Goal: Information Seeking & Learning: Learn about a topic

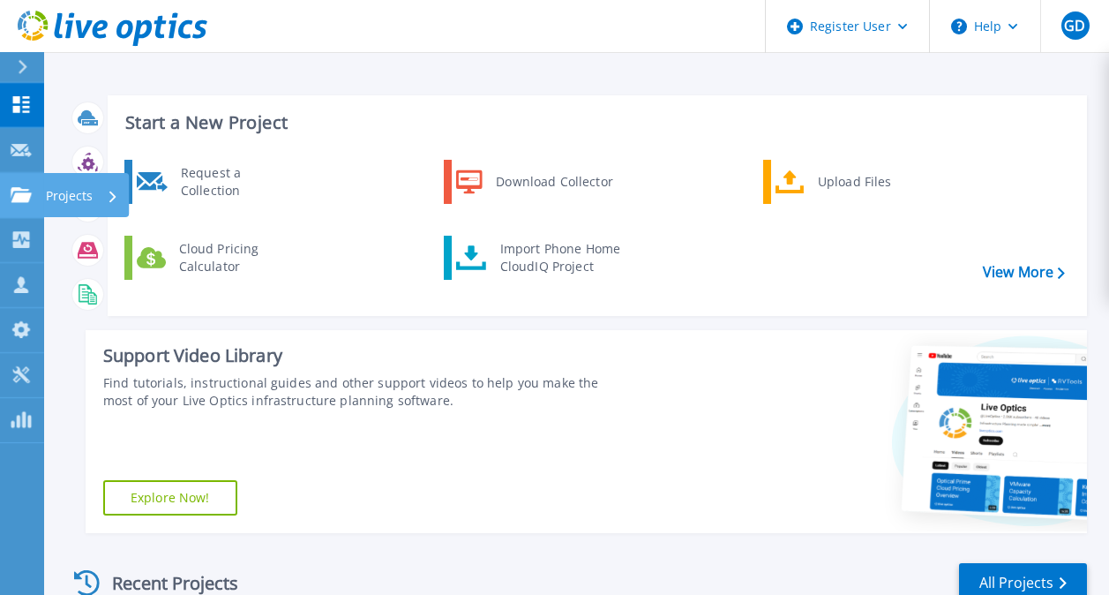
click at [21, 195] on icon at bounding box center [21, 194] width 21 height 15
click at [393, 181] on div "Request a Collection Download Collector Upload Files Cloud Pricing Calculator I…" at bounding box center [594, 231] width 967 height 152
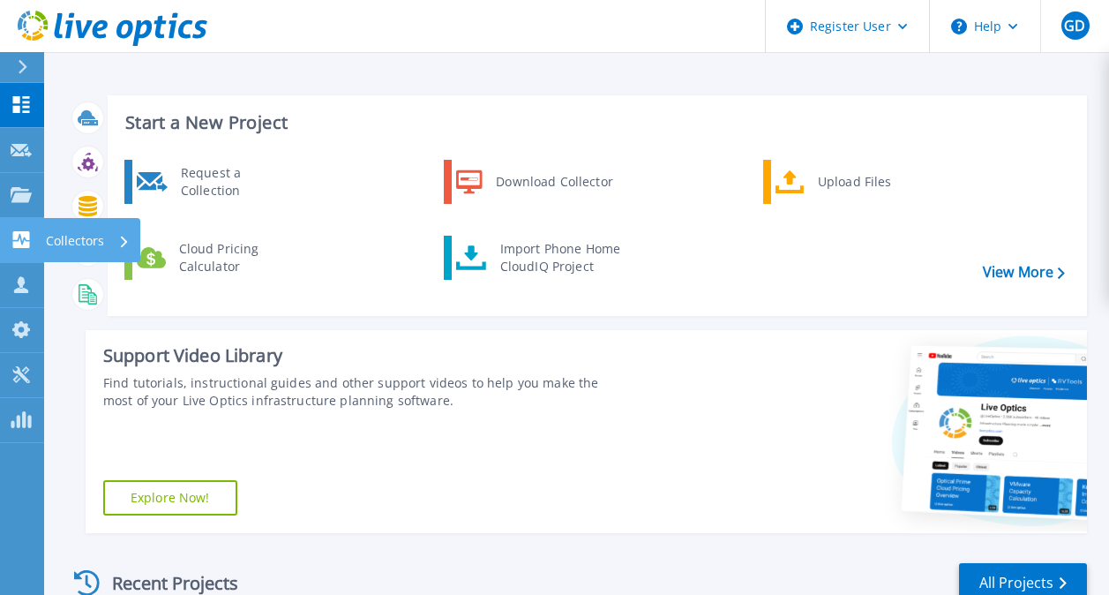
click at [25, 221] on link "Collectors Collectors" at bounding box center [22, 240] width 44 height 45
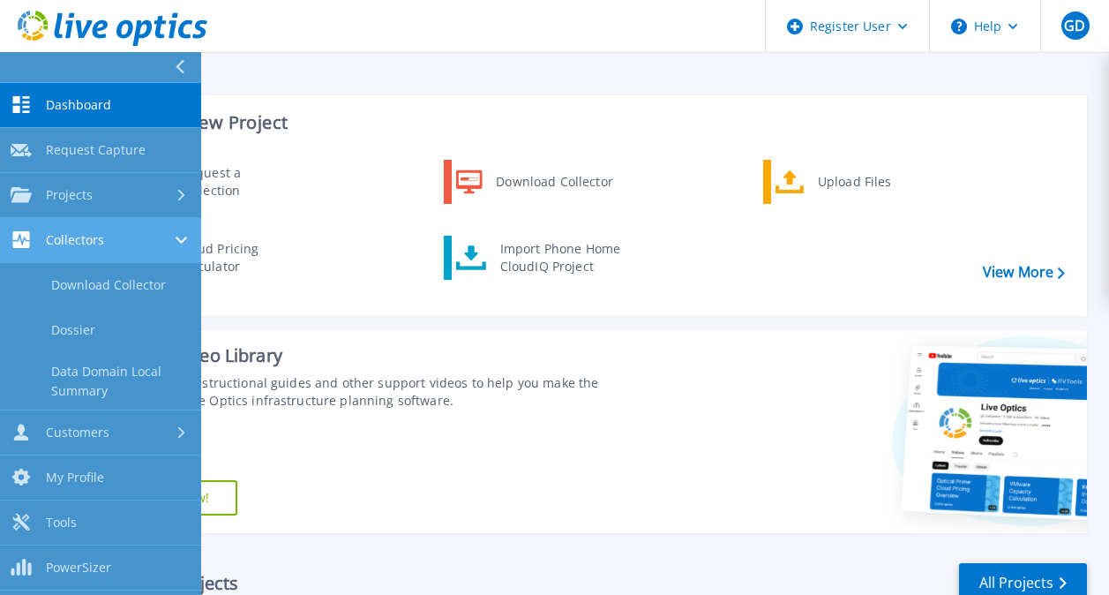
click at [25, 221] on link "Collectors Collectors" at bounding box center [100, 240] width 201 height 45
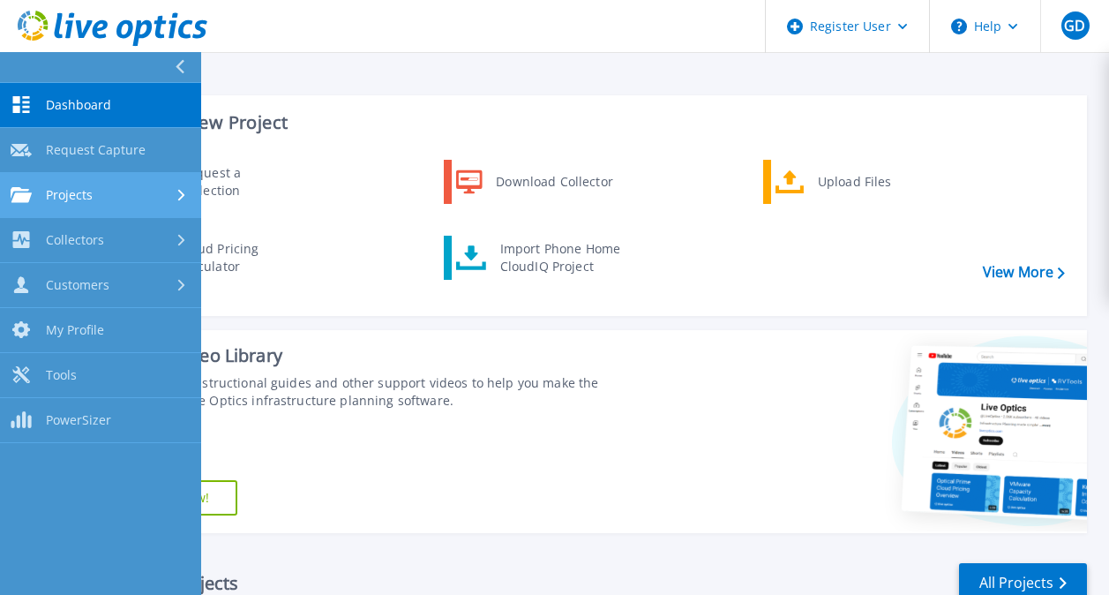
click at [63, 197] on span "Projects" at bounding box center [69, 195] width 47 height 16
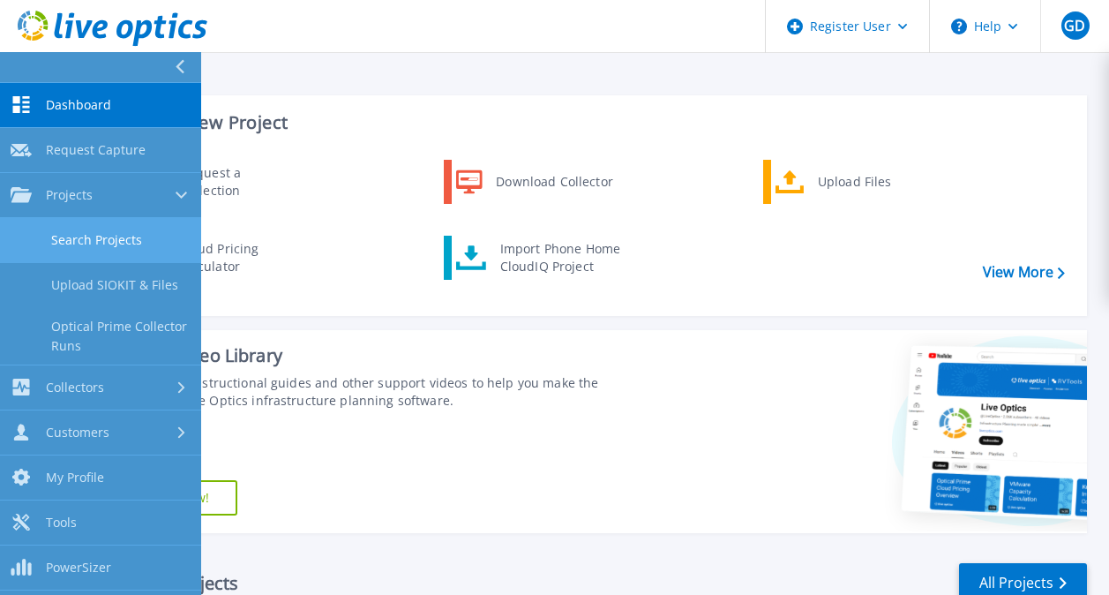
click at [66, 228] on link "Search Projects" at bounding box center [100, 240] width 201 height 45
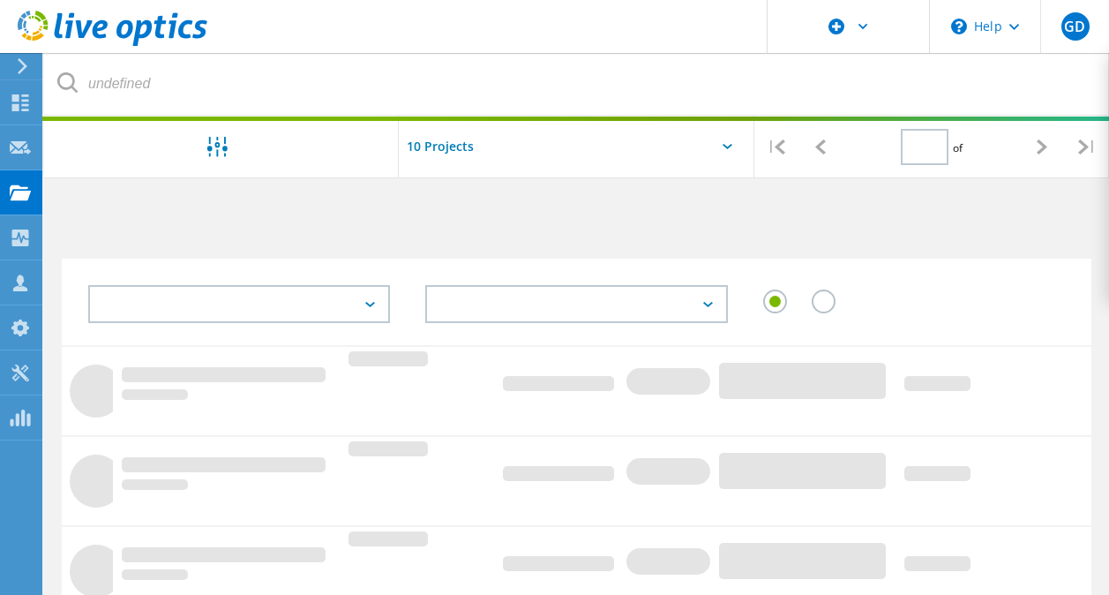
type input "1"
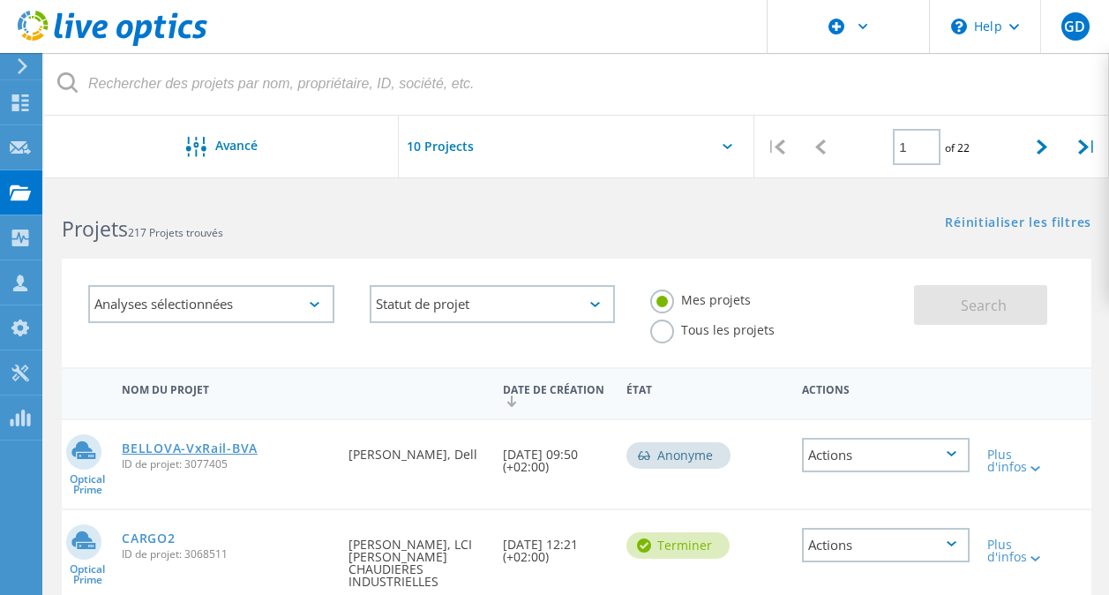
click at [184, 451] on link "BELLOVA-VxRail-BVA" at bounding box center [190, 448] width 136 height 12
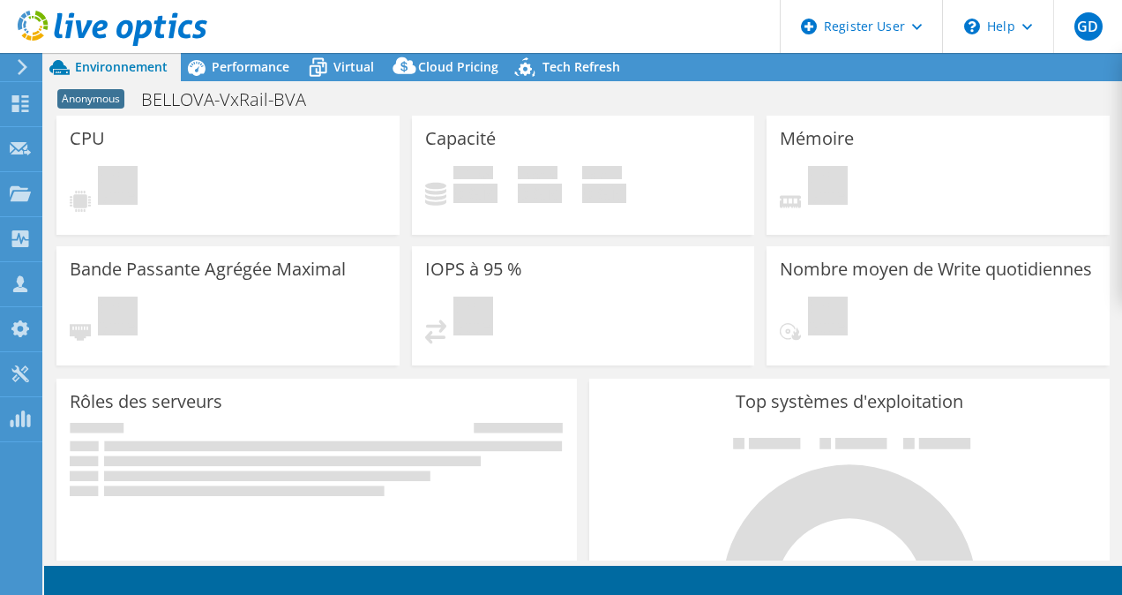
select select "EUFrankfurt"
select select "EUR"
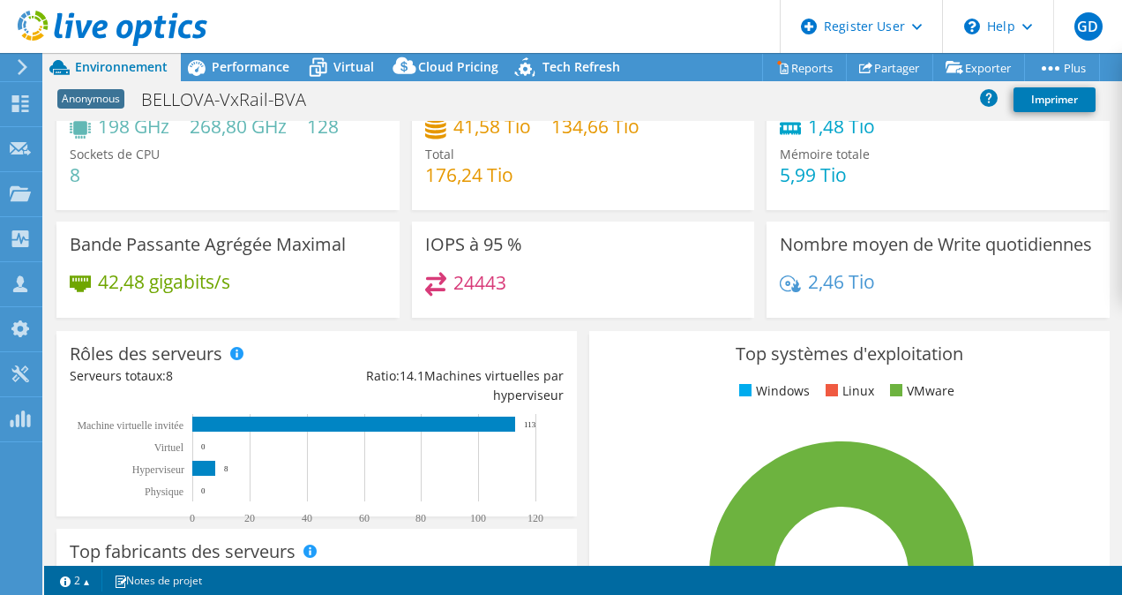
scroll to position [21, 0]
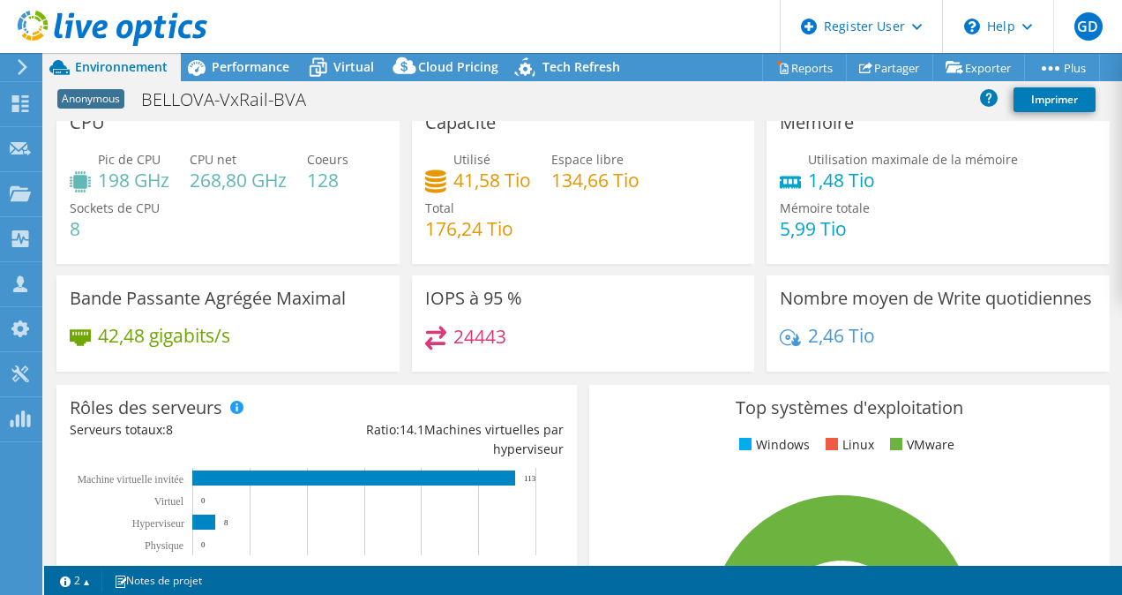
click at [21, 71] on use at bounding box center [23, 67] width 10 height 16
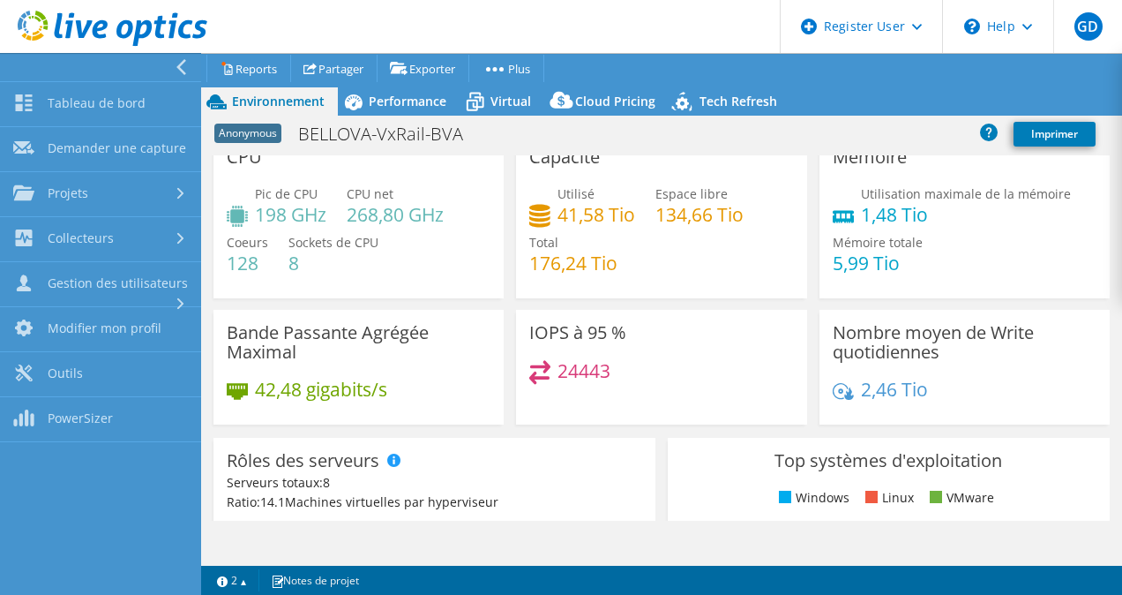
click at [178, 68] on use at bounding box center [181, 67] width 10 height 16
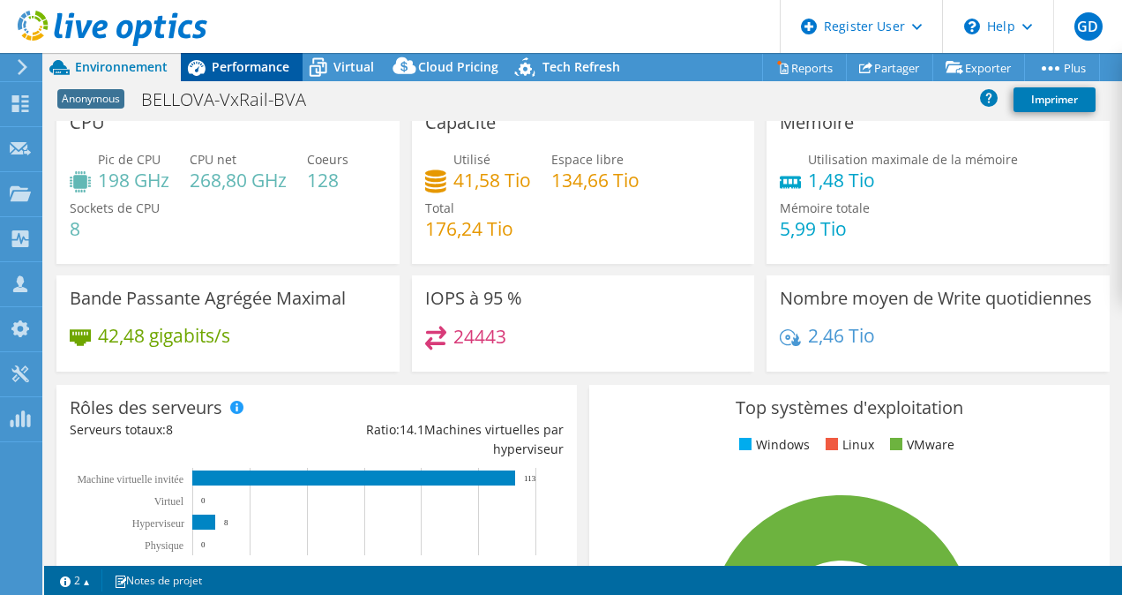
click at [226, 71] on span "Performance" at bounding box center [251, 66] width 78 height 17
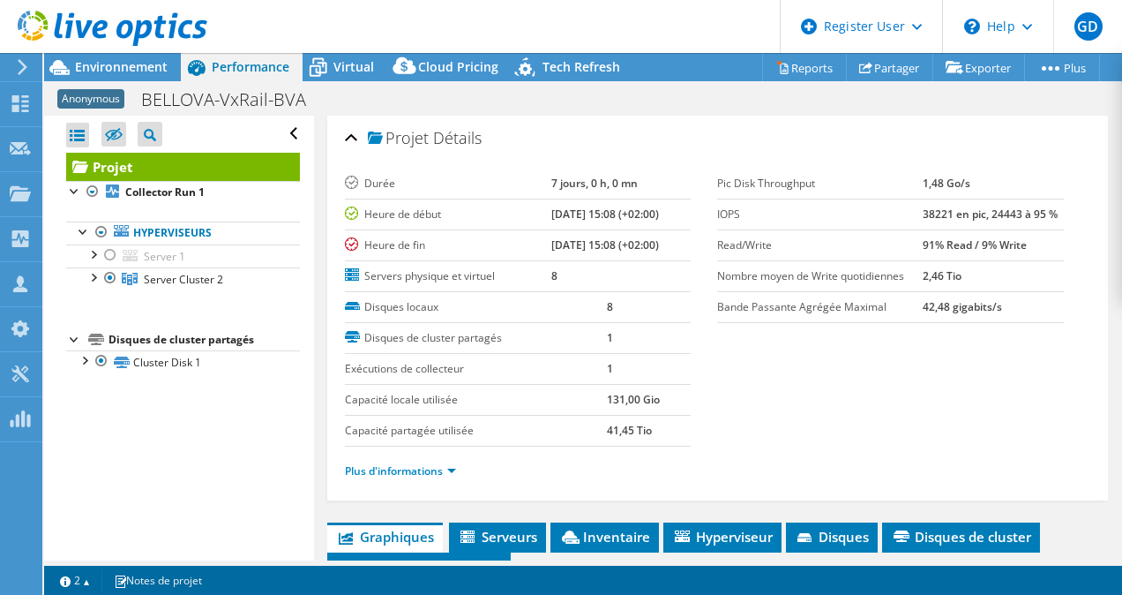
scroll to position [0, 0]
click at [97, 257] on div at bounding box center [93, 253] width 18 height 18
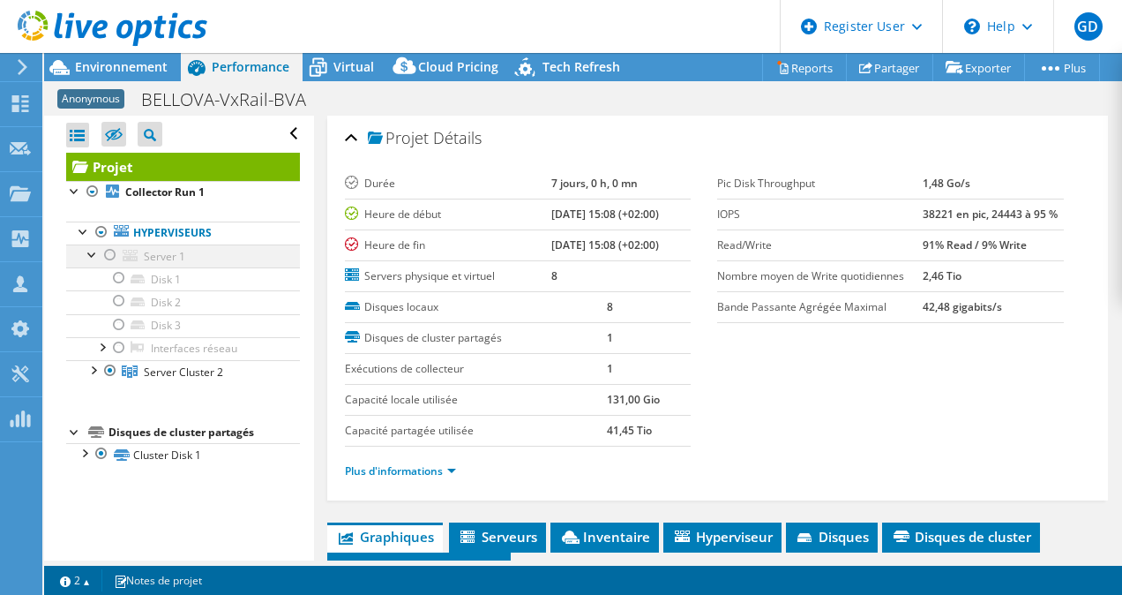
click at [97, 257] on div at bounding box center [93, 253] width 18 height 18
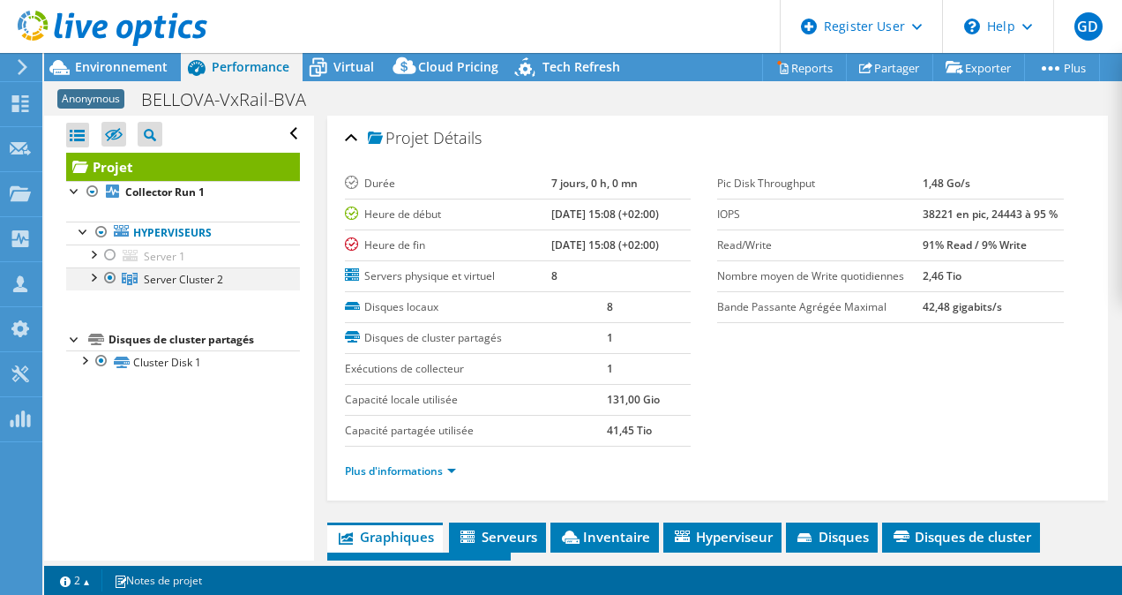
click at [102, 278] on div at bounding box center [110, 277] width 18 height 21
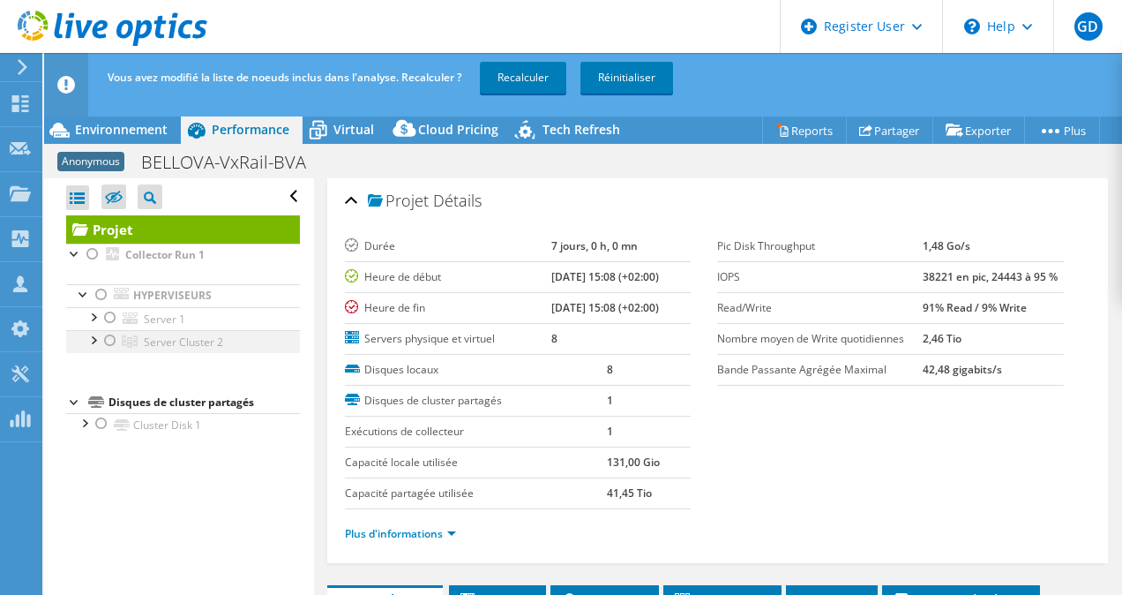
click at [115, 339] on div at bounding box center [110, 340] width 18 height 21
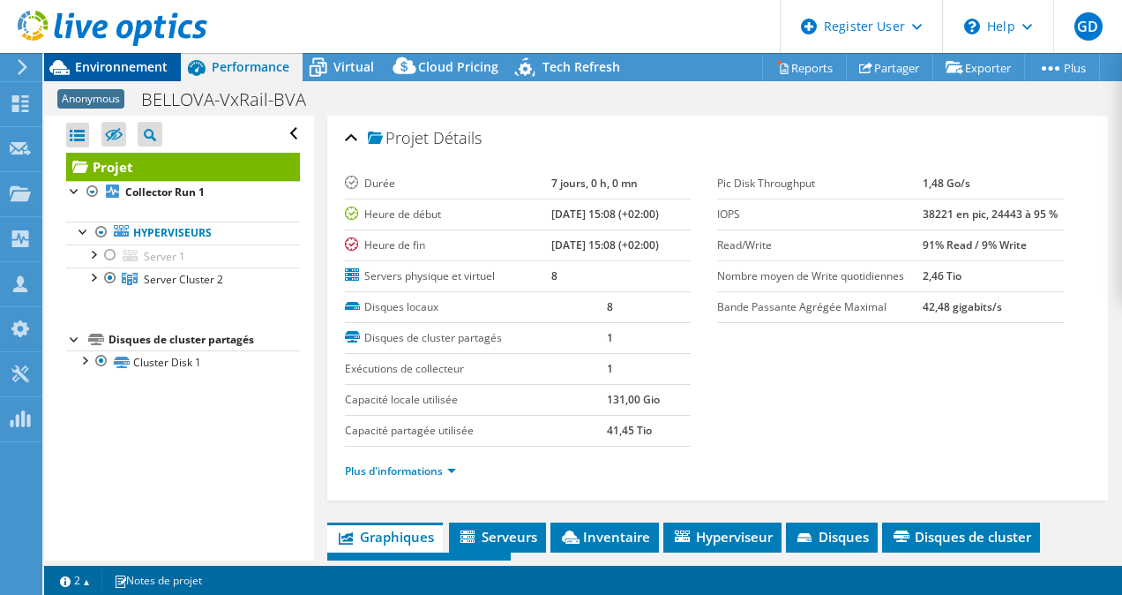
click at [119, 79] on div "Environnement" at bounding box center [112, 67] width 137 height 28
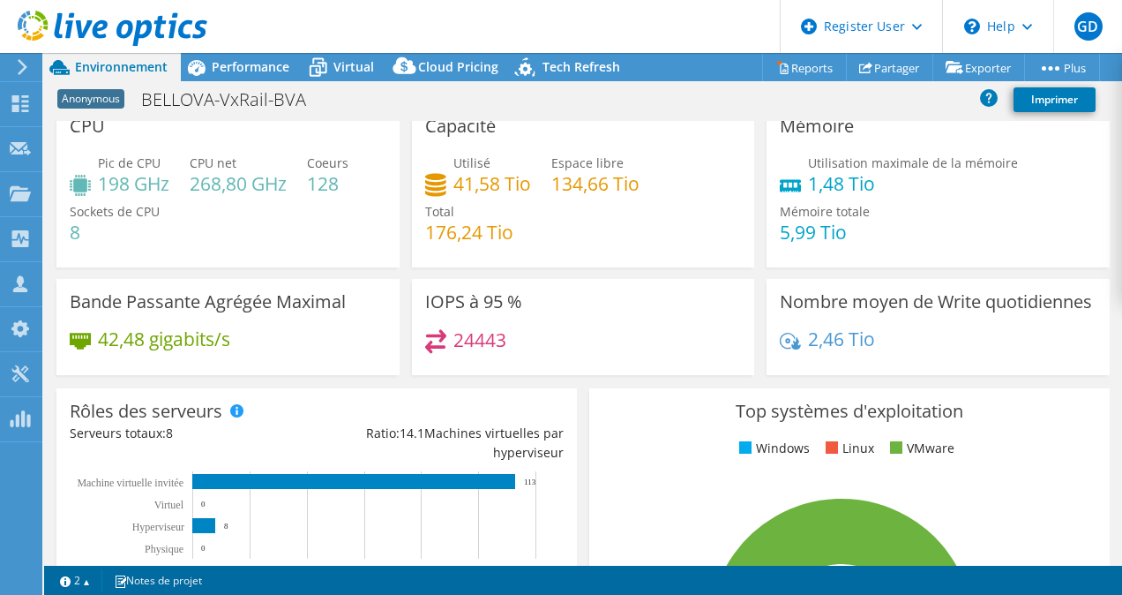
scroll to position [17, 0]
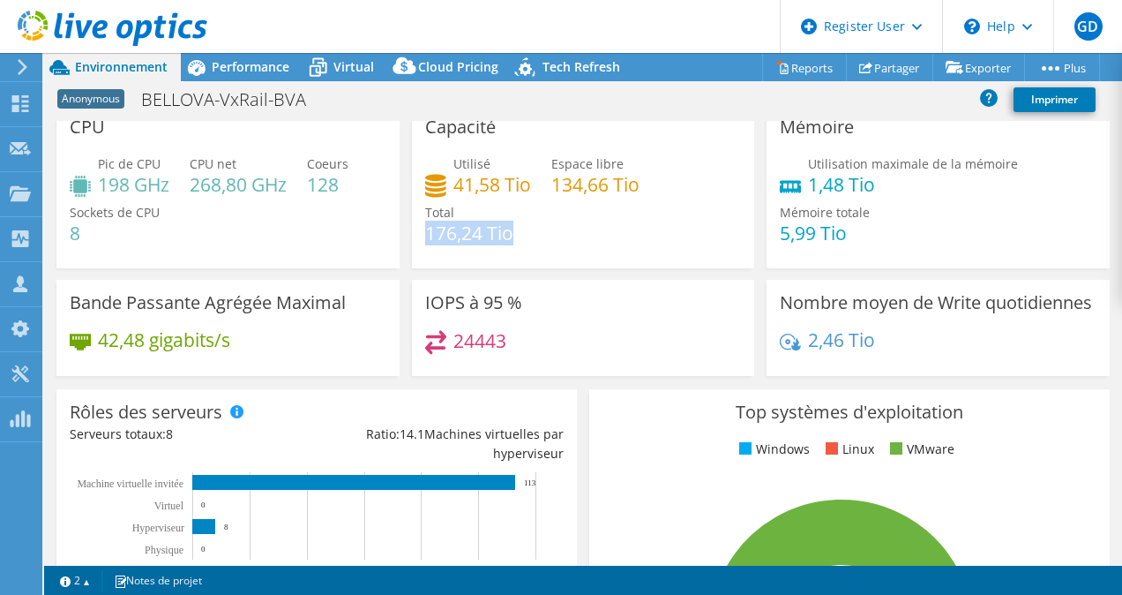
drag, startPoint x: 422, startPoint y: 232, endPoint x: 505, endPoint y: 239, distance: 83.2
click at [505, 239] on h4 "176,24 Tio" at bounding box center [469, 232] width 88 height 19
drag, startPoint x: 505, startPoint y: 239, endPoint x: 421, endPoint y: 236, distance: 83.8
click at [425, 236] on h4 "176,24 Tio" at bounding box center [469, 232] width 88 height 19
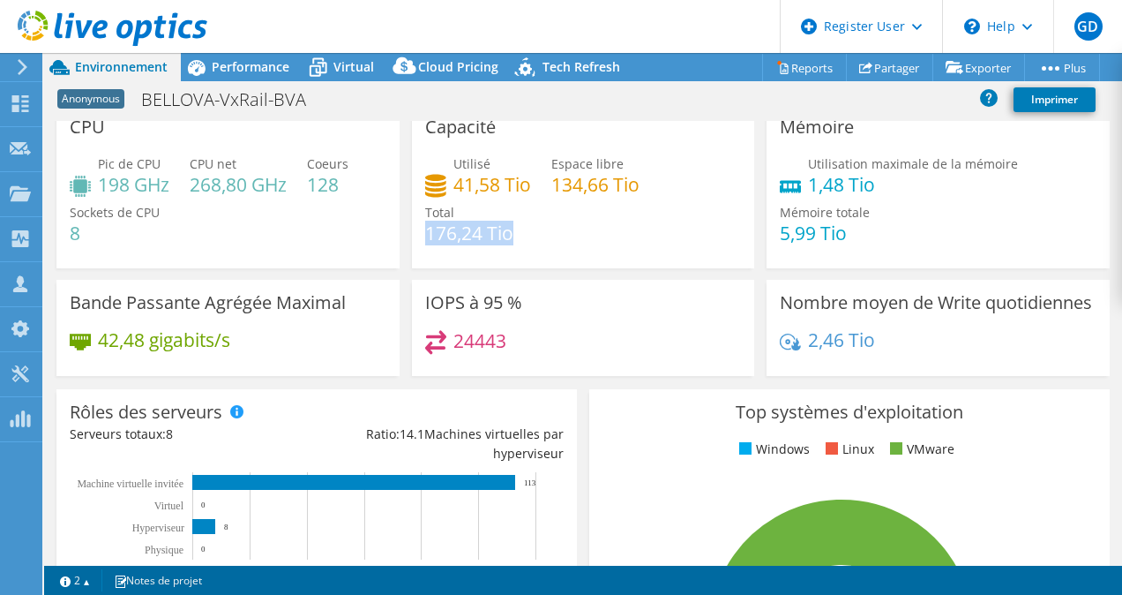
click at [425, 236] on h4 "176,24 Tio" at bounding box center [469, 232] width 88 height 19
drag, startPoint x: 421, startPoint y: 236, endPoint x: 506, endPoint y: 232, distance: 85.7
click at [506, 232] on h4 "176,24 Tio" at bounding box center [469, 232] width 88 height 19
drag, startPoint x: 453, startPoint y: 186, endPoint x: 525, endPoint y: 181, distance: 72.5
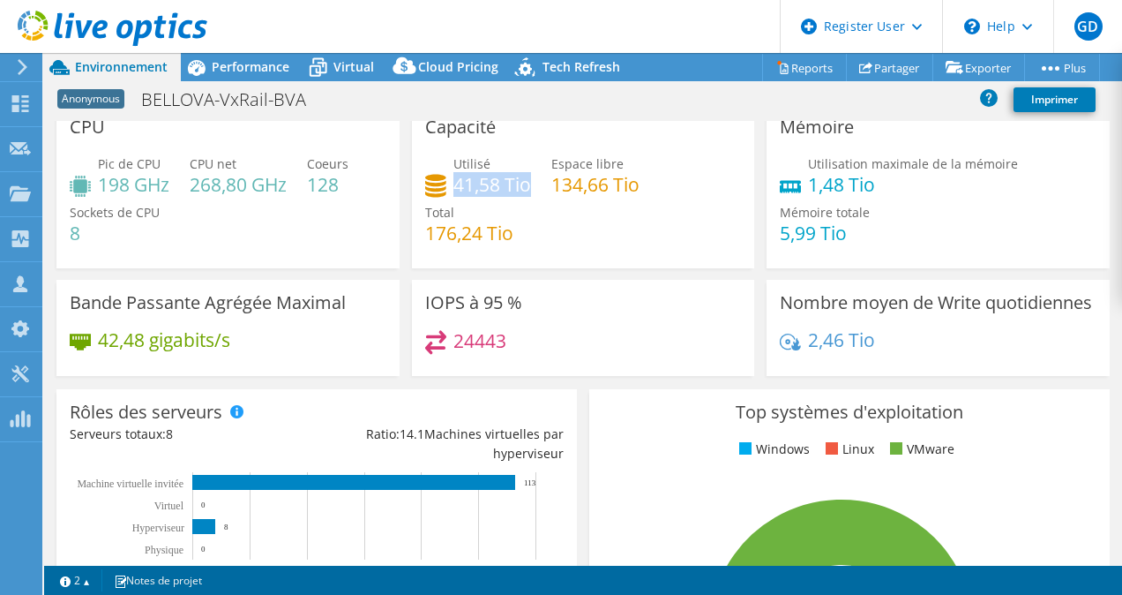
click at [525, 181] on h4 "41,58 Tio" at bounding box center [492, 184] width 78 height 19
drag, startPoint x: 525, startPoint y: 181, endPoint x: 197, endPoint y: 197, distance: 328.5
click at [197, 197] on div "Pic de CPU 198 GHz CPU net 268,80 GHz Coeurs 128 Sockets de CPU 8" at bounding box center [228, 207] width 317 height 106
drag, startPoint x: 64, startPoint y: 232, endPoint x: 84, endPoint y: 231, distance: 19.4
click at [84, 231] on div "CPU Pic de CPU 198 GHz CPU net 268,80 GHz Coeurs 128 Sockets de CPU 8" at bounding box center [227, 186] width 343 height 164
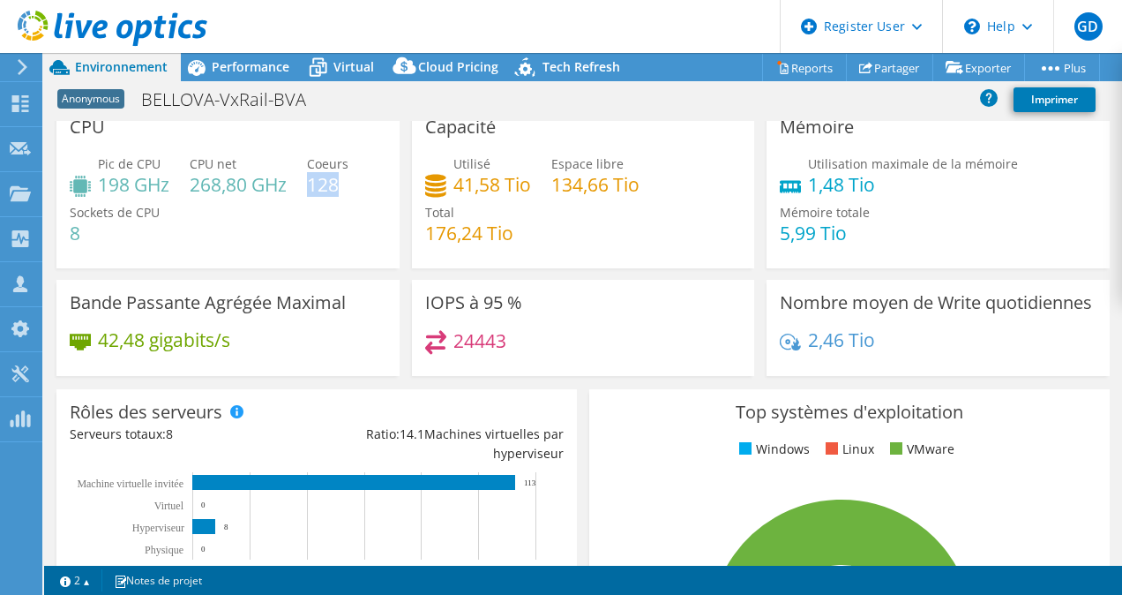
drag, startPoint x: 311, startPoint y: 179, endPoint x: 343, endPoint y: 182, distance: 31.9
click at [343, 182] on h4 "128" at bounding box center [327, 184] width 41 height 19
drag, startPoint x: 194, startPoint y: 189, endPoint x: 243, endPoint y: 189, distance: 49.4
click at [243, 189] on h4 "268,80 GHz" at bounding box center [238, 184] width 97 height 19
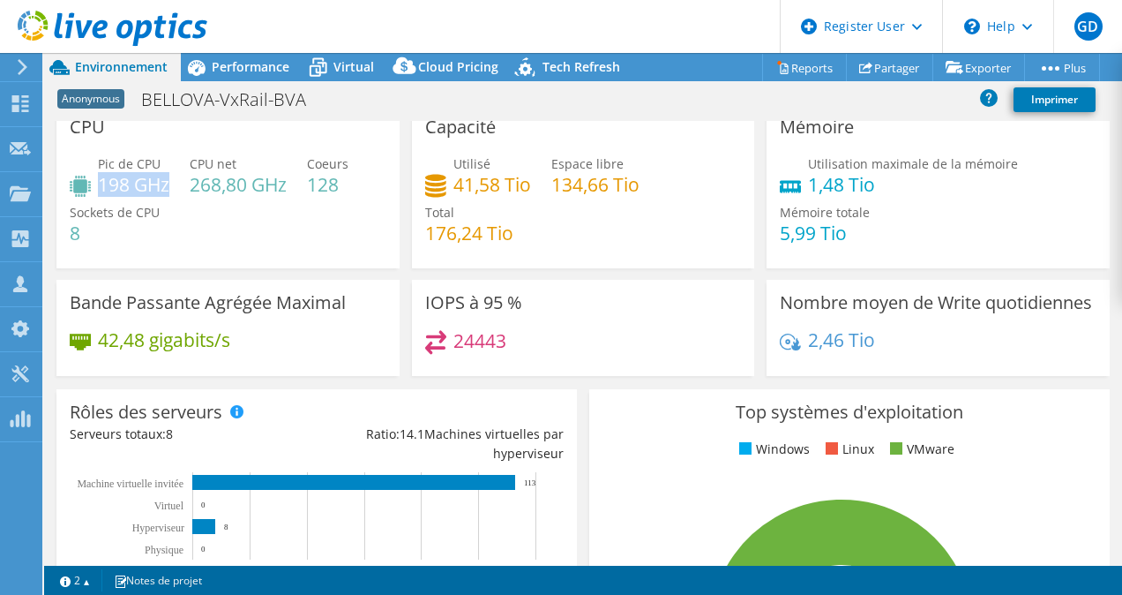
drag, startPoint x: 101, startPoint y: 184, endPoint x: 169, endPoint y: 181, distance: 68.9
click at [169, 181] on h4 "198 GHz" at bounding box center [133, 184] width 71 height 19
drag, startPoint x: 802, startPoint y: 186, endPoint x: 879, endPoint y: 190, distance: 77.7
click at [879, 190] on h4 "1,48 Tio" at bounding box center [913, 184] width 210 height 19
drag, startPoint x: 446, startPoint y: 337, endPoint x: 502, endPoint y: 338, distance: 55.6
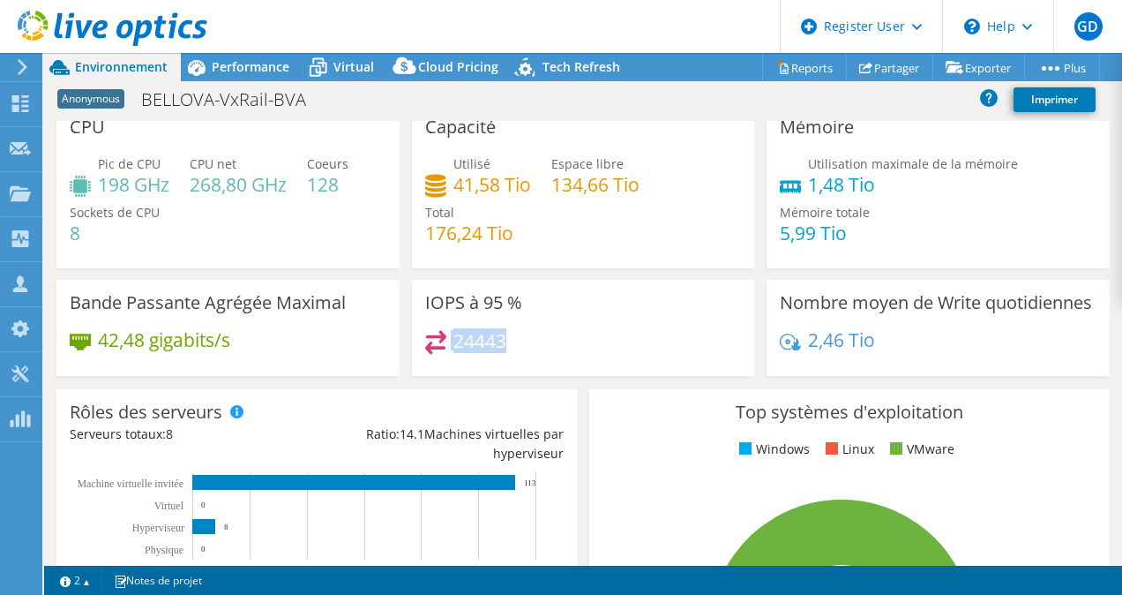
click at [502, 338] on div "24443" at bounding box center [583, 349] width 317 height 38
drag, startPoint x: 502, startPoint y: 338, endPoint x: 455, endPoint y: 340, distance: 46.8
click at [455, 340] on div "24443" at bounding box center [583, 349] width 317 height 38
click at [455, 340] on h4 "24443" at bounding box center [479, 340] width 53 height 19
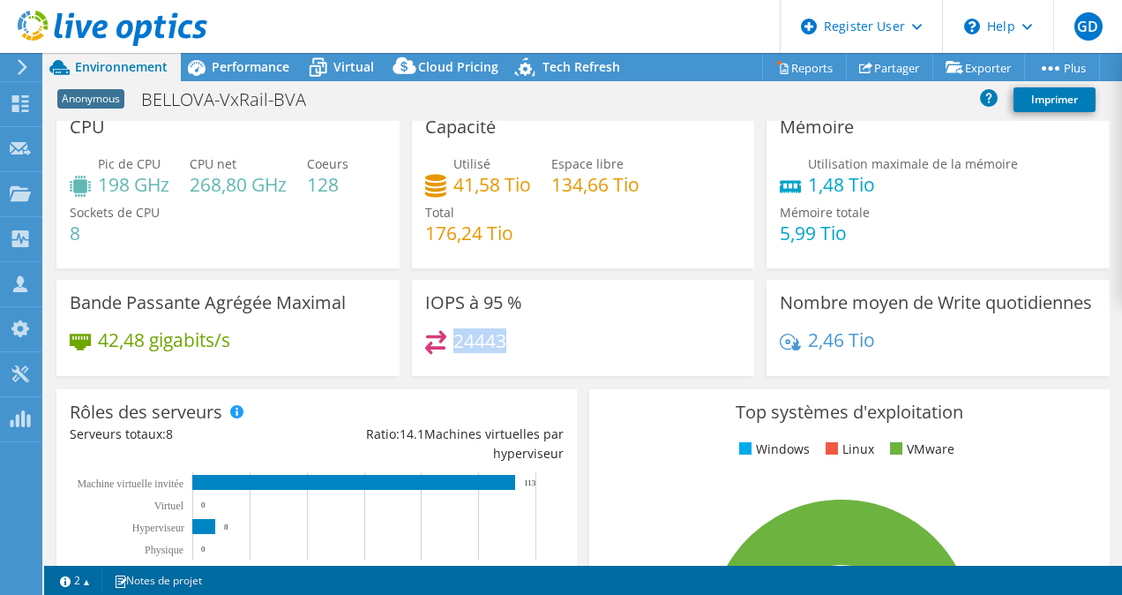
drag, startPoint x: 450, startPoint y: 343, endPoint x: 500, endPoint y: 348, distance: 50.5
click at [500, 348] on h4 "24443" at bounding box center [479, 340] width 53 height 19
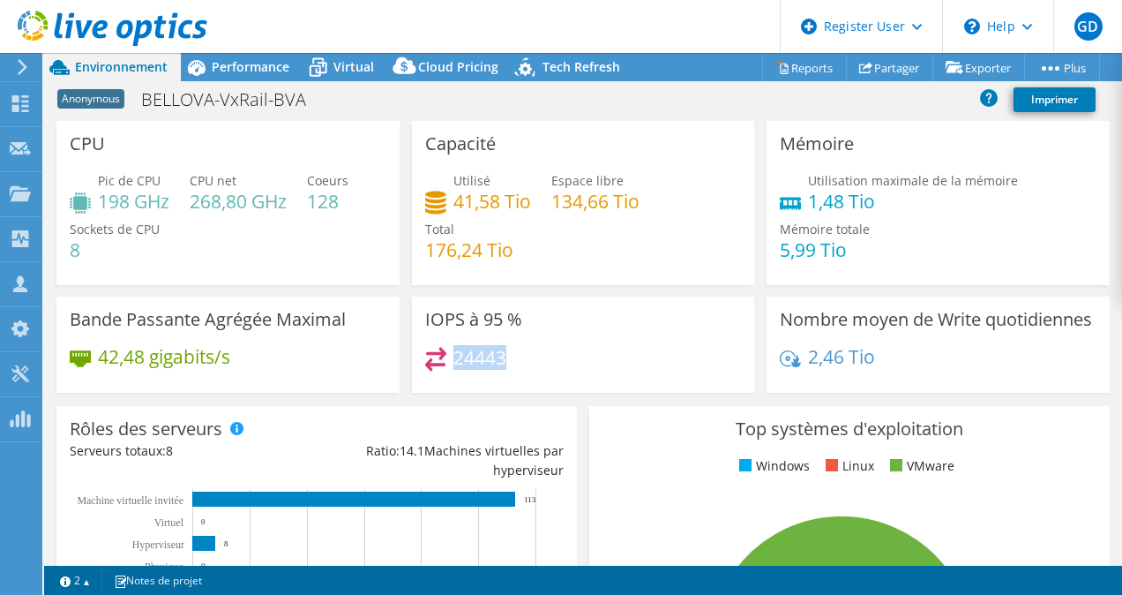
scroll to position [0, 0]
drag, startPoint x: 97, startPoint y: 354, endPoint x: 228, endPoint y: 355, distance: 131.4
click at [228, 355] on div "42,48 gigabits/s" at bounding box center [150, 356] width 161 height 19
click at [228, 355] on h4 "42,48 gigabits/s" at bounding box center [164, 356] width 132 height 19
drag, startPoint x: 228, startPoint y: 355, endPoint x: 104, endPoint y: 354, distance: 124.4
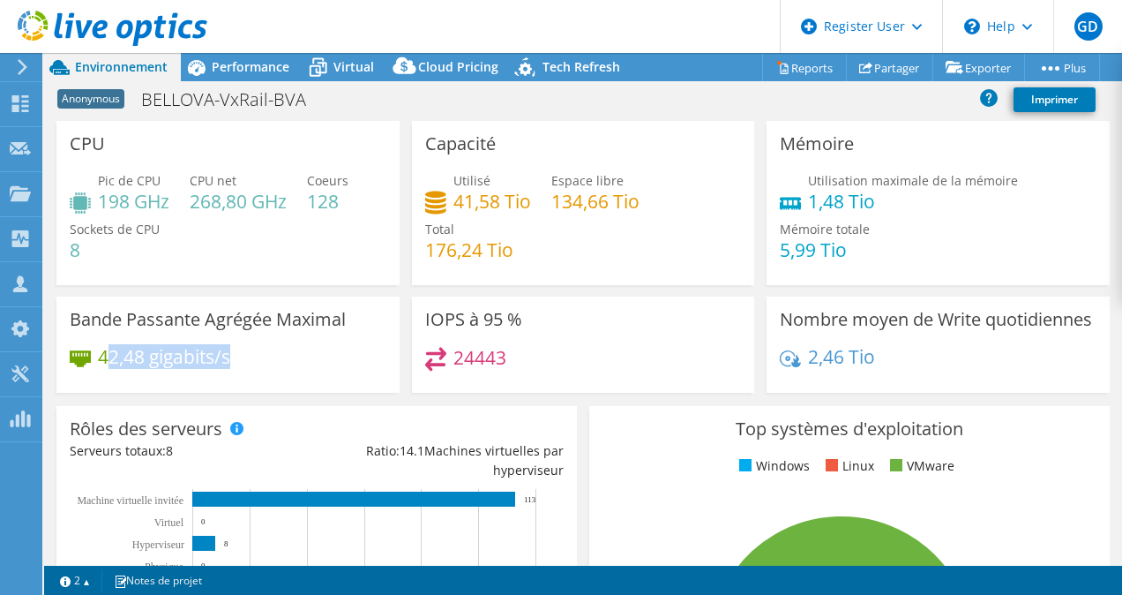
click at [104, 354] on h4 "42,48 gigabits/s" at bounding box center [164, 356] width 132 height 19
drag, startPoint x: 97, startPoint y: 355, endPoint x: 118, endPoint y: 357, distance: 21.3
click at [118, 357] on div "42,48 gigabits/s" at bounding box center [150, 356] width 161 height 19
click at [118, 357] on h4 "42,48 gigabits/s" at bounding box center [164, 356] width 132 height 19
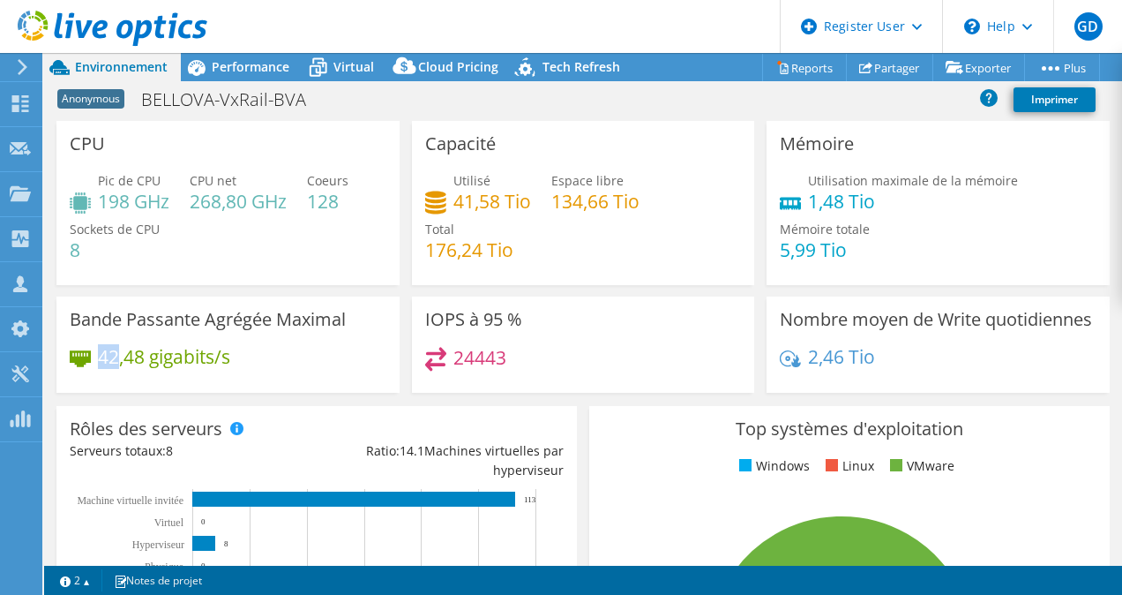
drag, startPoint x: 118, startPoint y: 357, endPoint x: 101, endPoint y: 360, distance: 17.8
click at [101, 360] on h4 "42,48 gigabits/s" at bounding box center [164, 356] width 132 height 19
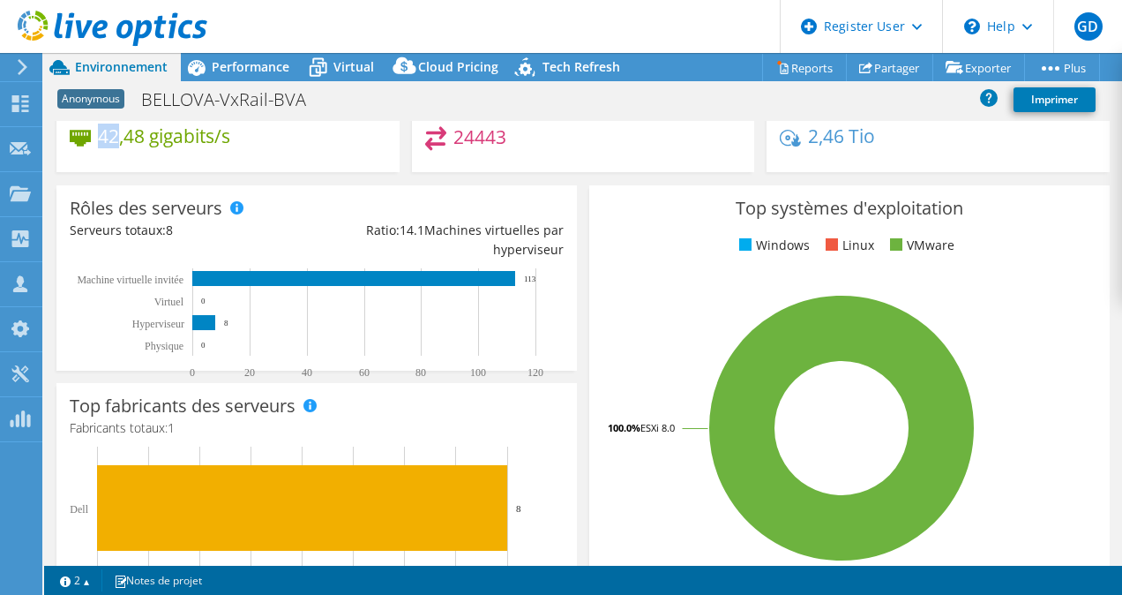
scroll to position [222, 0]
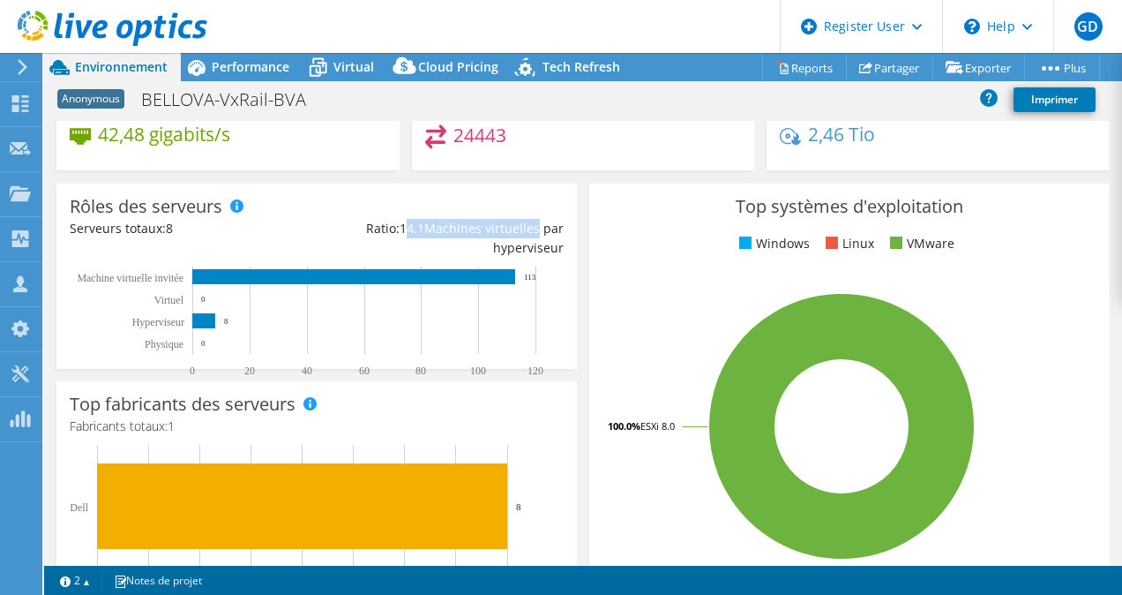
drag, startPoint x: 402, startPoint y: 252, endPoint x: 527, endPoint y: 254, distance: 124.4
click at [527, 254] on div "Ratio: 14.1 Machines virtuelles par hyperviseur" at bounding box center [440, 238] width 247 height 39
click at [546, 294] on rect at bounding box center [309, 321] width 478 height 110
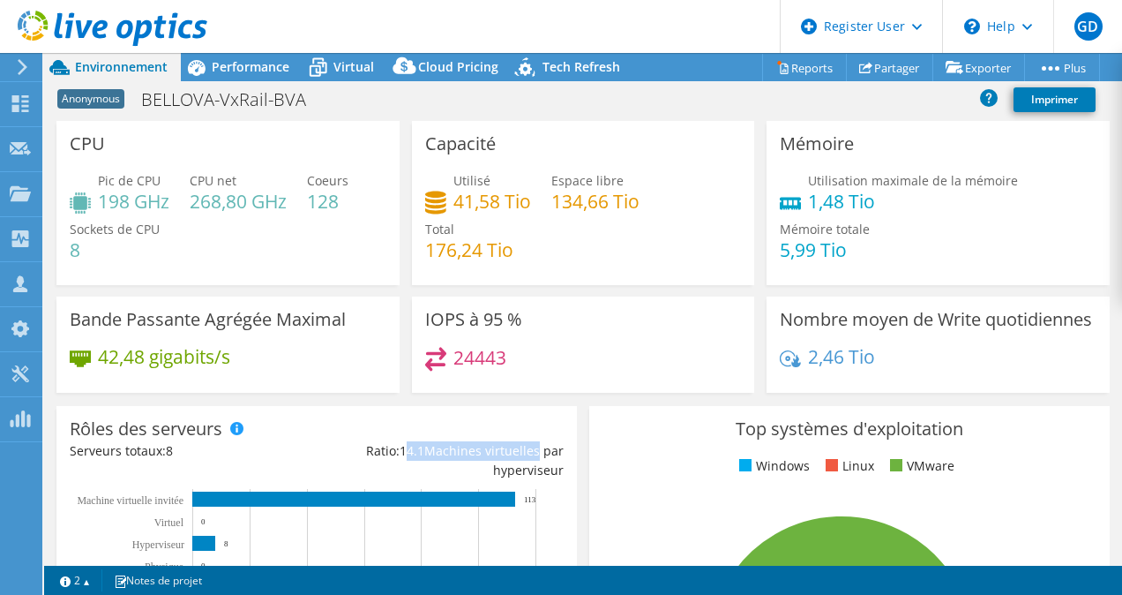
scroll to position [1, 0]
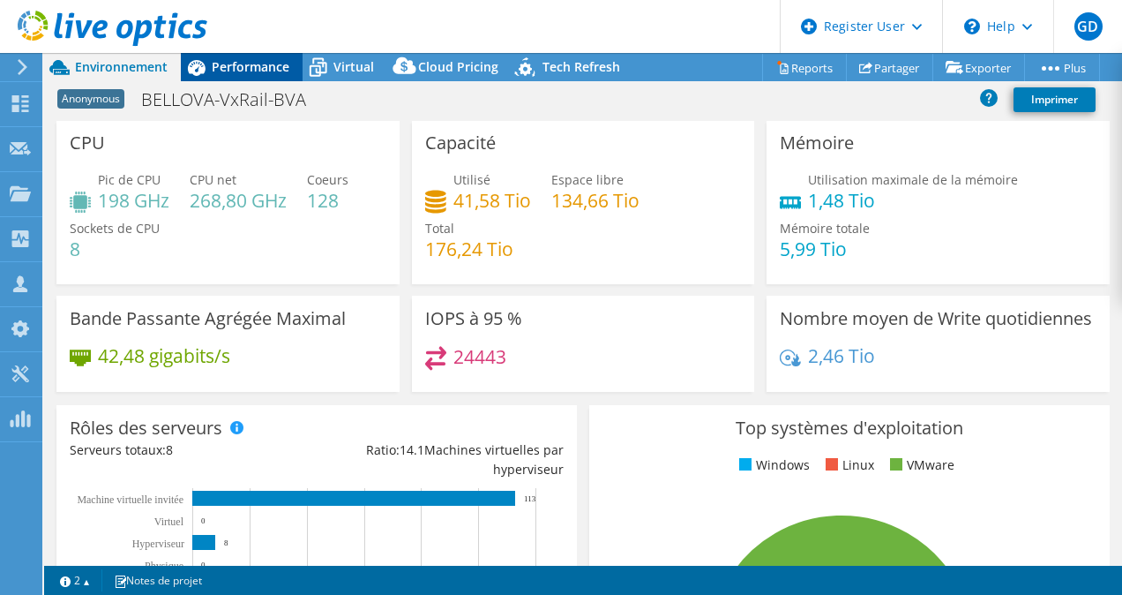
click at [232, 66] on span "Performance" at bounding box center [251, 66] width 78 height 17
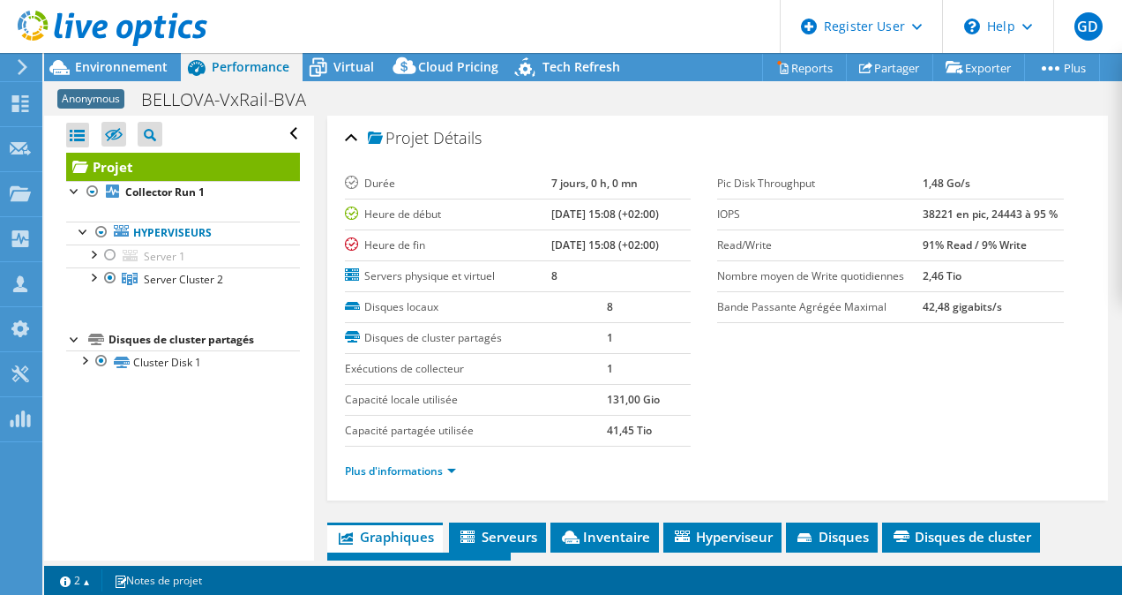
scroll to position [0, 0]
click at [454, 255] on td "Heure de fin" at bounding box center [448, 244] width 206 height 31
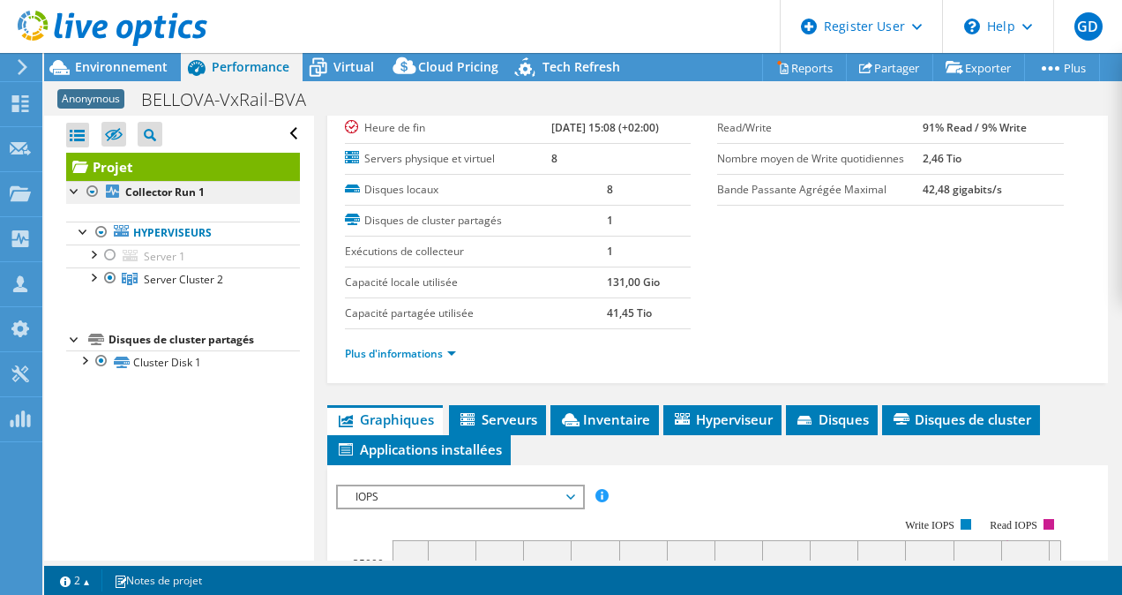
scroll to position [118, 0]
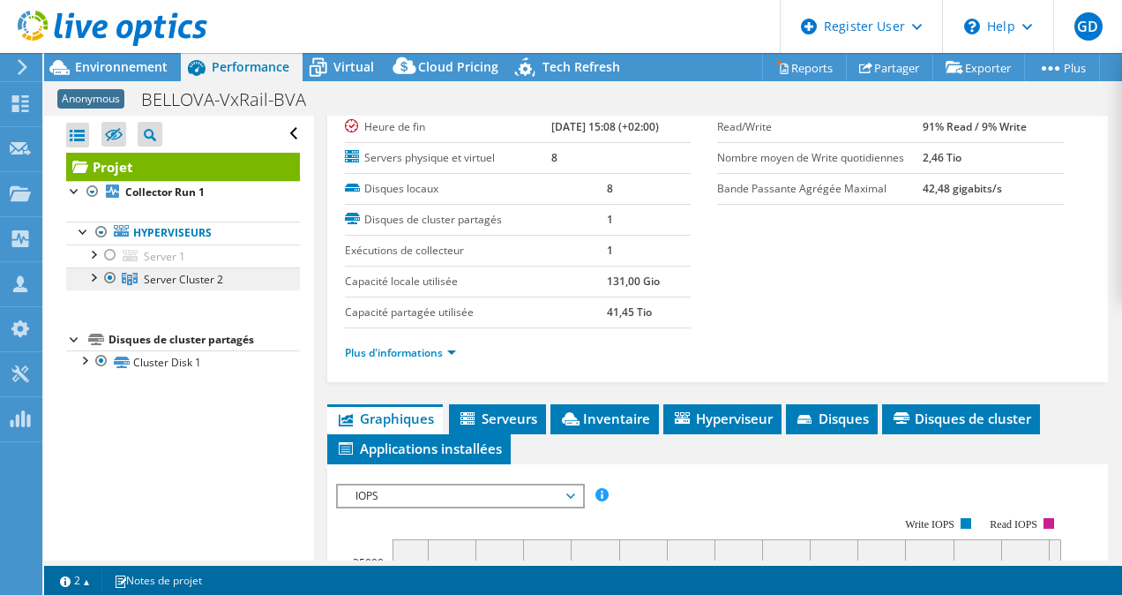
click at [182, 279] on span "Server Cluster 2" at bounding box center [183, 279] width 79 height 15
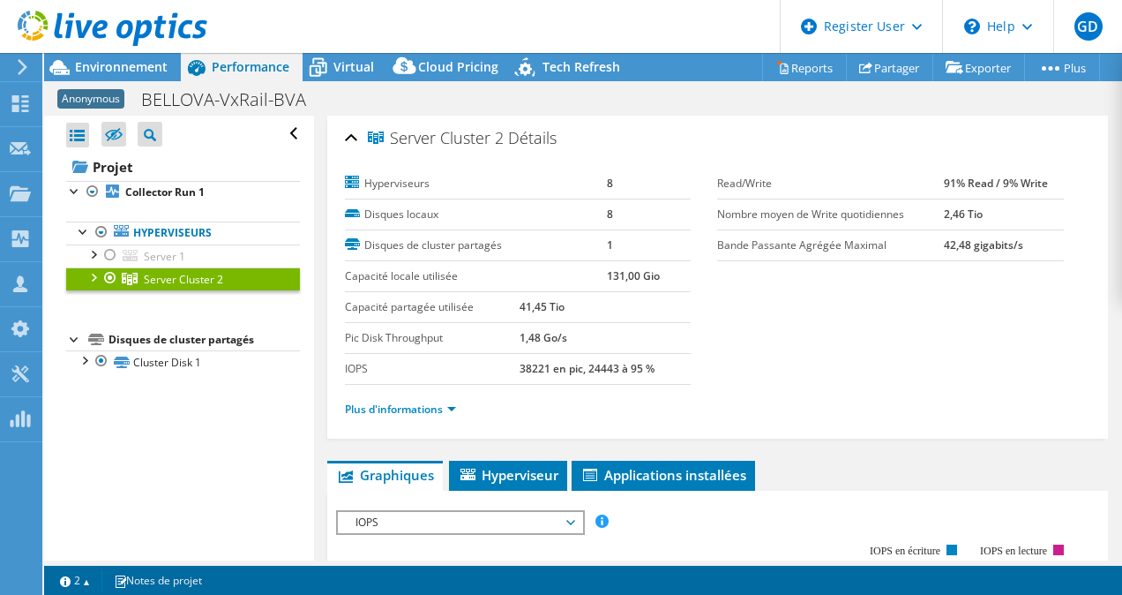
scroll to position [1, 0]
click at [427, 408] on link "Plus d'informations" at bounding box center [400, 407] width 111 height 15
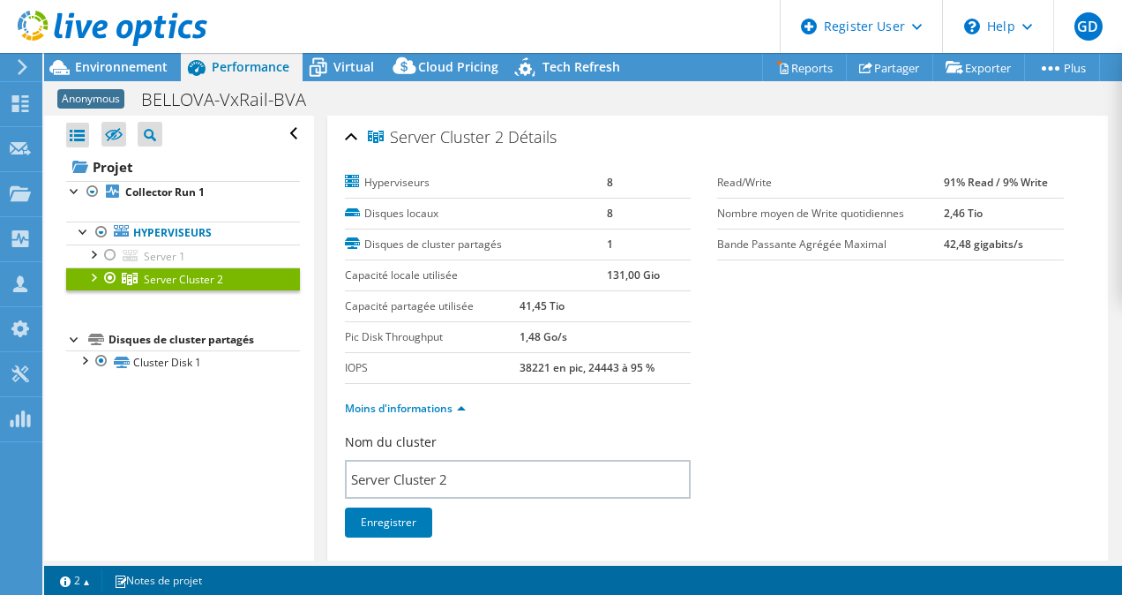
drag, startPoint x: 932, startPoint y: 177, endPoint x: 1046, endPoint y: 183, distance: 114.8
click at [1046, 183] on tr "Read/Write 91% Read / 9% Write" at bounding box center [890, 183] width 347 height 31
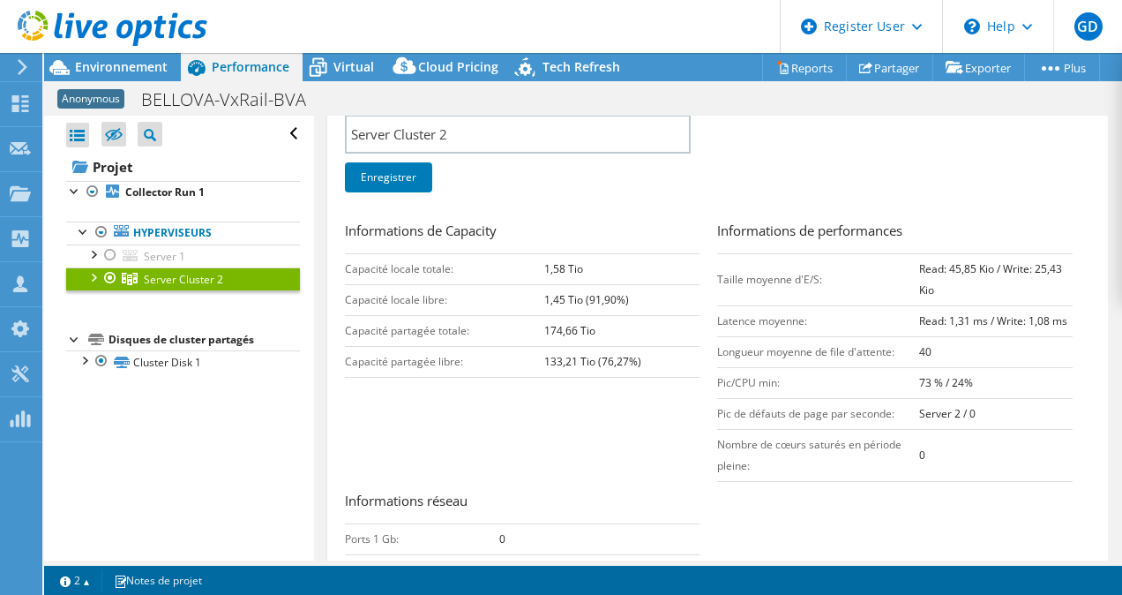
scroll to position [333, 0]
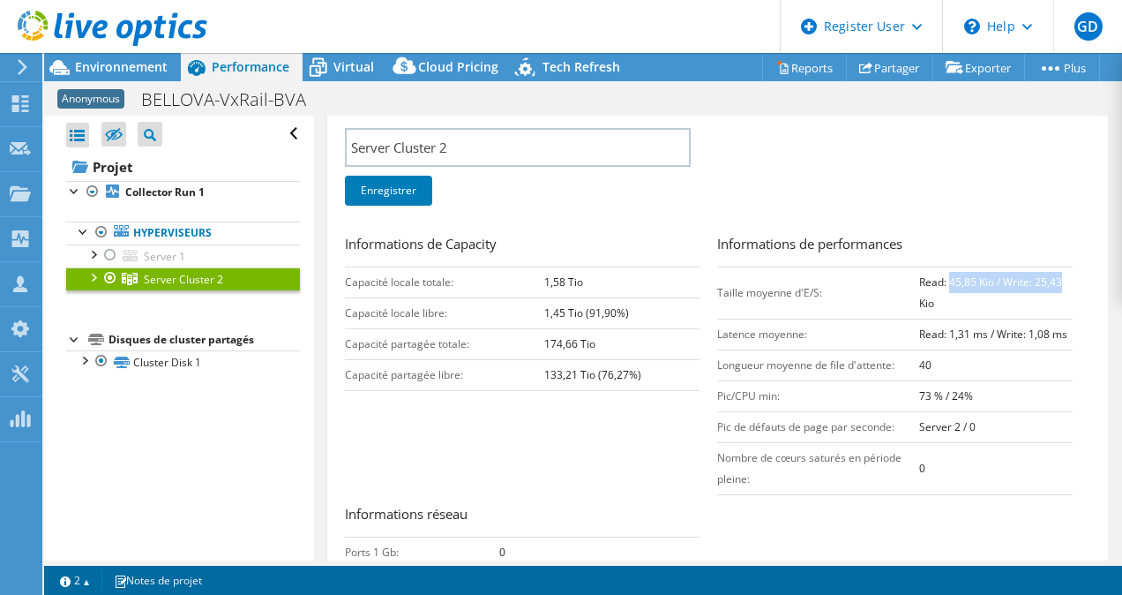
drag, startPoint x: 939, startPoint y: 273, endPoint x: 1054, endPoint y: 280, distance: 115.7
click at [1054, 280] on td "Read: 45,85 Kio / Write: 25,43 Kio" at bounding box center [995, 292] width 153 height 52
drag, startPoint x: 1054, startPoint y: 280, endPoint x: 941, endPoint y: 281, distance: 112.9
click at [941, 281] on td "Read: 45,85 Kio / Write: 25,43 Kio" at bounding box center [995, 292] width 153 height 52
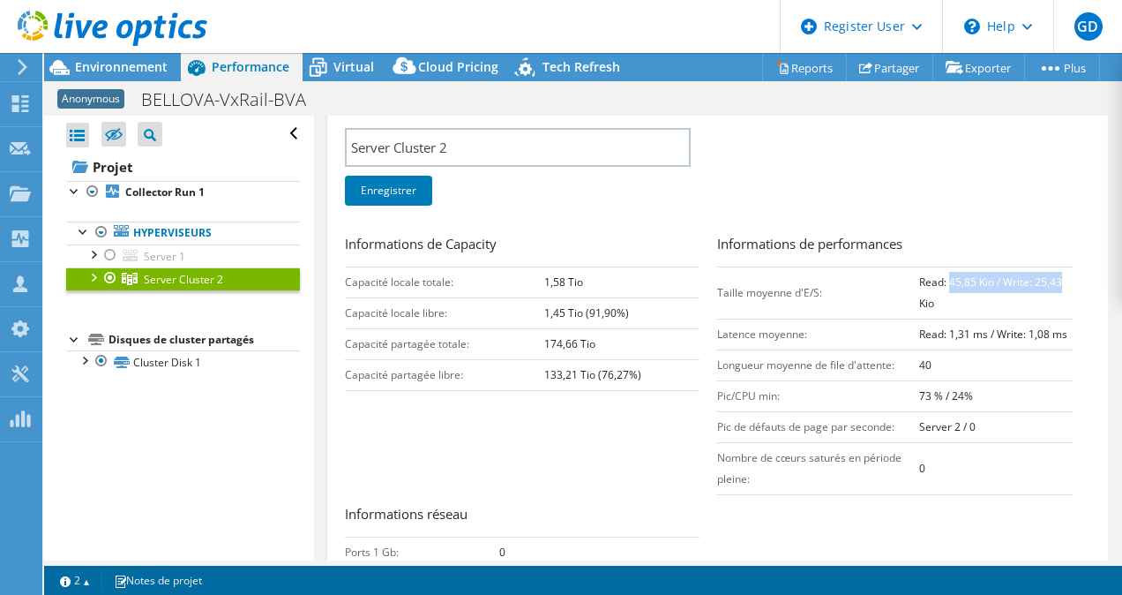
click at [941, 281] on b "Read: 45,85 Kio / Write: 25,43 Kio" at bounding box center [990, 292] width 143 height 36
drag, startPoint x: 937, startPoint y: 278, endPoint x: 980, endPoint y: 282, distance: 43.4
click at [980, 282] on b "Read: 45,85 Kio / Write: 25,43 Kio" at bounding box center [990, 292] width 143 height 36
drag, startPoint x: 991, startPoint y: 281, endPoint x: 1051, endPoint y: 281, distance: 60.0
click at [1051, 281] on b "Read: 45,85 Kio / Write: 25,43 Kio" at bounding box center [990, 292] width 143 height 36
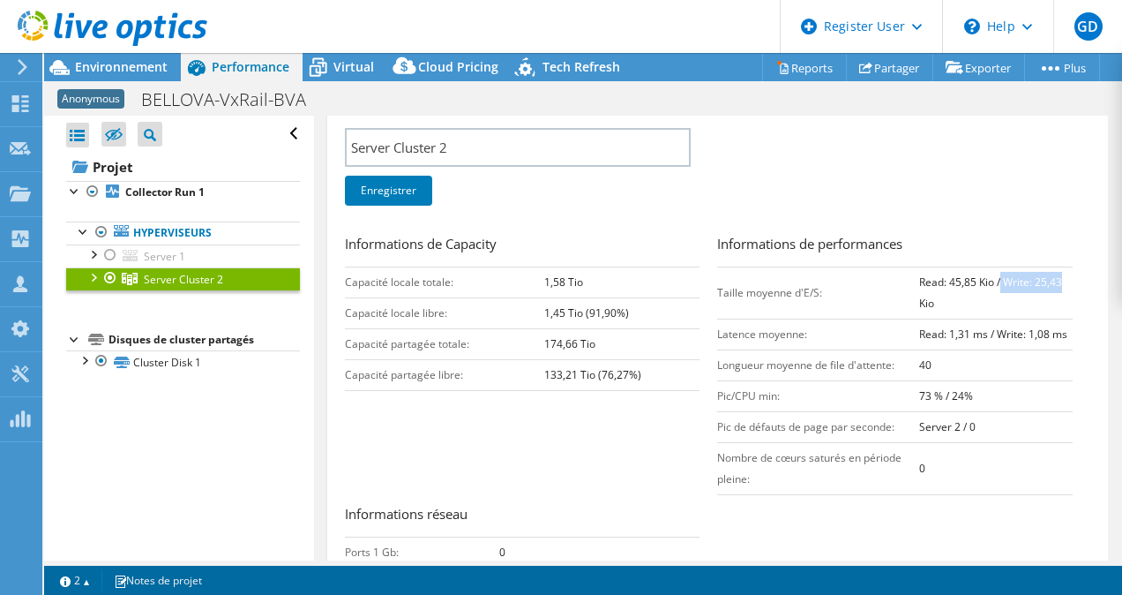
click at [1051, 281] on b "Read: 45,85 Kio / Write: 25,43 Kio" at bounding box center [990, 292] width 143 height 36
drag, startPoint x: 904, startPoint y: 395, endPoint x: 894, endPoint y: 400, distance: 11.8
click at [894, 400] on td "Pic/CPU min:" at bounding box center [818, 395] width 202 height 31
drag, startPoint x: 971, startPoint y: 400, endPoint x: 943, endPoint y: 400, distance: 28.2
click at [943, 400] on td "73 % / 24%" at bounding box center [995, 395] width 153 height 31
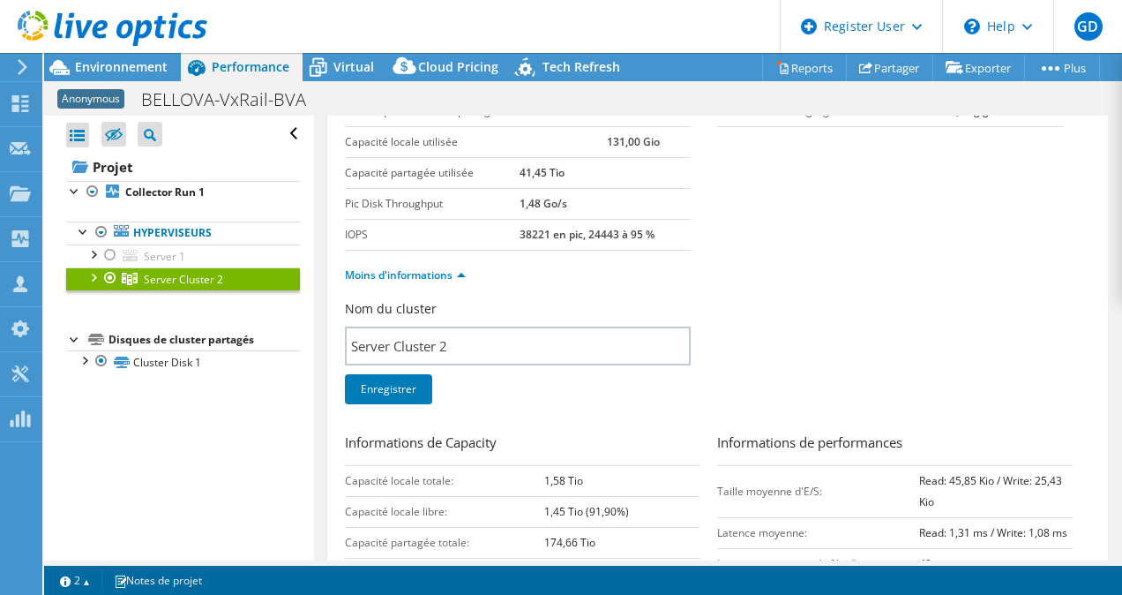
scroll to position [132, 0]
drag, startPoint x: 513, startPoint y: 233, endPoint x: 654, endPoint y: 234, distance: 141.1
click at [654, 234] on tr "IOPS 38221 en pic, 24443 à 95 %" at bounding box center [518, 236] width 347 height 31
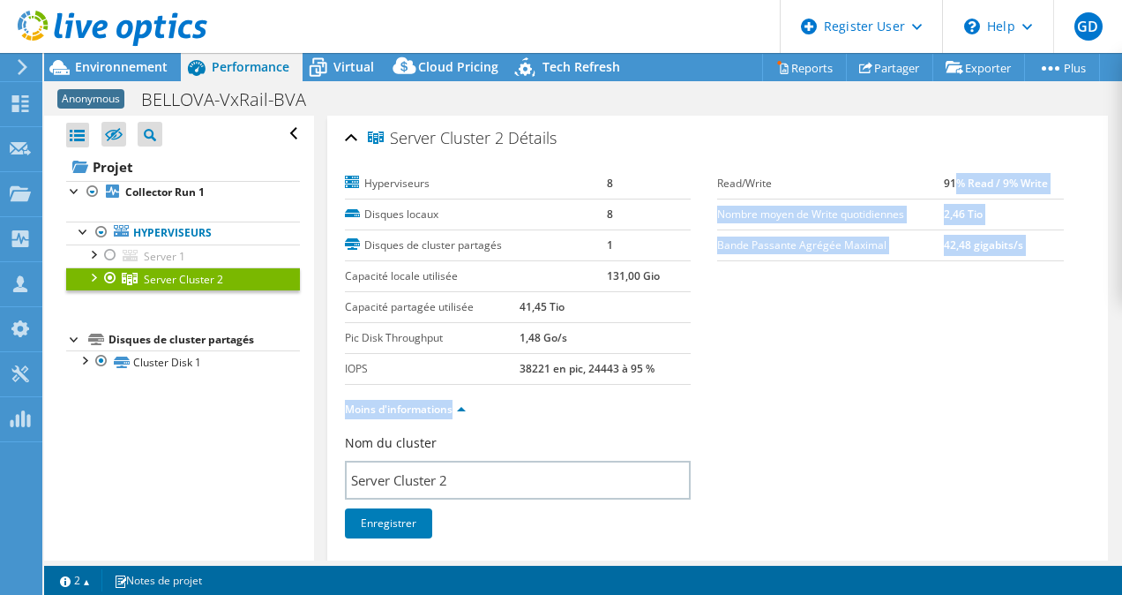
drag, startPoint x: 932, startPoint y: 167, endPoint x: 942, endPoint y: 182, distance: 18.4
click at [944, 182] on b "91% Read / 9% Write" at bounding box center [996, 183] width 104 height 15
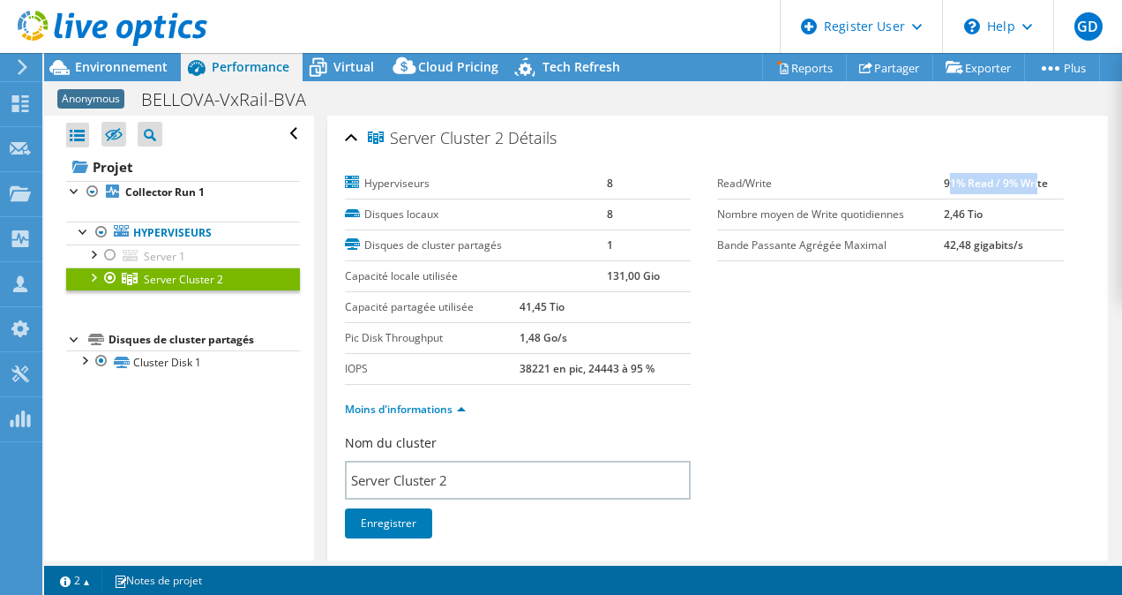
drag, startPoint x: 938, startPoint y: 181, endPoint x: 1026, endPoint y: 187, distance: 88.4
click at [1026, 187] on b "91% Read / 9% Write" at bounding box center [996, 183] width 104 height 15
drag, startPoint x: 511, startPoint y: 372, endPoint x: 666, endPoint y: 371, distance: 155.3
click at [666, 371] on tr "IOPS 38221 en pic, 24443 à 95 %" at bounding box center [518, 368] width 347 height 31
click at [666, 371] on td "38221 en pic, 24443 à 95 %" at bounding box center [605, 368] width 171 height 31
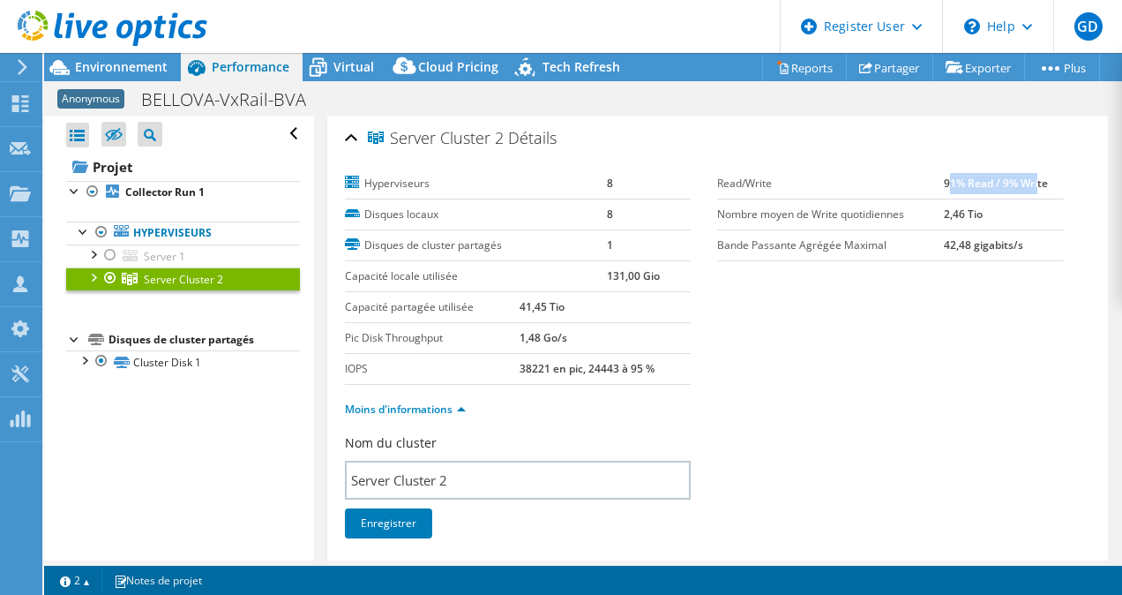
drag, startPoint x: 666, startPoint y: 371, endPoint x: 502, endPoint y: 370, distance: 164.1
click at [502, 370] on tr "IOPS 38221 en pic, 24443 à 95 %" at bounding box center [518, 368] width 347 height 31
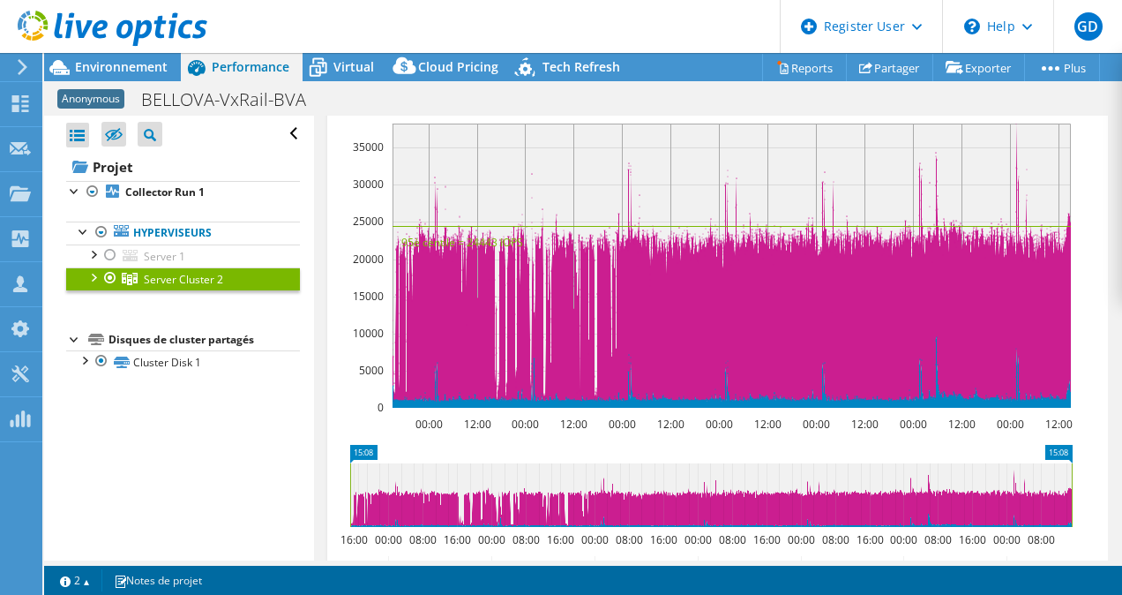
scroll to position [1113, 0]
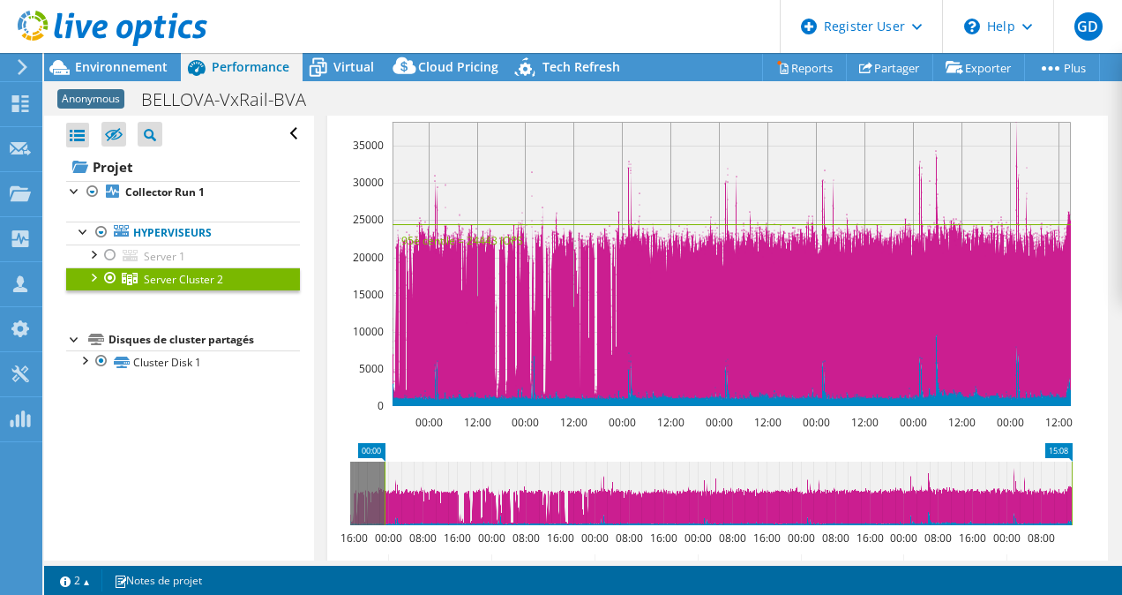
drag, startPoint x: 351, startPoint y: 492, endPoint x: 385, endPoint y: 492, distance: 34.4
click at [385, 492] on rect at bounding box center [384, 493] width 7 height 64
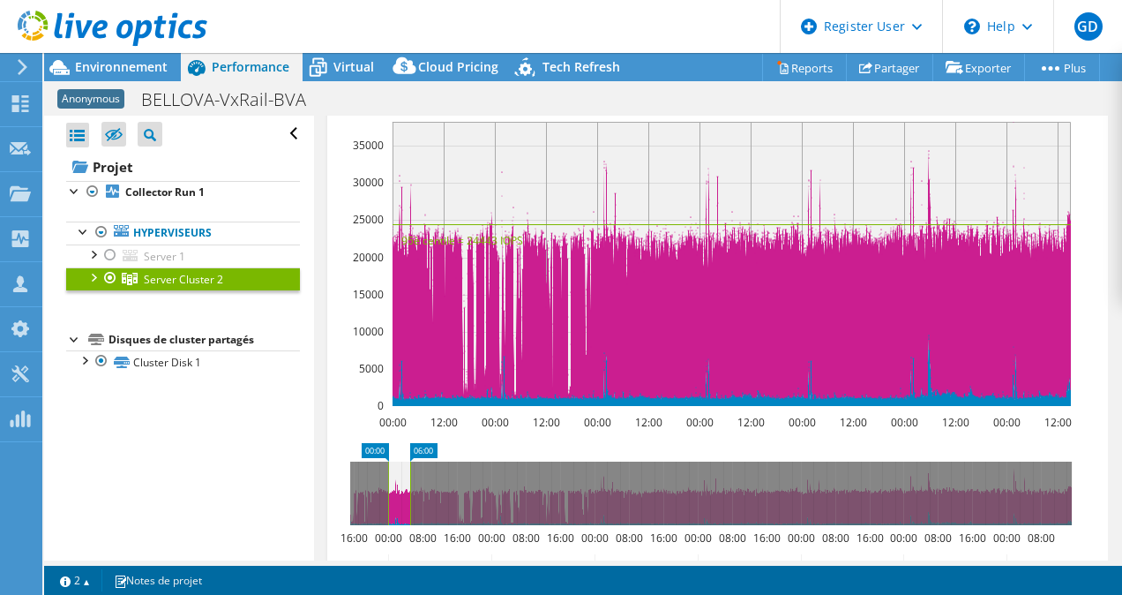
drag, startPoint x: 1070, startPoint y: 475, endPoint x: 408, endPoint y: 475, distance: 661.6
click at [408, 475] on rect at bounding box center [410, 493] width 7 height 64
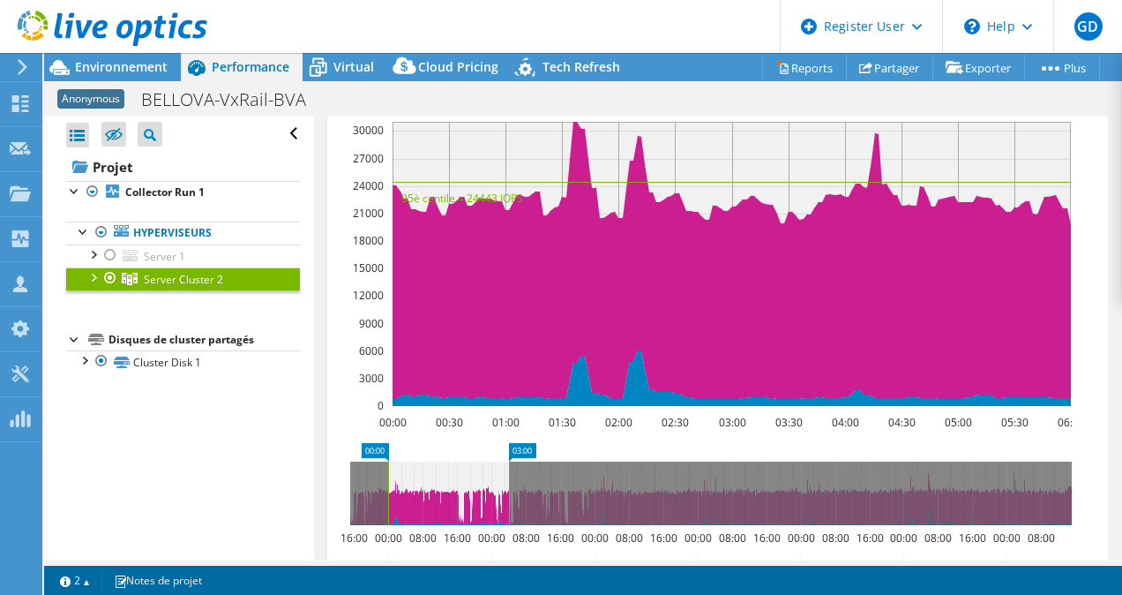
drag, startPoint x: 415, startPoint y: 492, endPoint x: 511, endPoint y: 501, distance: 95.7
click at [511, 501] on rect at bounding box center [508, 493] width 7 height 64
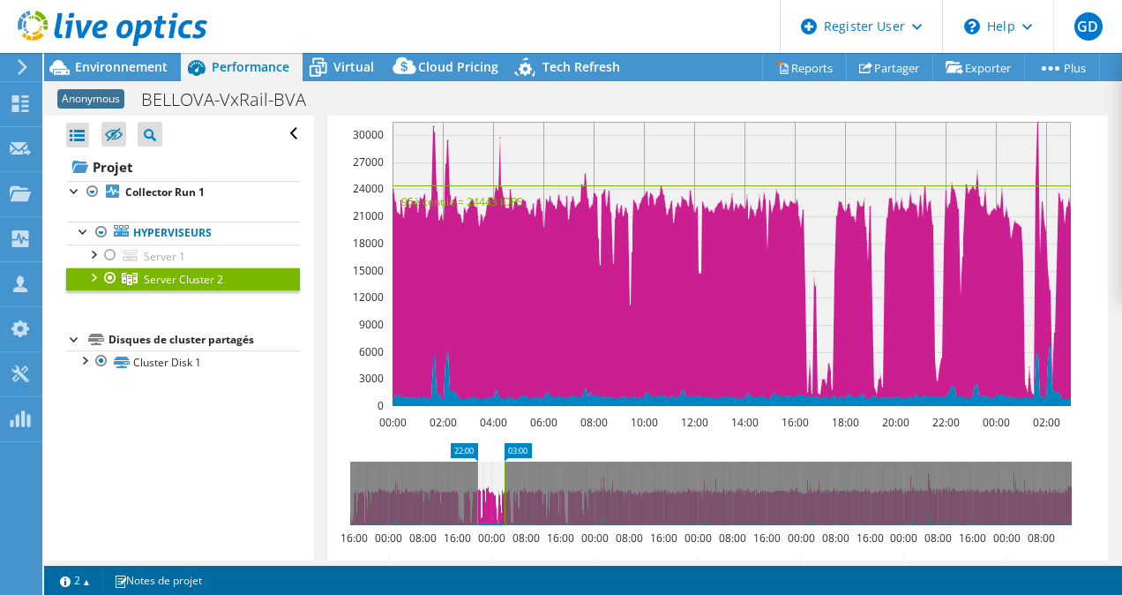
drag, startPoint x: 385, startPoint y: 494, endPoint x: 475, endPoint y: 492, distance: 89.1
click at [475, 492] on rect at bounding box center [477, 493] width 7 height 64
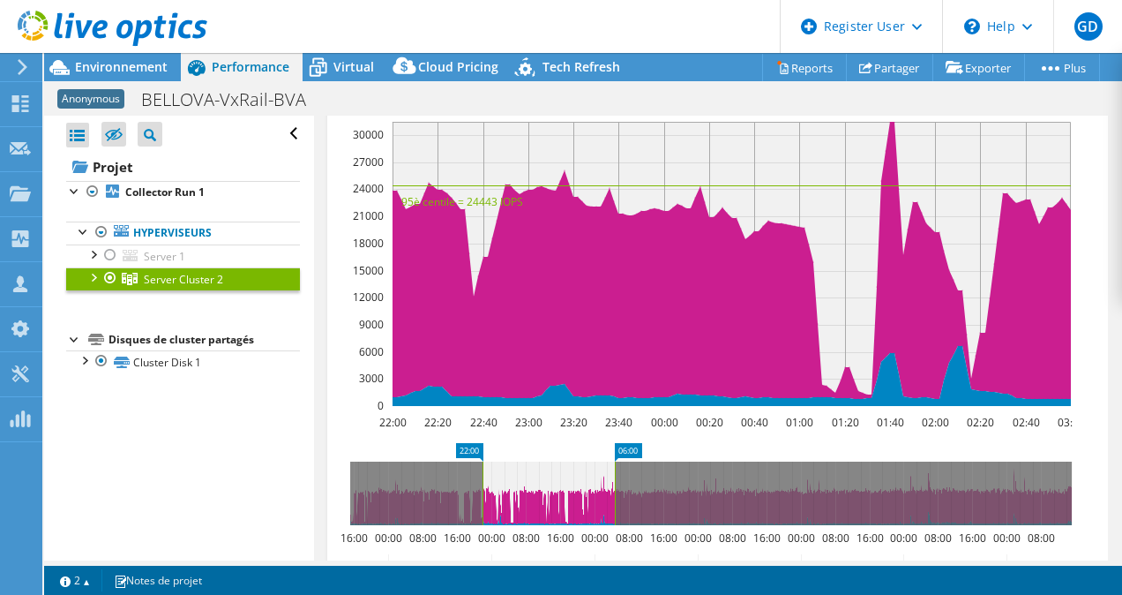
drag, startPoint x: 506, startPoint y: 483, endPoint x: 616, endPoint y: 477, distance: 109.6
click at [616, 477] on rect at bounding box center [614, 493] width 7 height 64
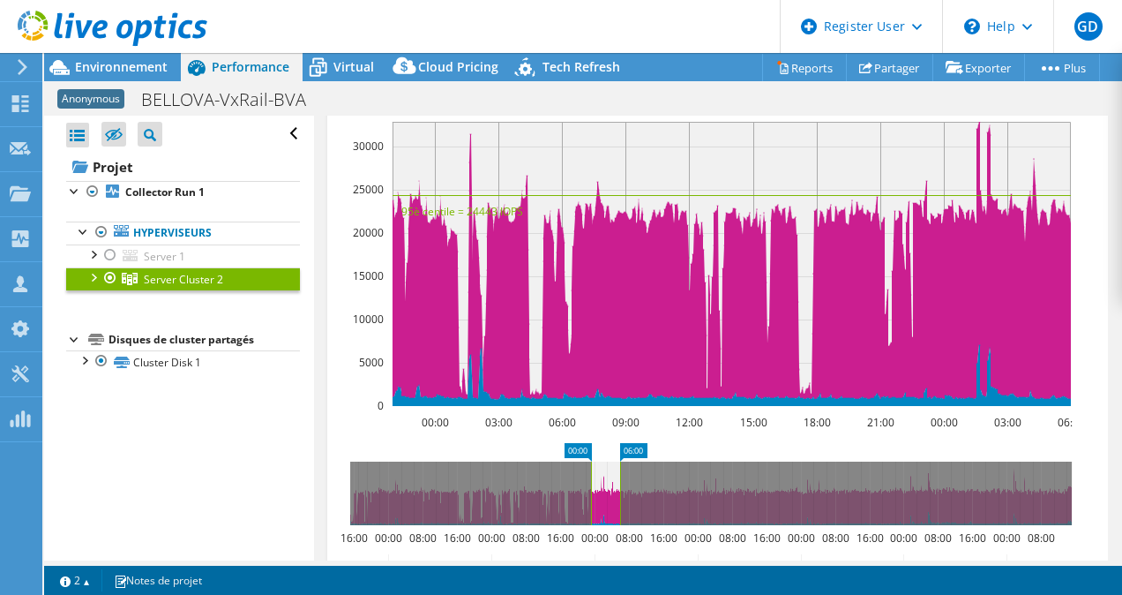
drag, startPoint x: 481, startPoint y: 483, endPoint x: 589, endPoint y: 469, distance: 109.3
click at [589, 469] on rect at bounding box center [590, 493] width 7 height 64
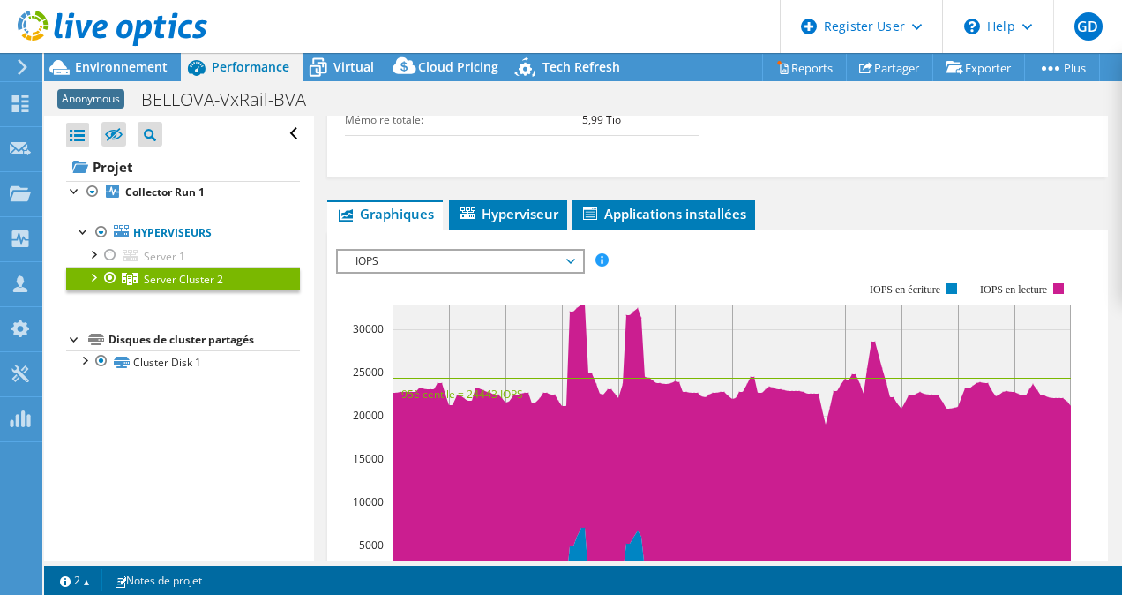
scroll to position [930, 0]
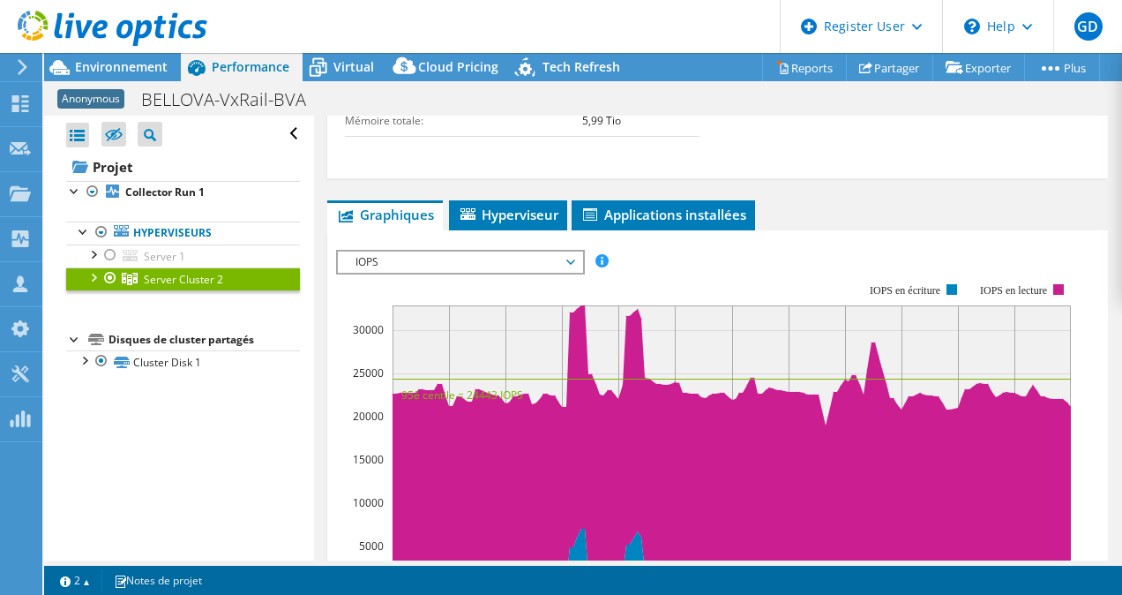
click at [399, 258] on span "IOPS" at bounding box center [460, 261] width 227 height 21
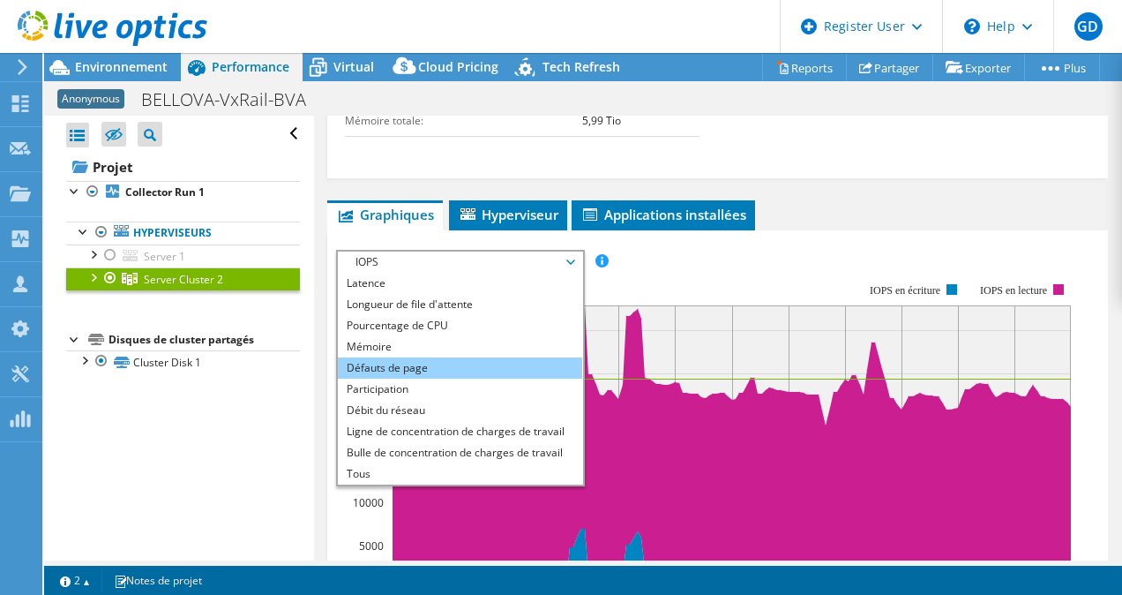
scroll to position [0, 0]
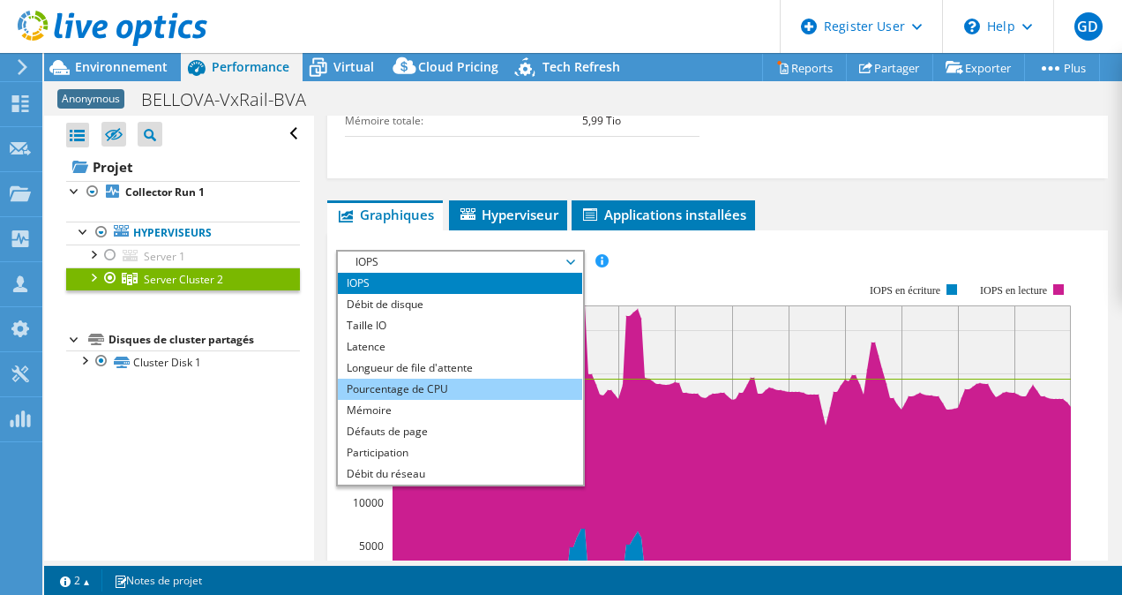
click at [429, 389] on li "Pourcentage de CPU" at bounding box center [460, 388] width 244 height 21
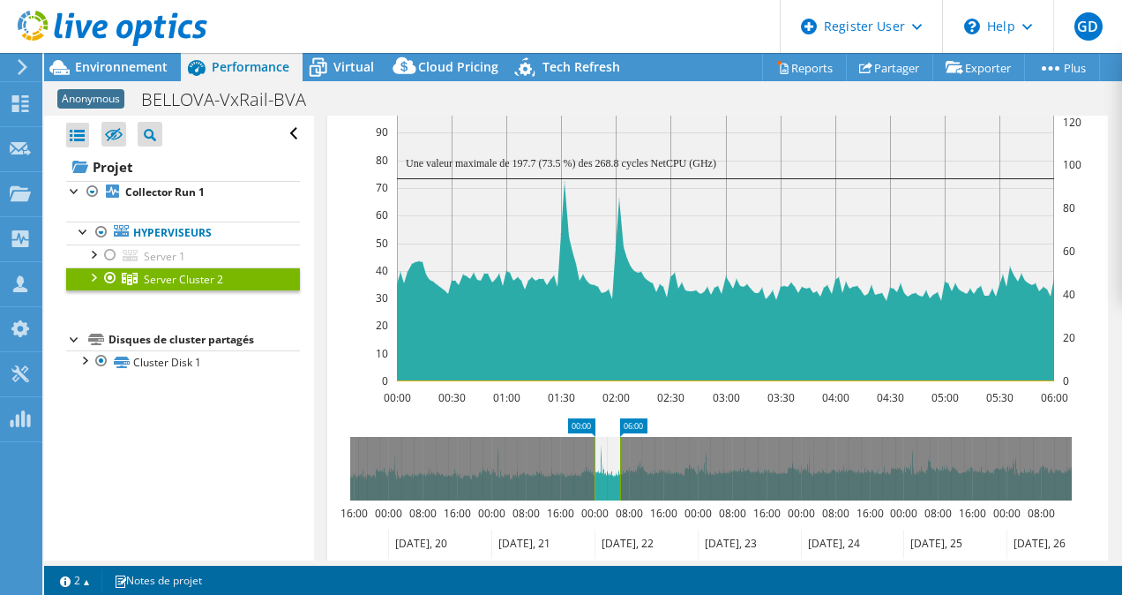
scroll to position [1121, 0]
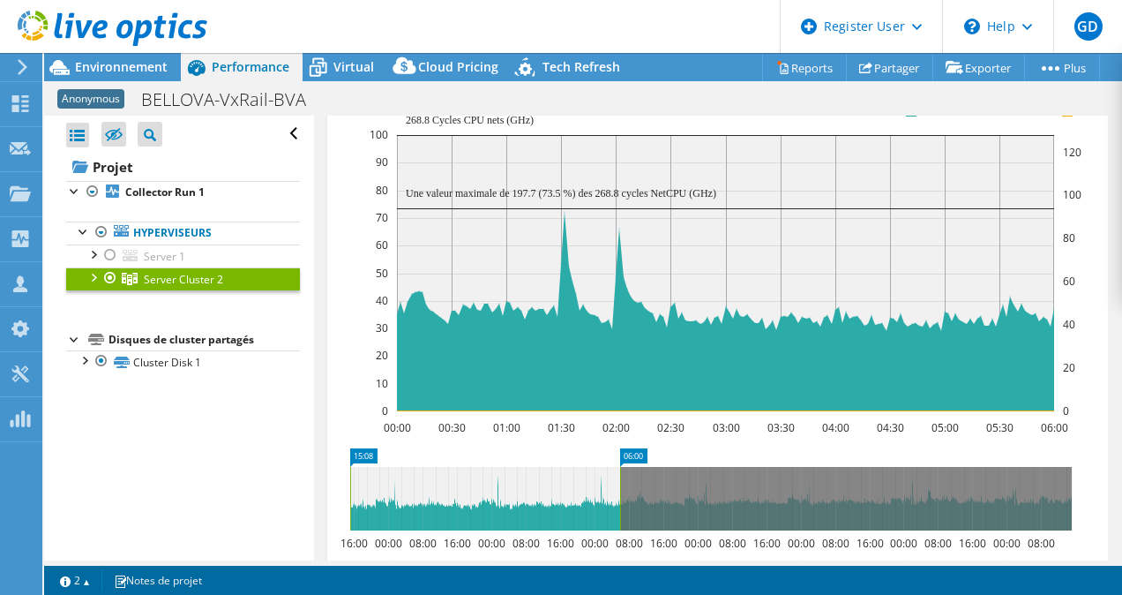
drag, startPoint x: 593, startPoint y: 486, endPoint x: 336, endPoint y: 473, distance: 257.0
click at [336, 473] on icon "06:00 15:08 16:00 00:00 08:00 16:00 00:00 08:00 16:00 00:00 08:00 16:00 00:00 0…" at bounding box center [711, 518] width 750 height 141
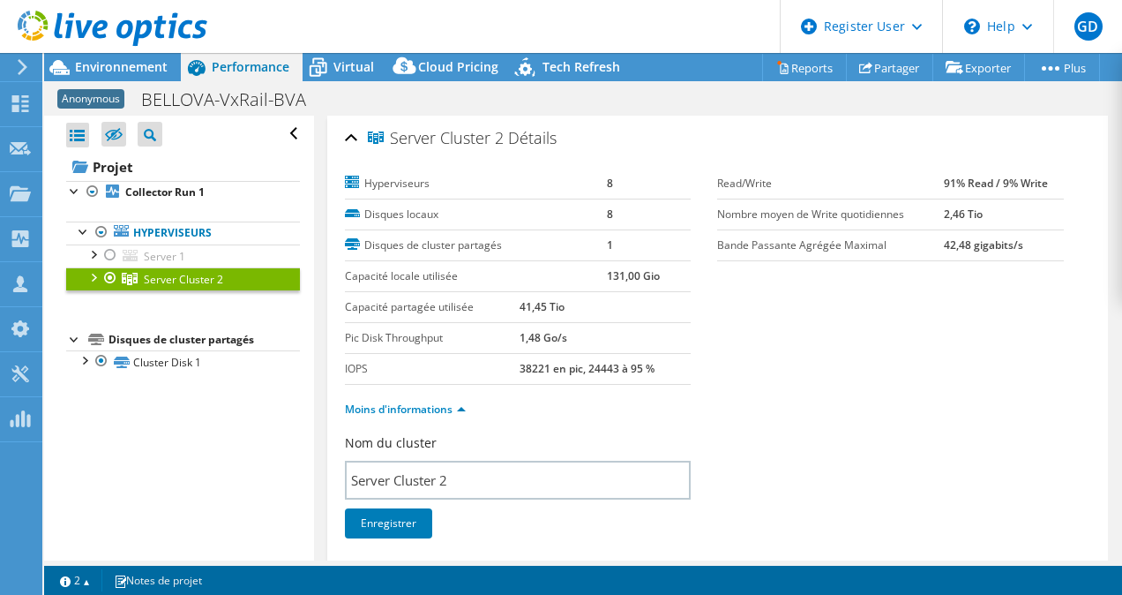
select select "EUFrankfurt"
select select "EUR"
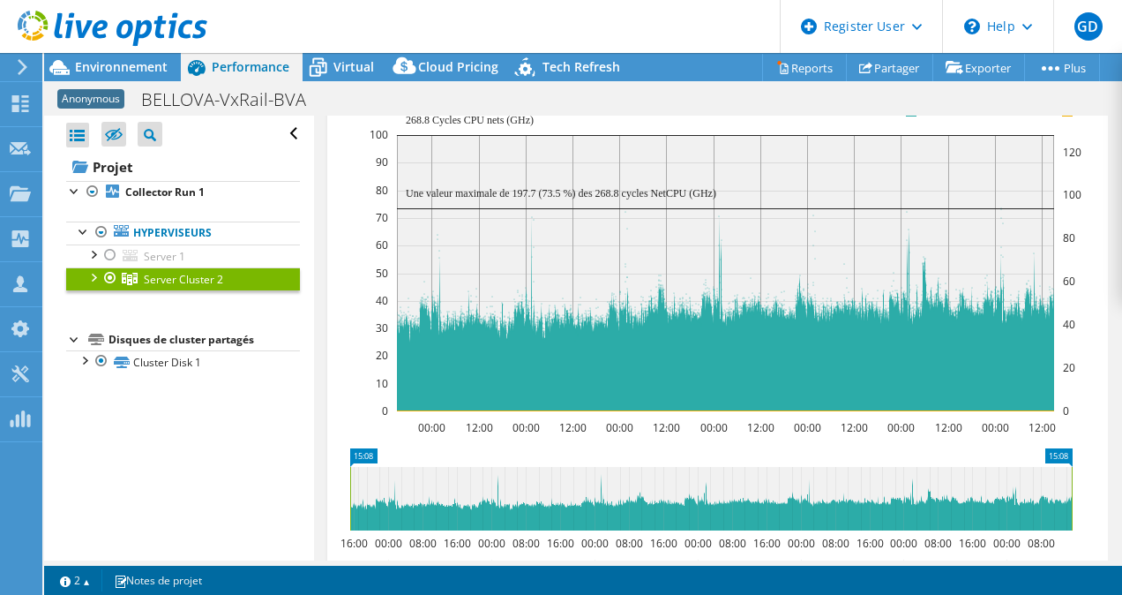
click at [349, 491] on rect at bounding box center [350, 499] width 7 height 64
drag, startPoint x: 349, startPoint y: 491, endPoint x: 381, endPoint y: 488, distance: 32.0
click at [381, 488] on rect at bounding box center [381, 499] width 7 height 64
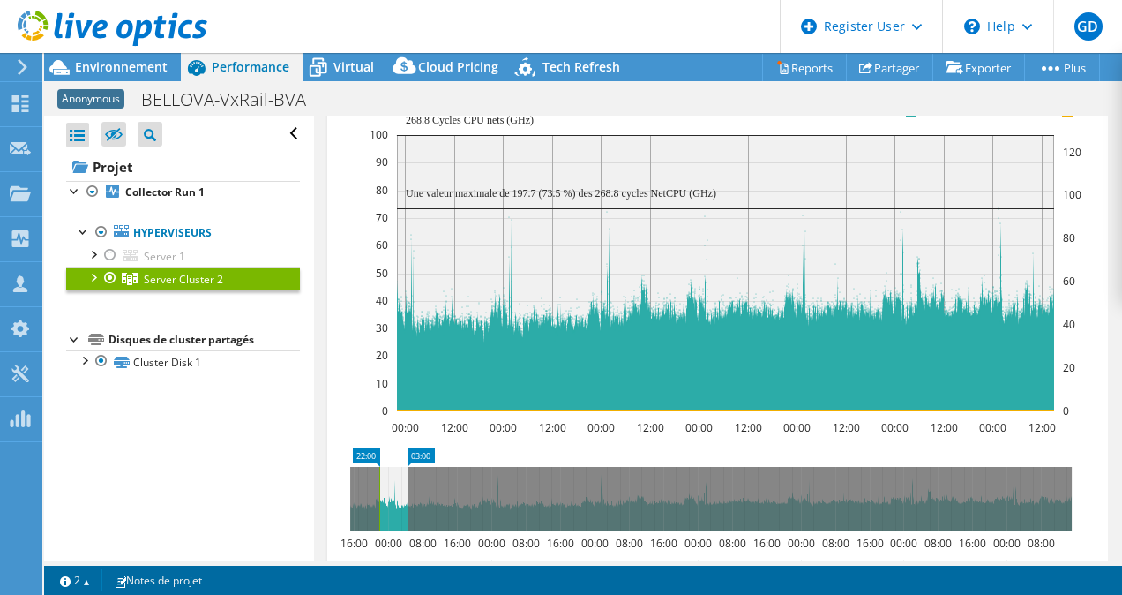
drag, startPoint x: 1074, startPoint y: 498, endPoint x: 410, endPoint y: 499, distance: 663.4
click at [410, 499] on rect at bounding box center [407, 499] width 7 height 64
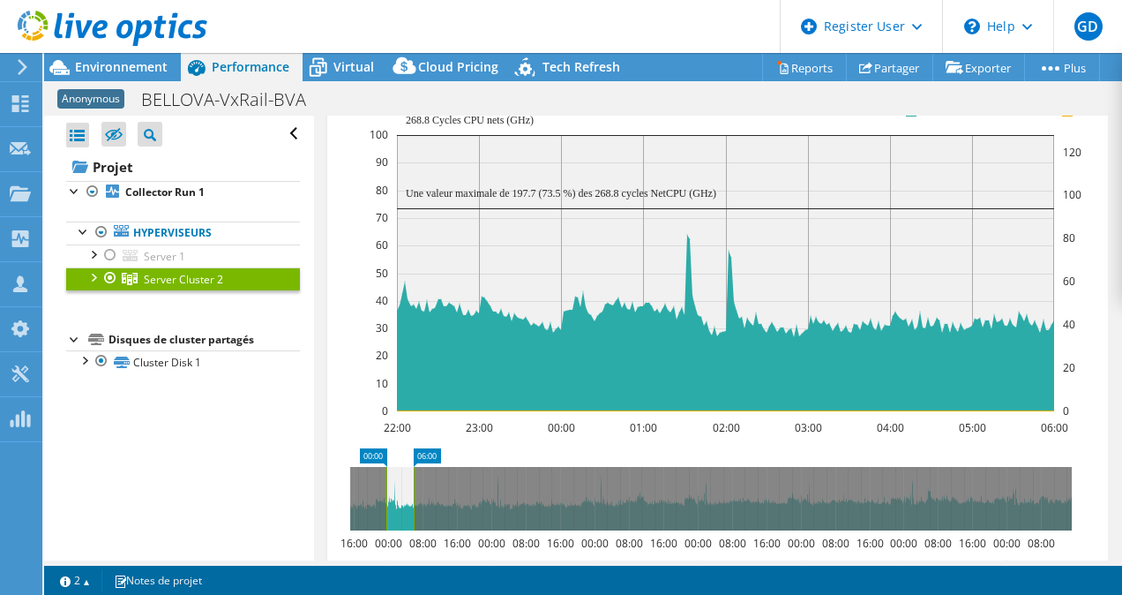
click at [387, 476] on rect at bounding box center [386, 499] width 7 height 64
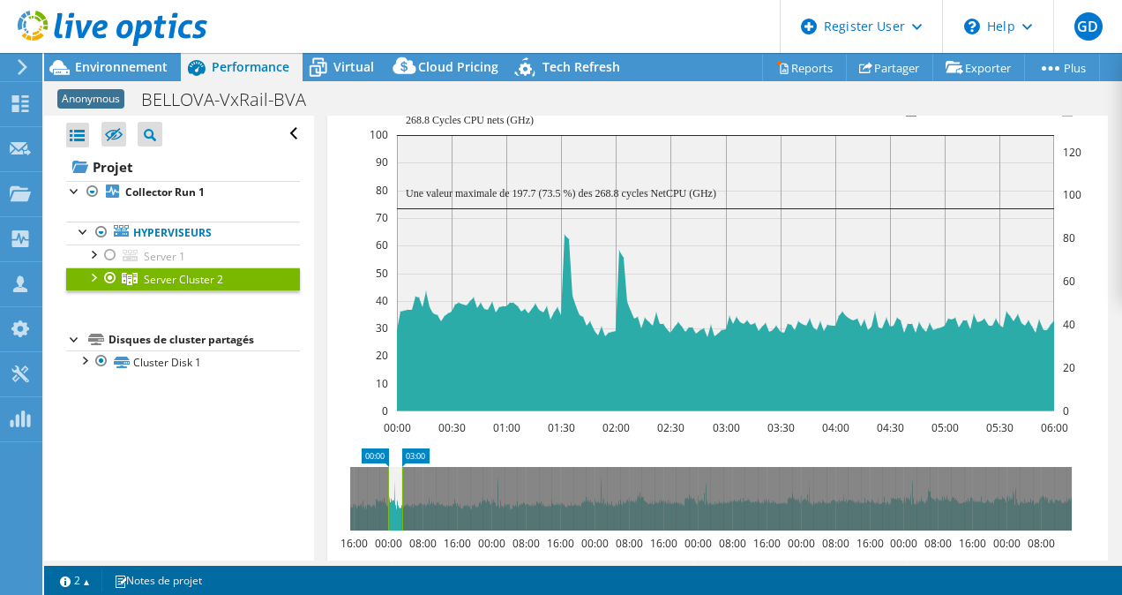
drag, startPoint x: 411, startPoint y: 478, endPoint x: 400, endPoint y: 471, distance: 13.5
click at [400, 471] on rect at bounding box center [402, 499] width 7 height 64
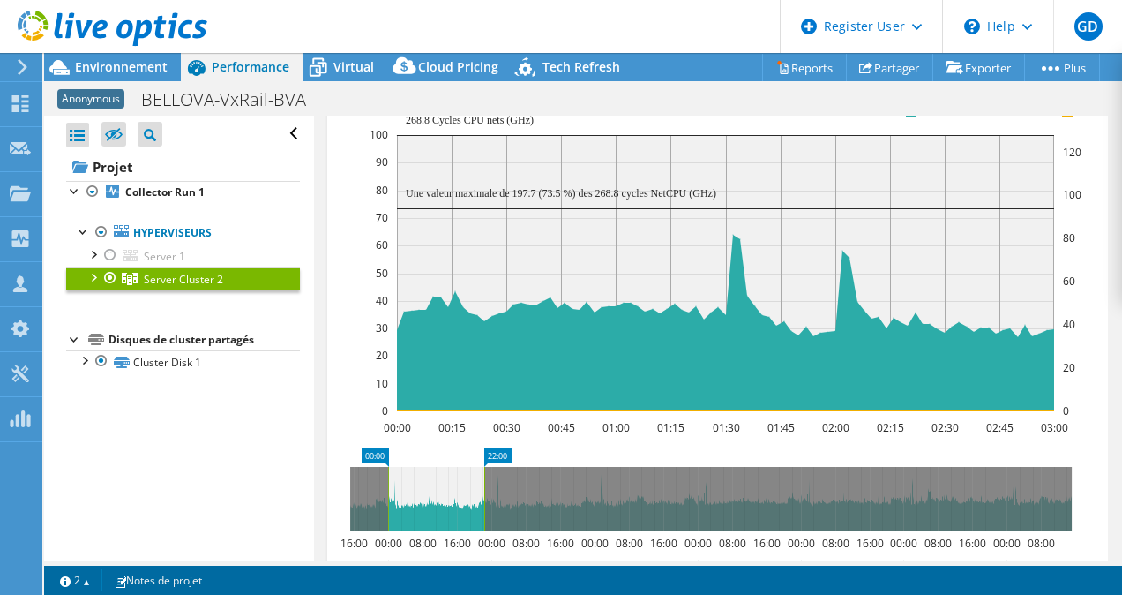
drag, startPoint x: 401, startPoint y: 491, endPoint x: 484, endPoint y: 499, distance: 83.3
click at [484, 499] on rect at bounding box center [484, 499] width 7 height 64
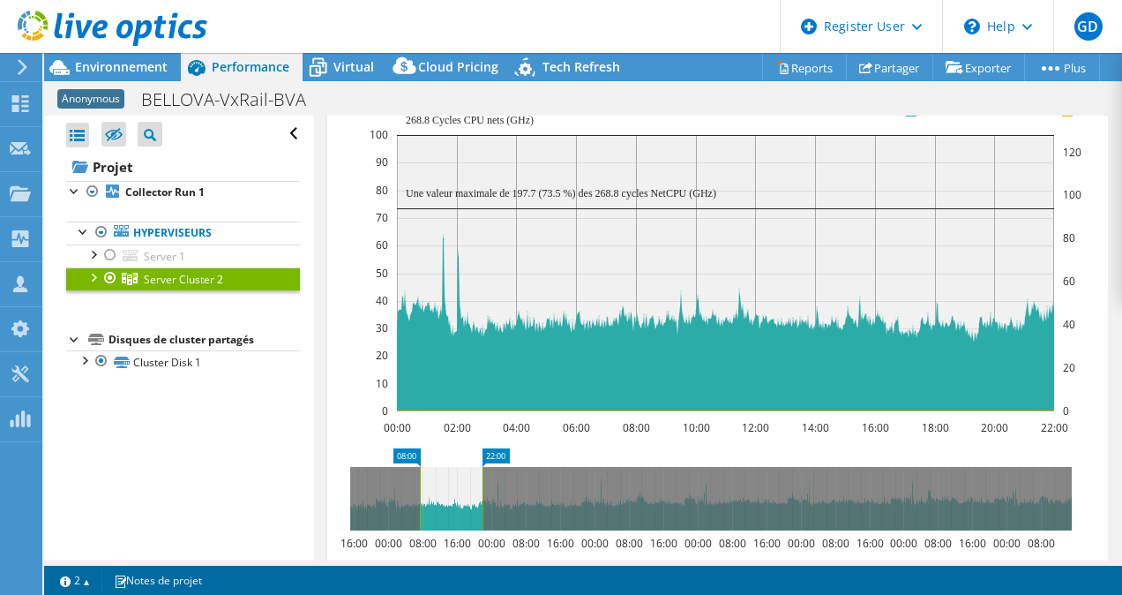
drag, startPoint x: 387, startPoint y: 506, endPoint x: 419, endPoint y: 502, distance: 32.1
click at [419, 502] on rect at bounding box center [419, 499] width 7 height 64
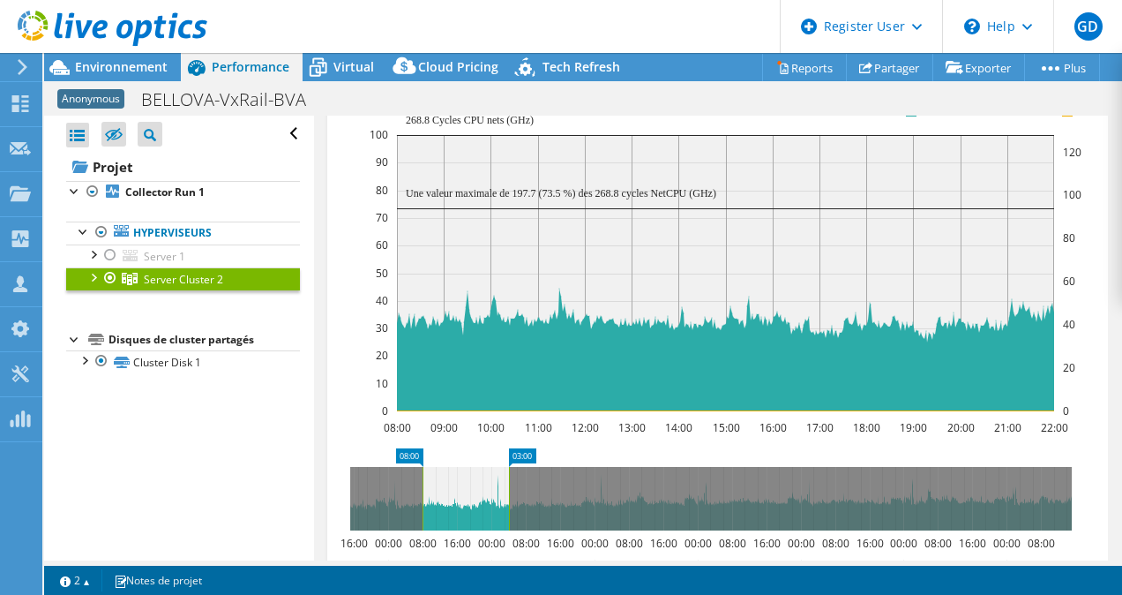
drag, startPoint x: 482, startPoint y: 487, endPoint x: 508, endPoint y: 489, distance: 26.5
click at [508, 489] on rect at bounding box center [508, 499] width 7 height 64
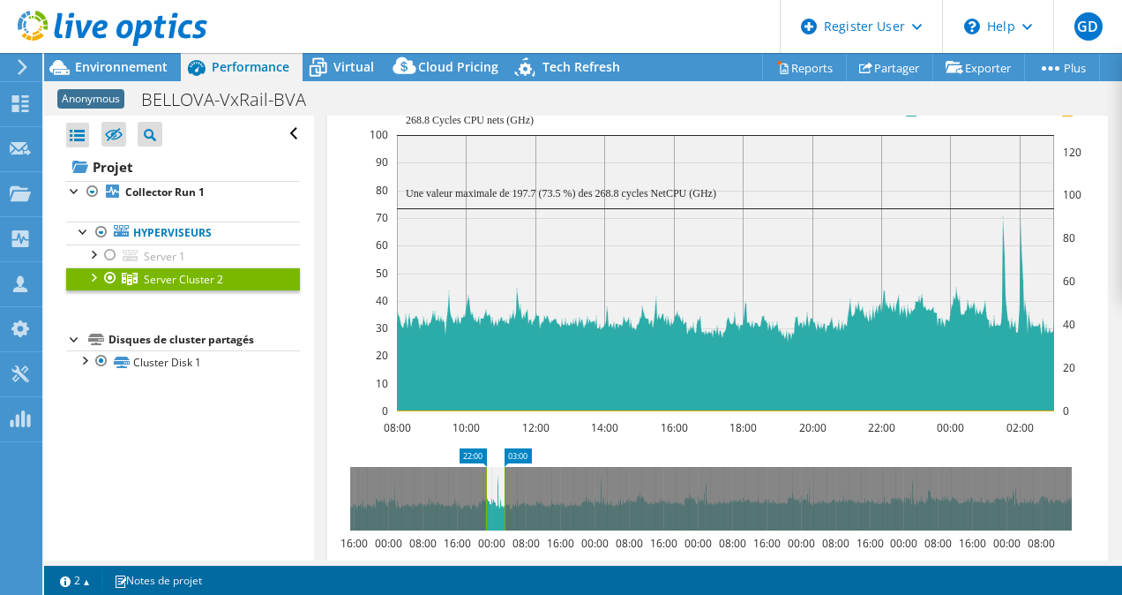
drag, startPoint x: 422, startPoint y: 483, endPoint x: 485, endPoint y: 489, distance: 63.8
click at [485, 489] on rect at bounding box center [486, 499] width 7 height 64
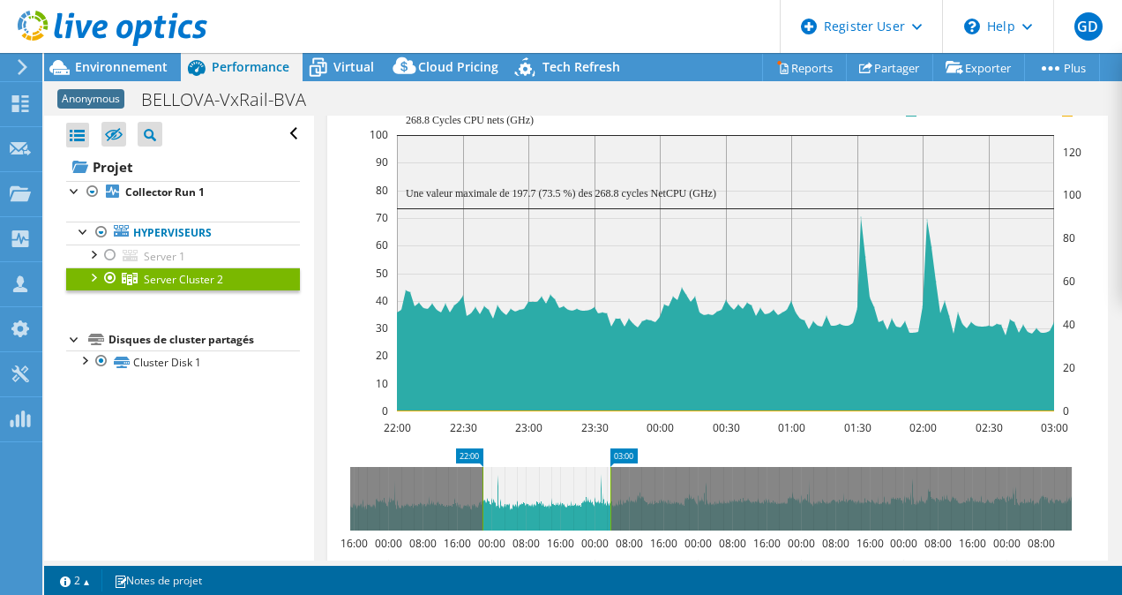
drag, startPoint x: 504, startPoint y: 505, endPoint x: 610, endPoint y: 514, distance: 107.2
click at [610, 514] on rect at bounding box center [610, 499] width 7 height 64
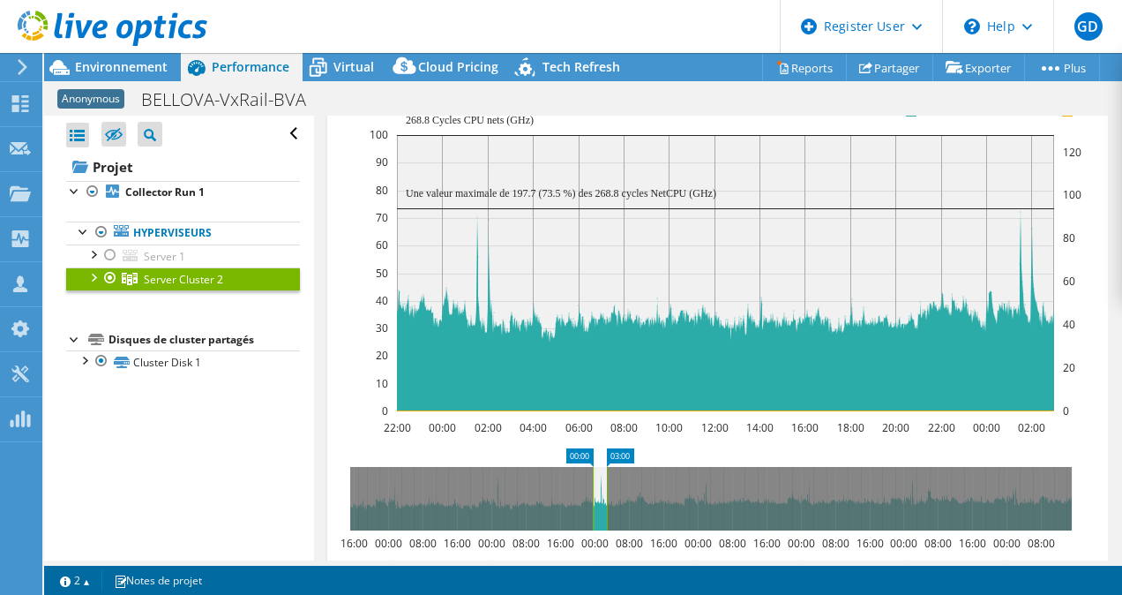
drag, startPoint x: 484, startPoint y: 497, endPoint x: 595, endPoint y: 497, distance: 110.3
click at [595, 497] on rect at bounding box center [592, 499] width 7 height 64
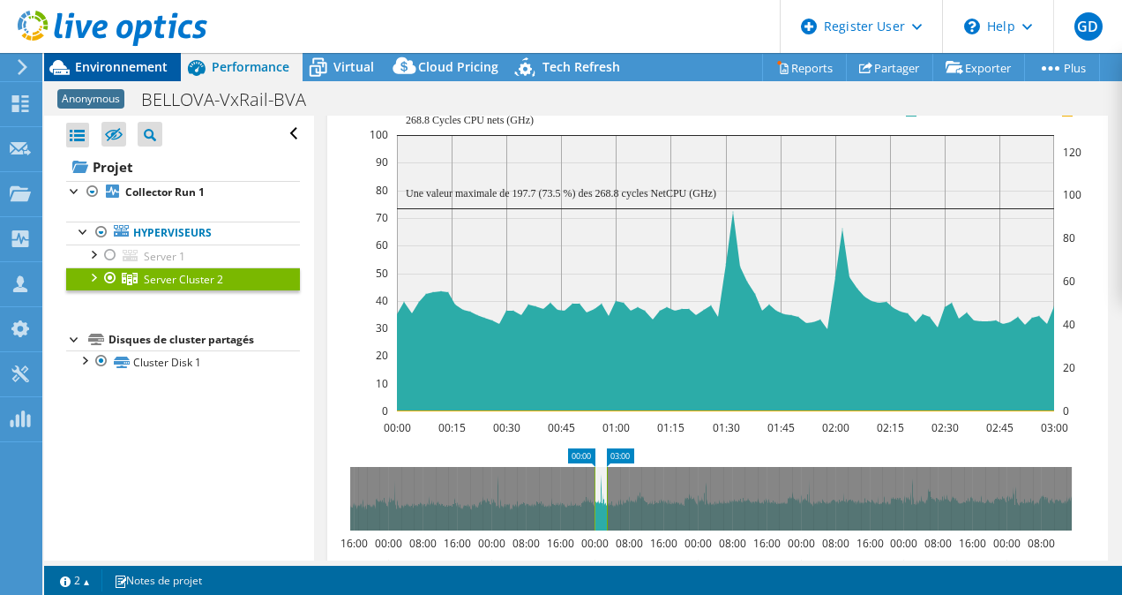
click at [127, 62] on span "Environnement" at bounding box center [121, 66] width 93 height 17
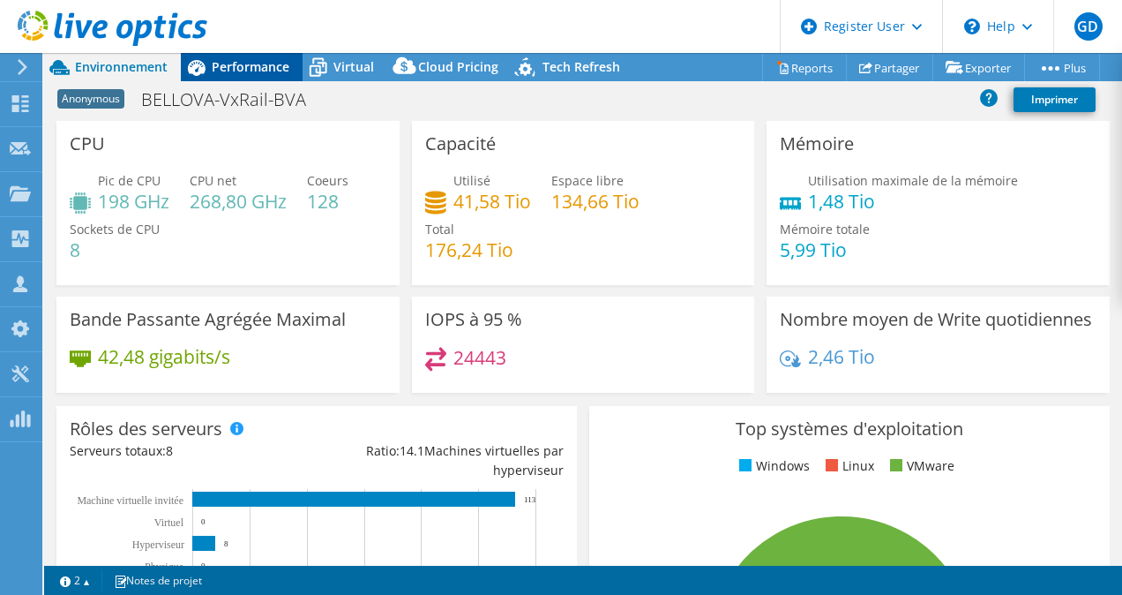
click at [222, 61] on span "Performance" at bounding box center [251, 66] width 78 height 17
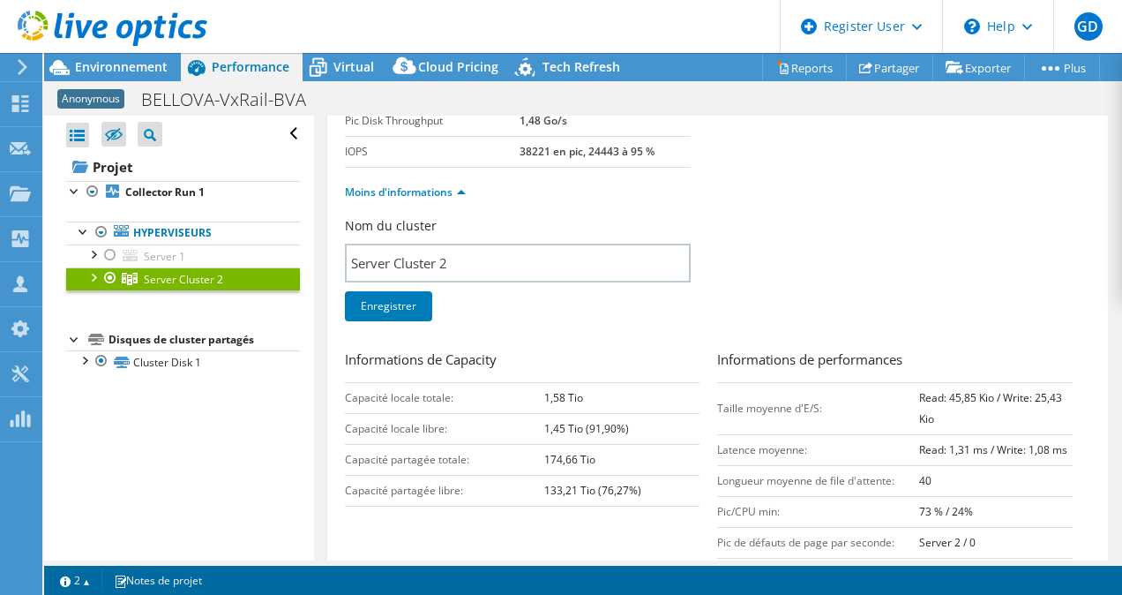
scroll to position [229, 0]
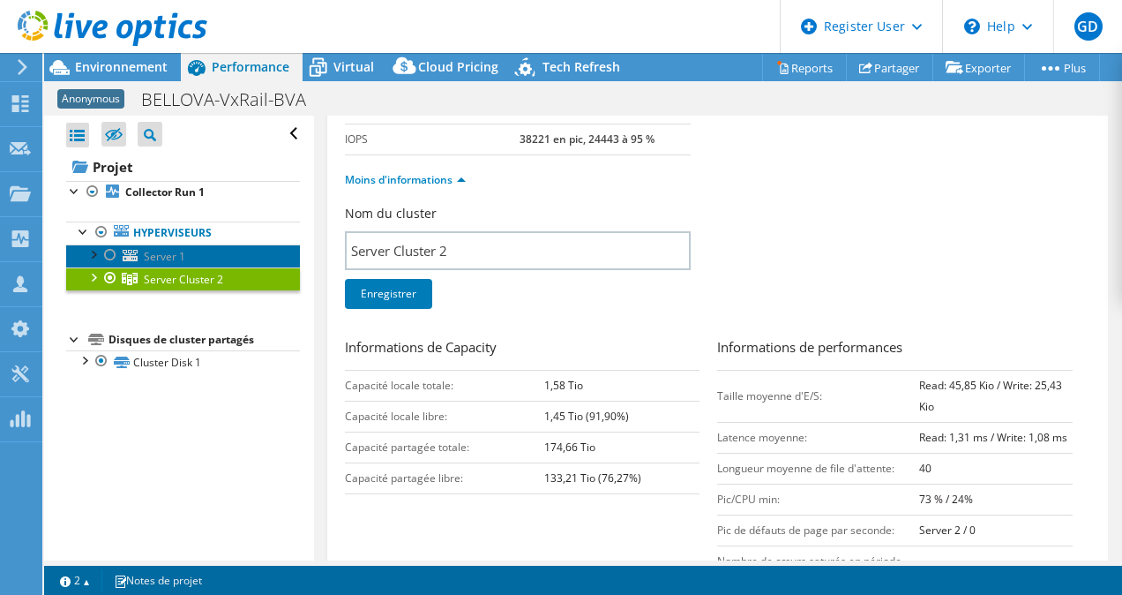
click at [101, 266] on link "Server 1" at bounding box center [183, 255] width 234 height 23
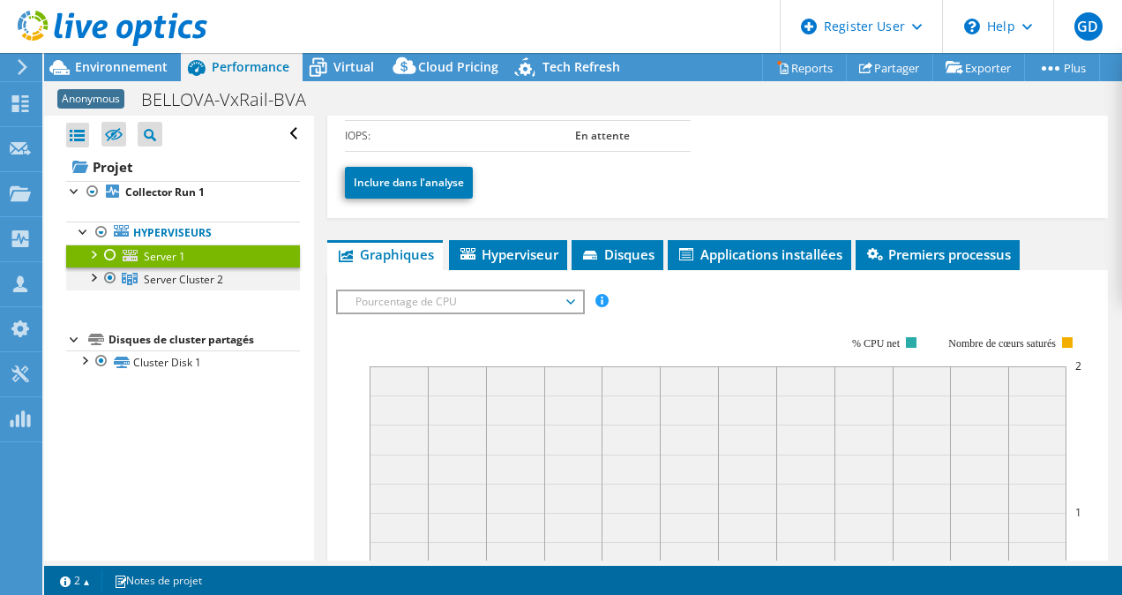
click at [94, 272] on div at bounding box center [93, 276] width 18 height 18
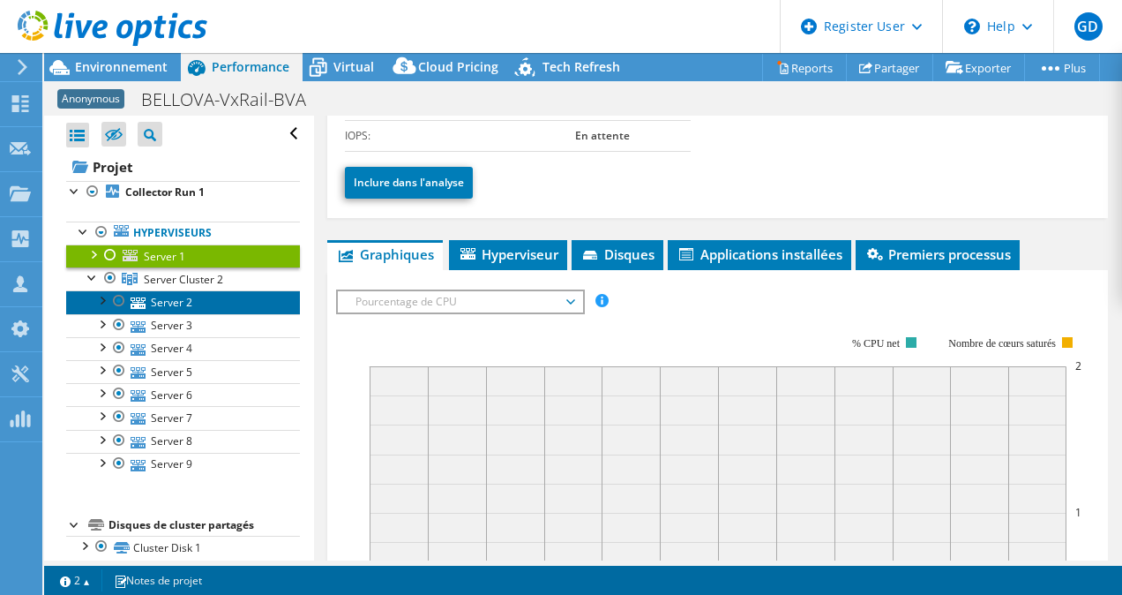
click at [169, 298] on link "Server 2" at bounding box center [183, 301] width 234 height 23
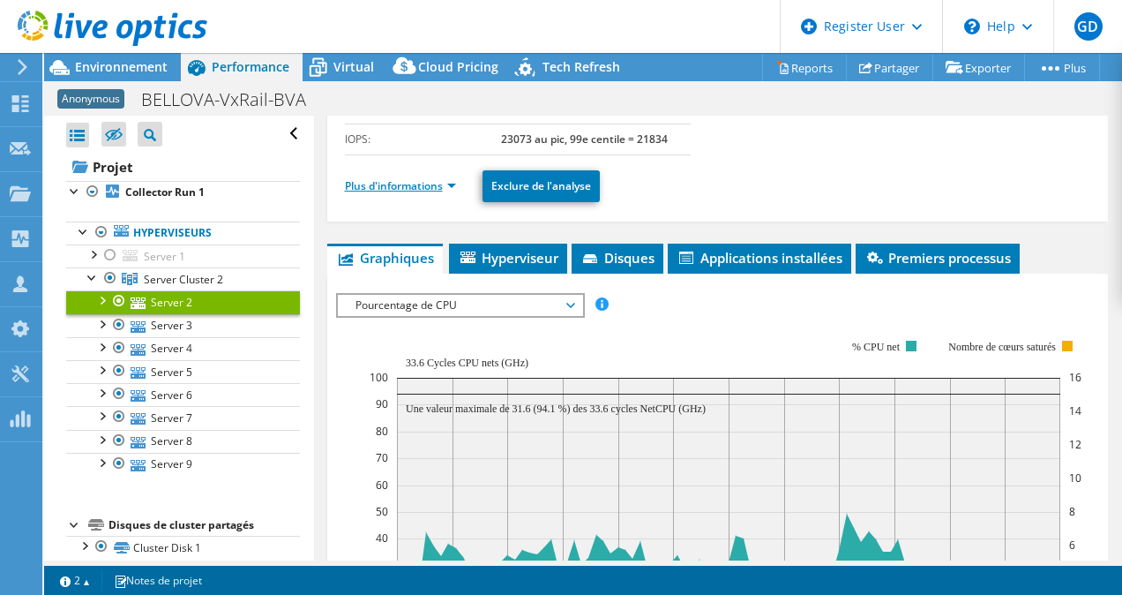
click at [439, 185] on link "Plus d'informations" at bounding box center [400, 185] width 111 height 15
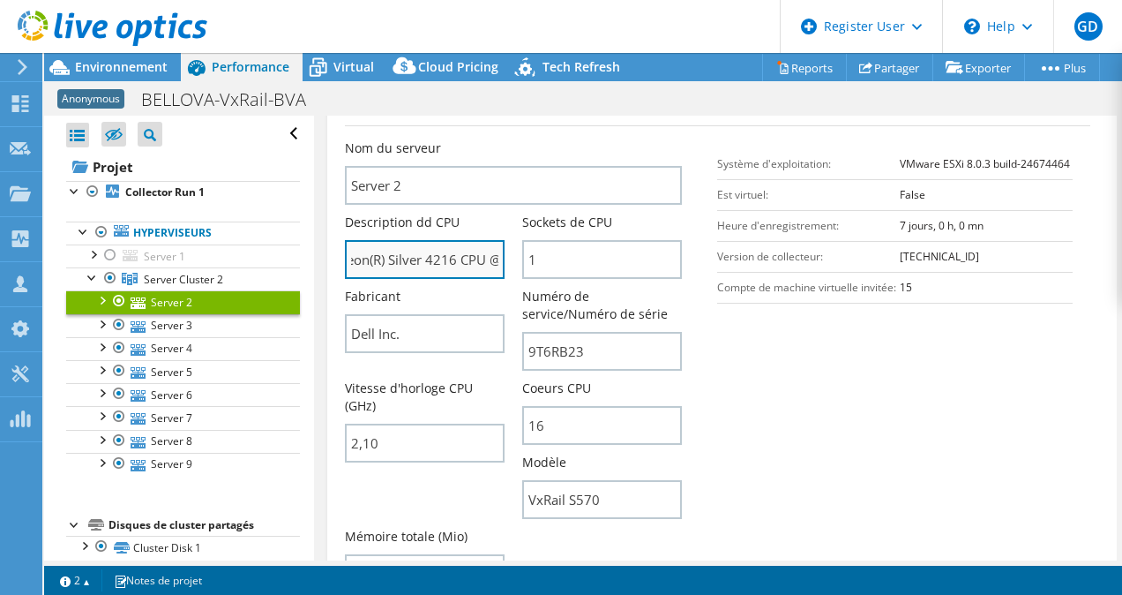
scroll to position [0, 88]
drag, startPoint x: 376, startPoint y: 256, endPoint x: 456, endPoint y: 259, distance: 80.4
click at [456, 259] on input "Intel(R) Xeon(R) Silver 4216 CPU @ 2.10GHz 210 GHz" at bounding box center [425, 259] width 160 height 39
drag, startPoint x: 395, startPoint y: 258, endPoint x: 445, endPoint y: 261, distance: 49.5
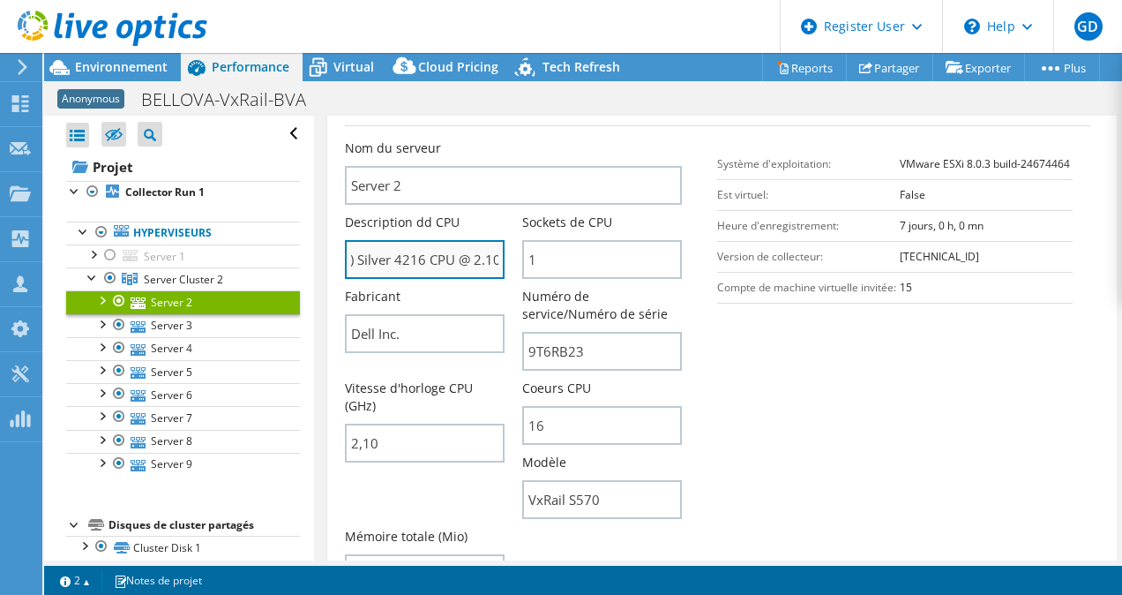
click at [445, 261] on input "Intel(R) Xeon(R) Silver 4216 CPU @ 2.10GHz 210 GHz" at bounding box center [425, 259] width 160 height 39
drag, startPoint x: 419, startPoint y: 259, endPoint x: 471, endPoint y: 263, distance: 52.2
click at [471, 263] on input "Intel(R) Xeon(R) Silver 4216 CPU @ 2.10GHz 210 GHz" at bounding box center [425, 259] width 160 height 39
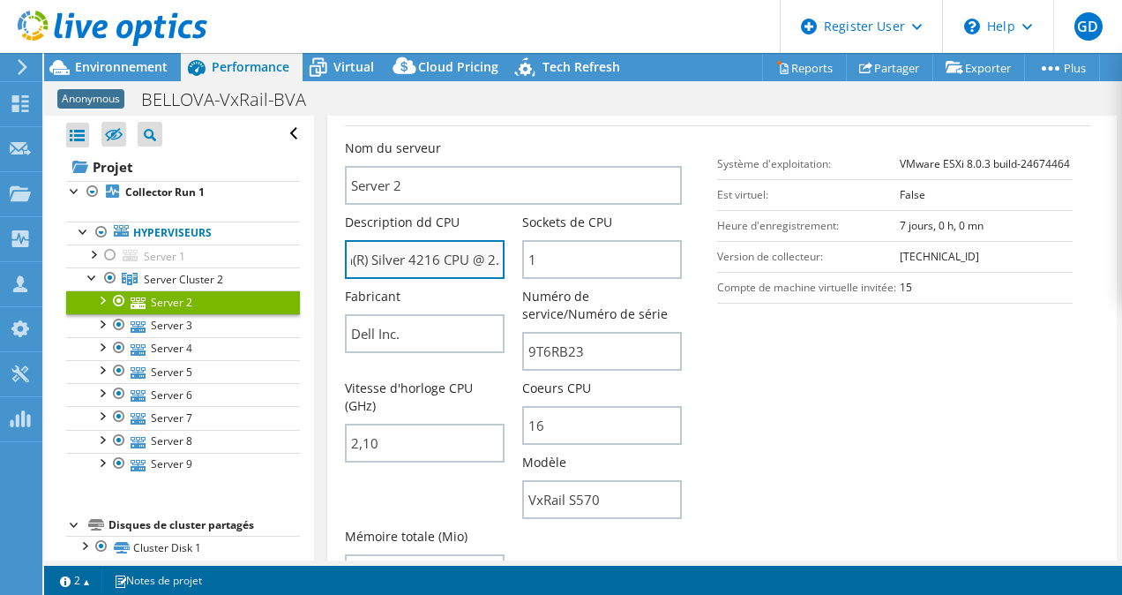
drag, startPoint x: 402, startPoint y: 266, endPoint x: 475, endPoint y: 254, distance: 74.1
click at [475, 254] on input "Intel(R) Xeon(R) Silver 4216 CPU @ 2.10GHz 210 GHz" at bounding box center [425, 259] width 160 height 39
click at [424, 261] on input "Intel(R) Xeon(R) Silver 4216 CPU @ 2.10GHz 210 GHz" at bounding box center [425, 259] width 160 height 39
click at [490, 262] on input "Intel(R) Xeon(R) Silver 4216 CPU @ 2.10GHz 210 GHz" at bounding box center [425, 259] width 160 height 39
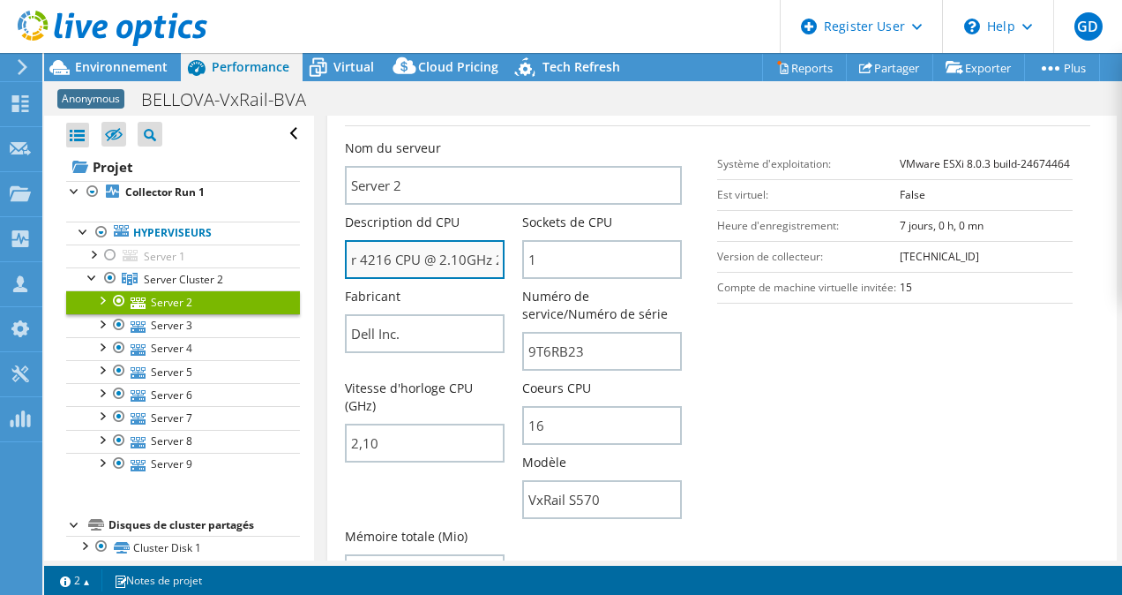
scroll to position [0, 175]
drag, startPoint x: 479, startPoint y: 260, endPoint x: 506, endPoint y: 257, distance: 27.6
click at [506, 257] on div "Description dd CPU Intel(R) Xeon(R) Silver 4216 CPU @ 2.10GHz 210 GHz" at bounding box center [433, 245] width 177 height 65
drag, startPoint x: 420, startPoint y: 256, endPoint x: 340, endPoint y: 257, distance: 80.3
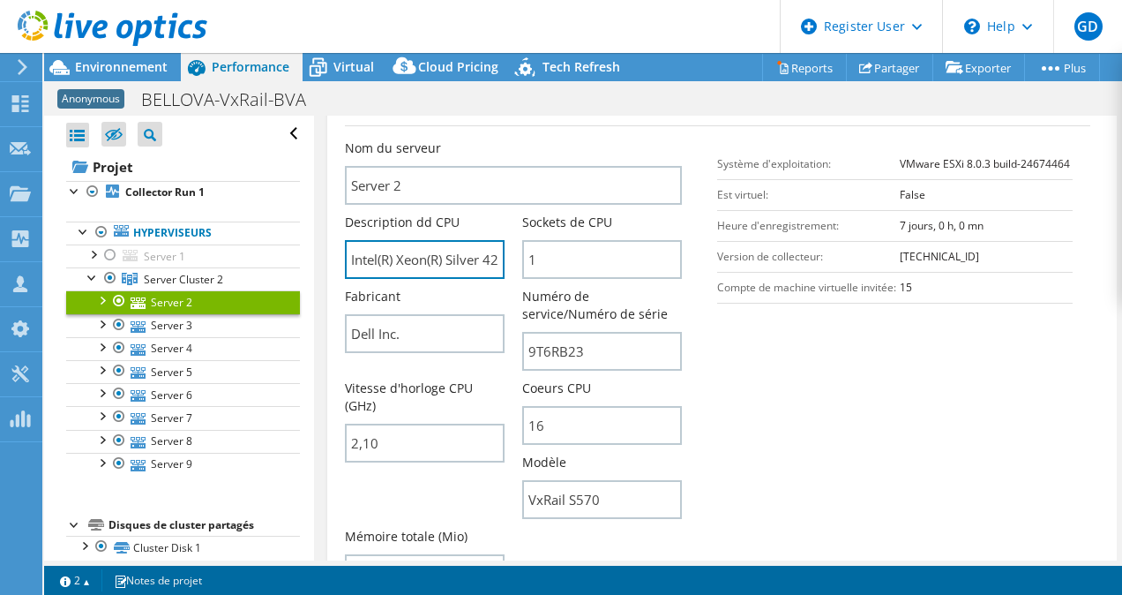
click at [340, 257] on div "Server 2 Détails Système d'exploitation VMware ESXi 8.0.3 build-24674464 Disque…" at bounding box center [718, 418] width 782 height 1327
click at [453, 263] on input "Intel(R) Xeon(R) Silver 4216 CPU @ 2.10GHz 210 GHz" at bounding box center [425, 259] width 160 height 39
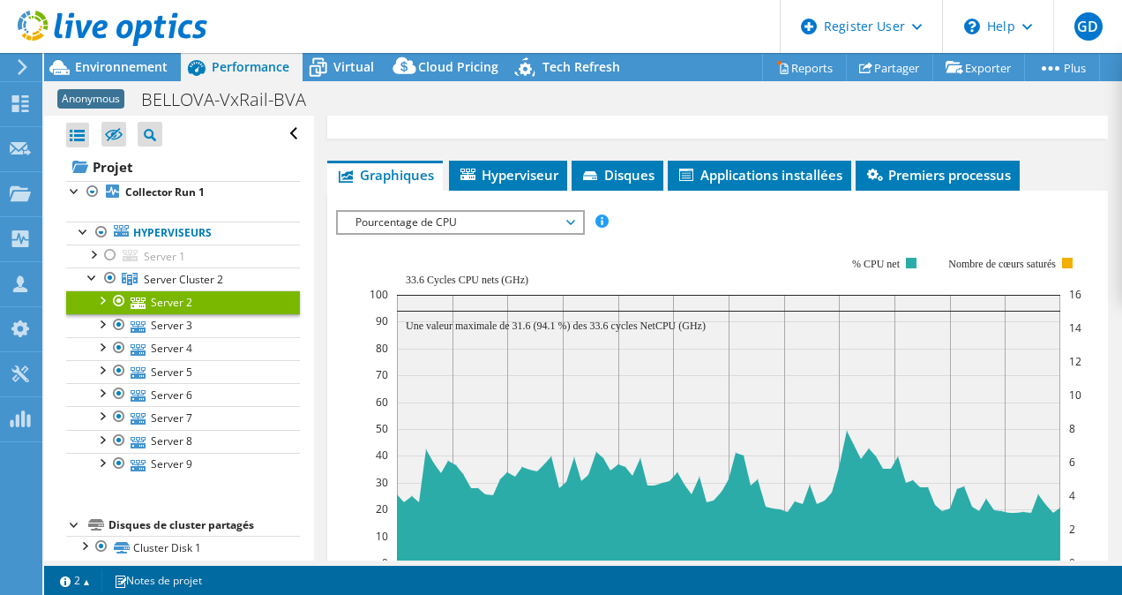
click at [472, 216] on span "Pourcentage de CPU" at bounding box center [460, 222] width 227 height 21
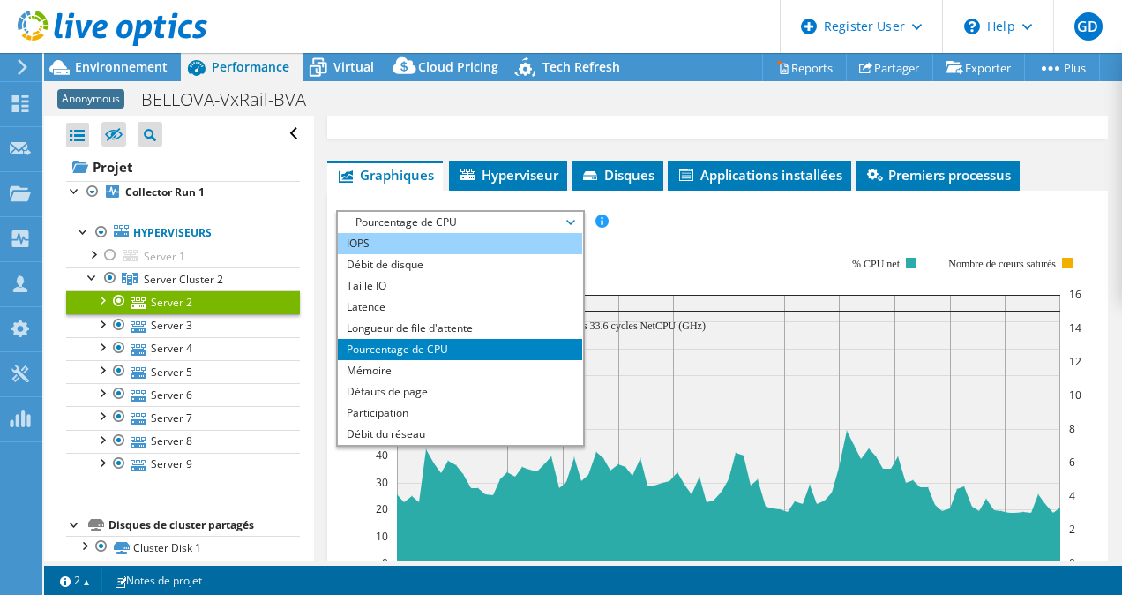
click at [430, 236] on li "IOPS" at bounding box center [460, 243] width 244 height 21
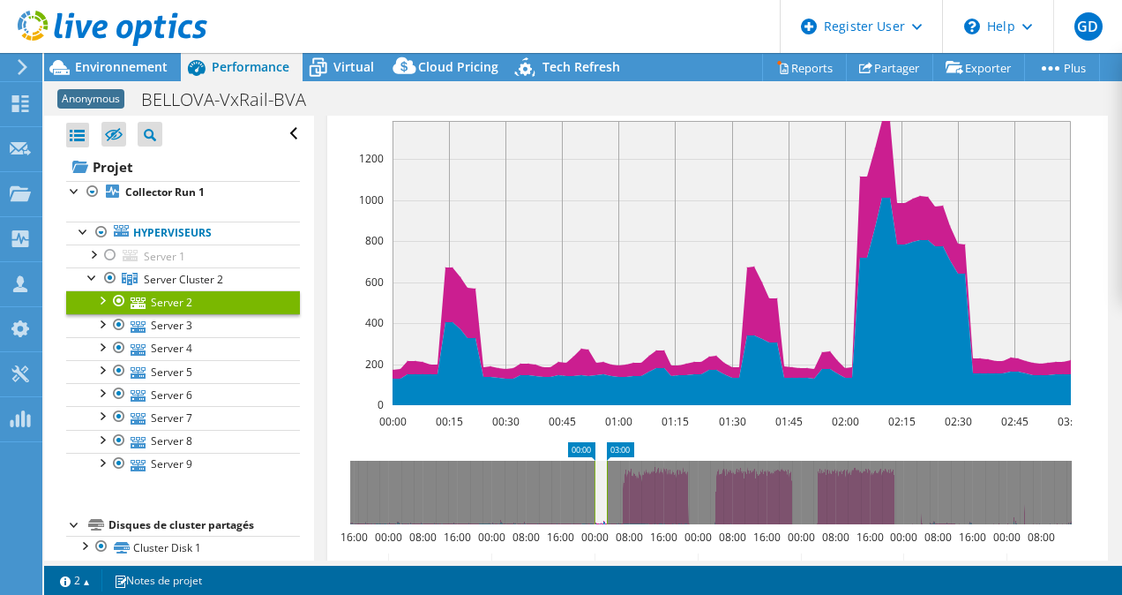
scroll to position [1675, 0]
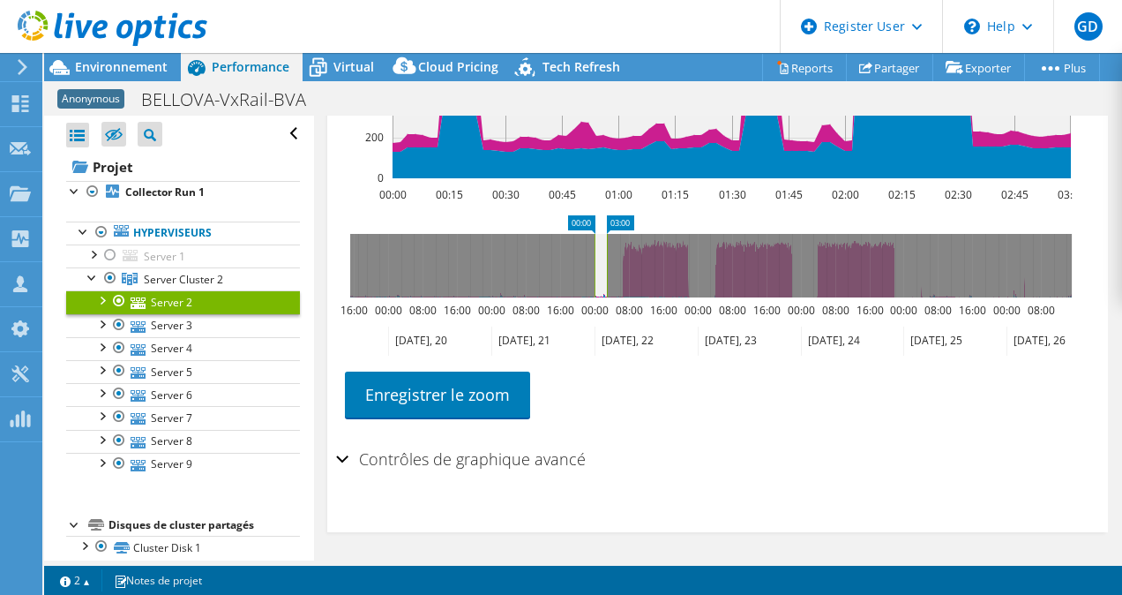
click at [591, 273] on rect at bounding box center [594, 266] width 7 height 64
drag, startPoint x: 591, startPoint y: 273, endPoint x: 161, endPoint y: 253, distance: 430.9
click at [161, 253] on div "Ouvrir tout Fermer tout Masquer les nœuds exclus Filtre de l'arborescence des p…" at bounding box center [583, 338] width 1078 height 445
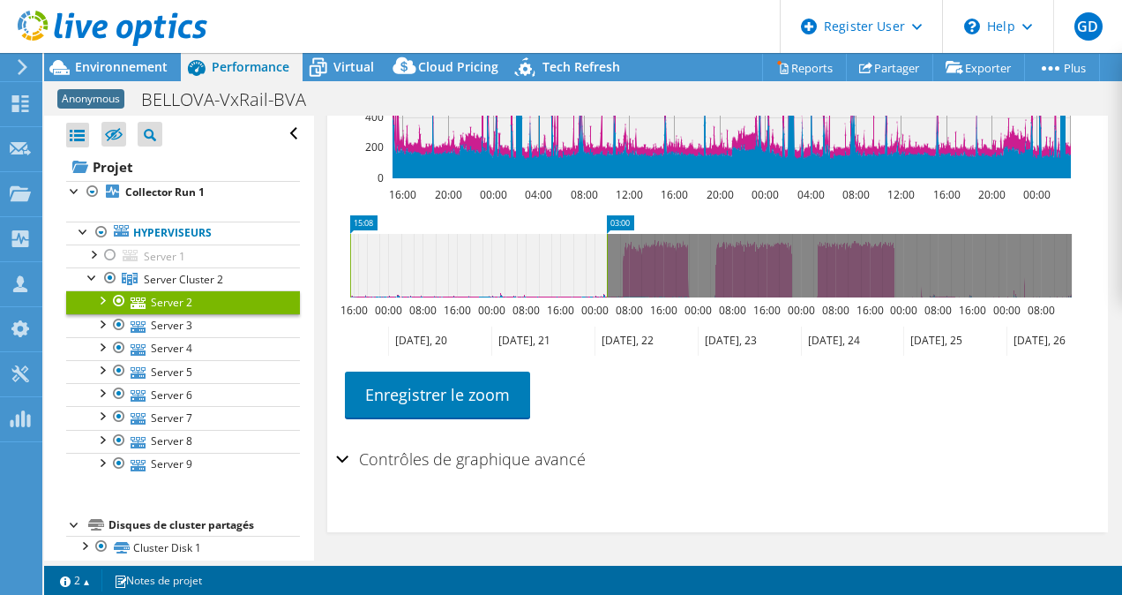
drag, startPoint x: 606, startPoint y: 252, endPoint x: 1121, endPoint y: 311, distance: 518.5
click at [1121, 311] on html "GD Utilisateur Dell Gregory Dubart [EMAIL_ADDRESS][DOMAIN_NAME] Dell My Profile…" at bounding box center [561, 297] width 1122 height 595
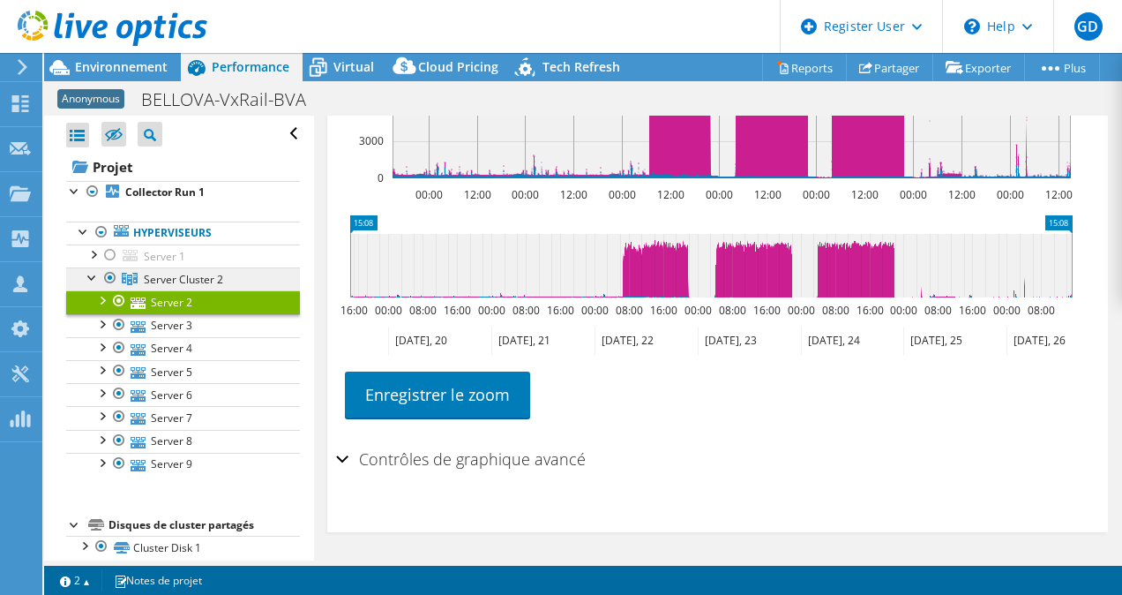
click at [198, 288] on link "Server Cluster 2" at bounding box center [183, 278] width 234 height 23
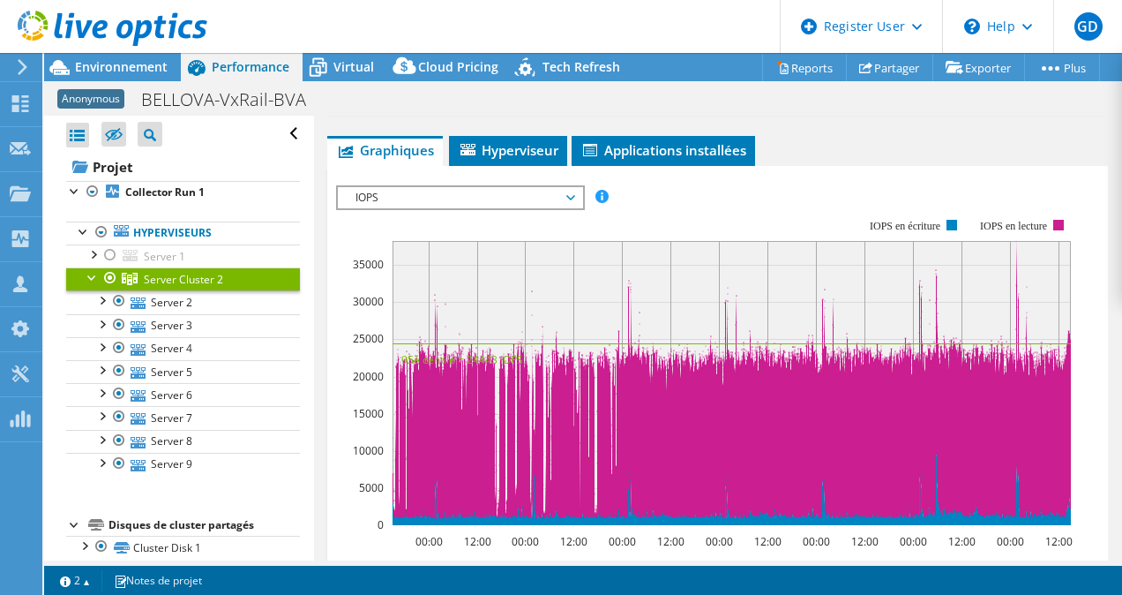
scroll to position [325, 0]
click at [499, 190] on span "IOPS" at bounding box center [460, 197] width 227 height 21
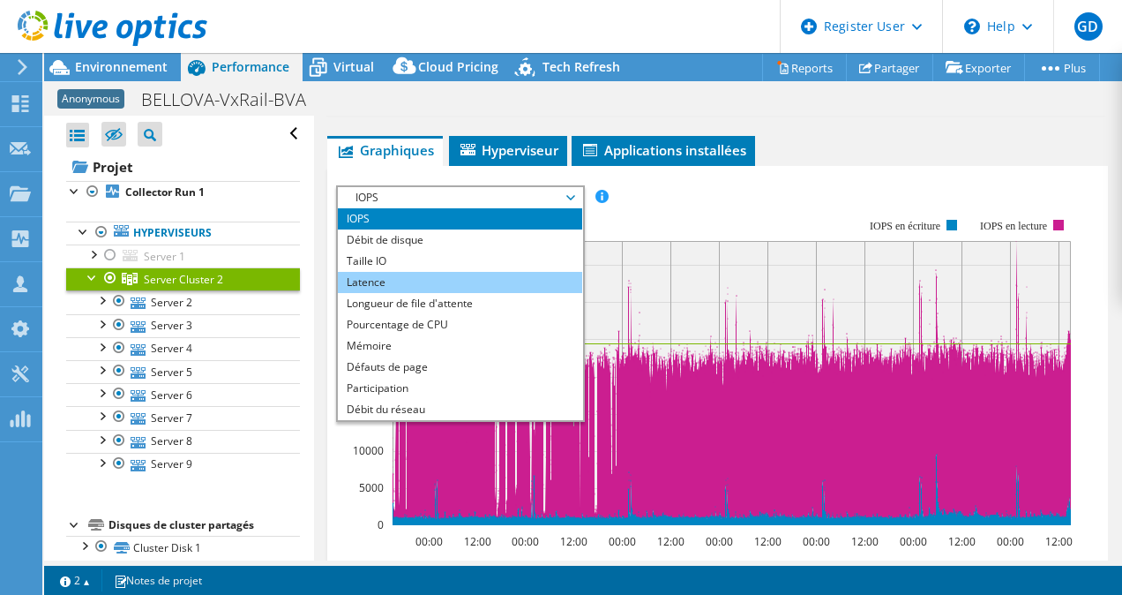
click at [370, 288] on li "Latence" at bounding box center [460, 282] width 244 height 21
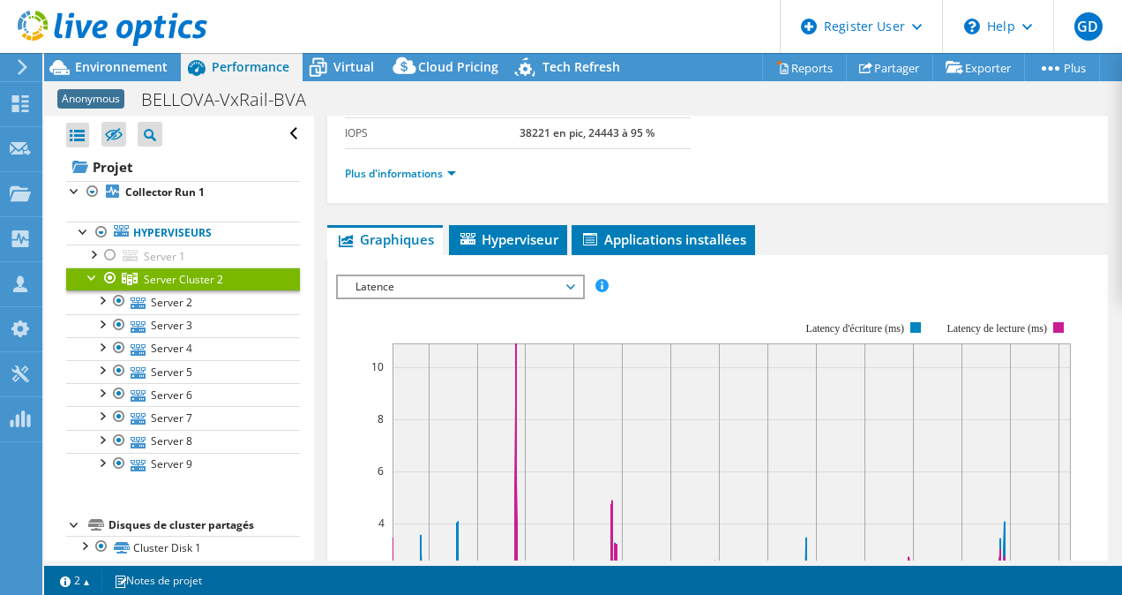
scroll to position [231, 0]
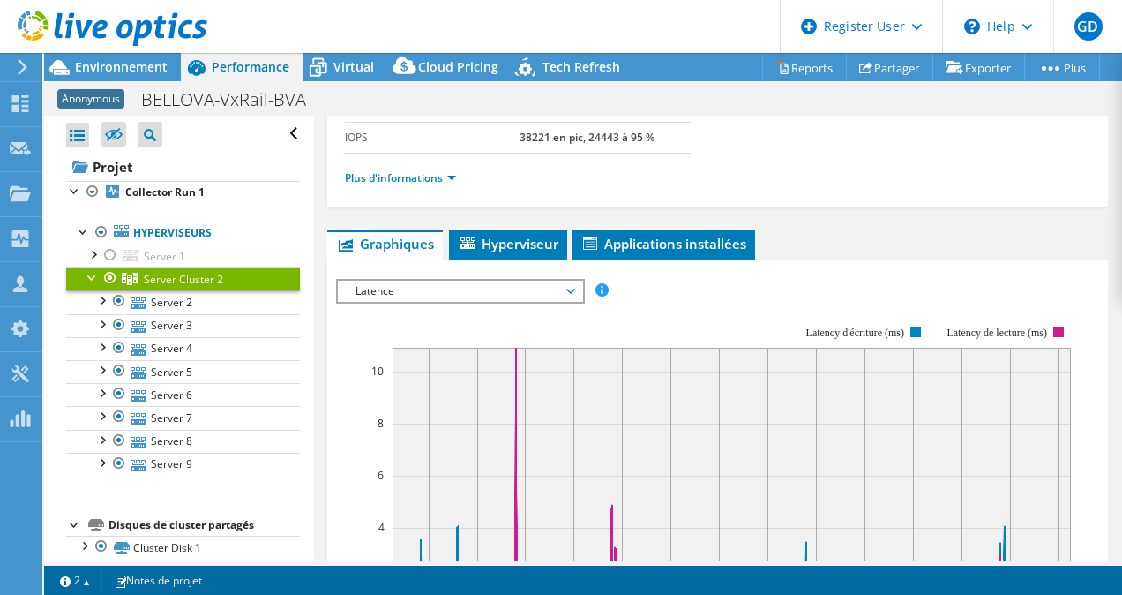
click at [511, 292] on span "Latence" at bounding box center [460, 291] width 227 height 21
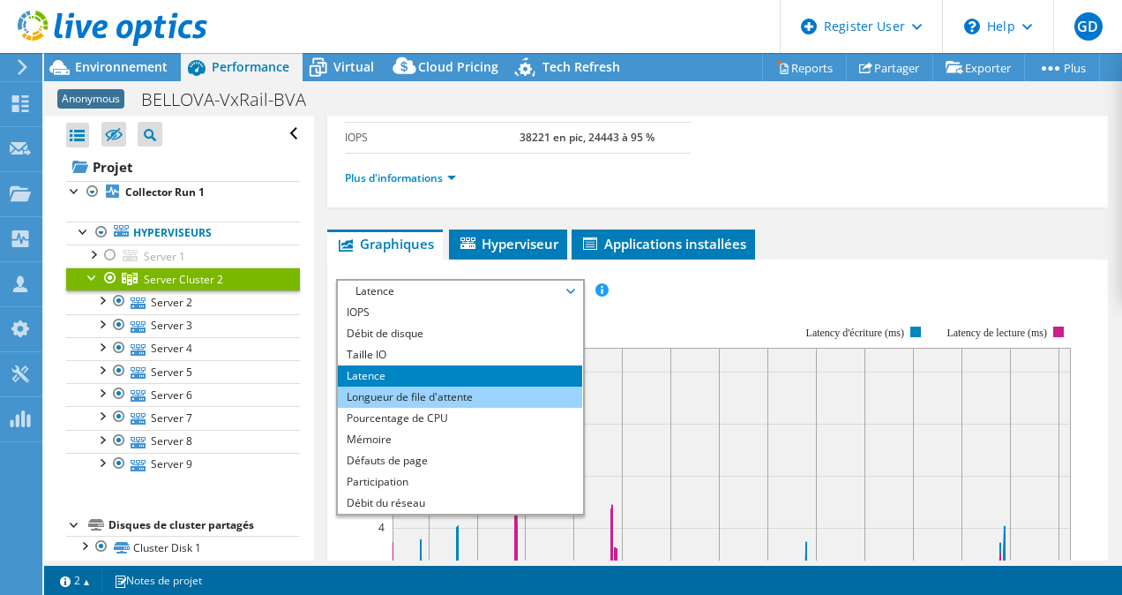
click at [485, 387] on li "Longueur de file d'attente" at bounding box center [460, 396] width 244 height 21
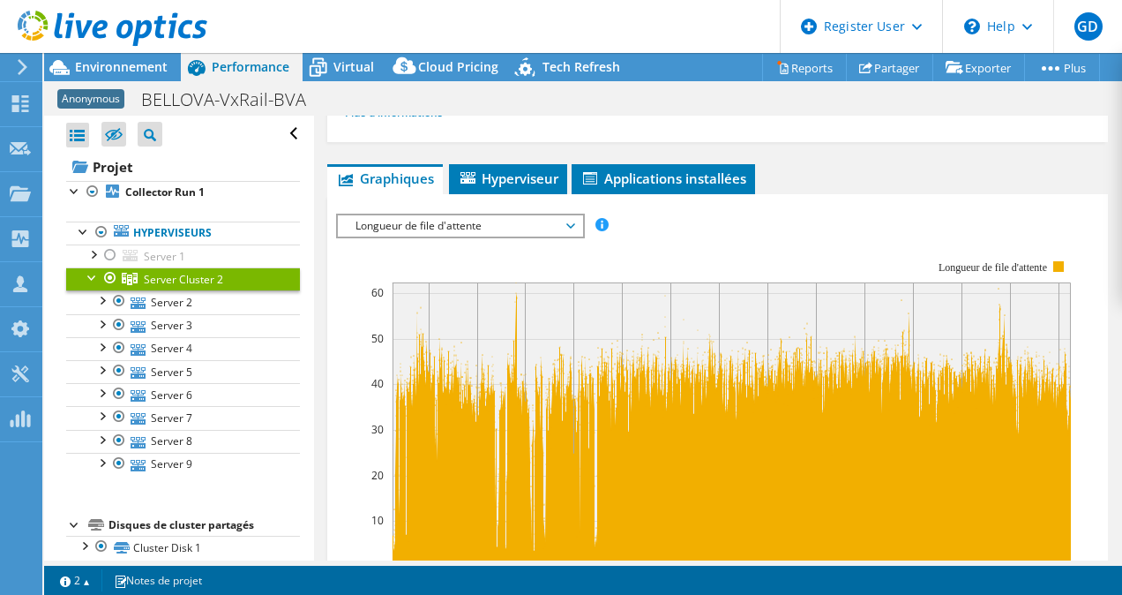
scroll to position [286, 0]
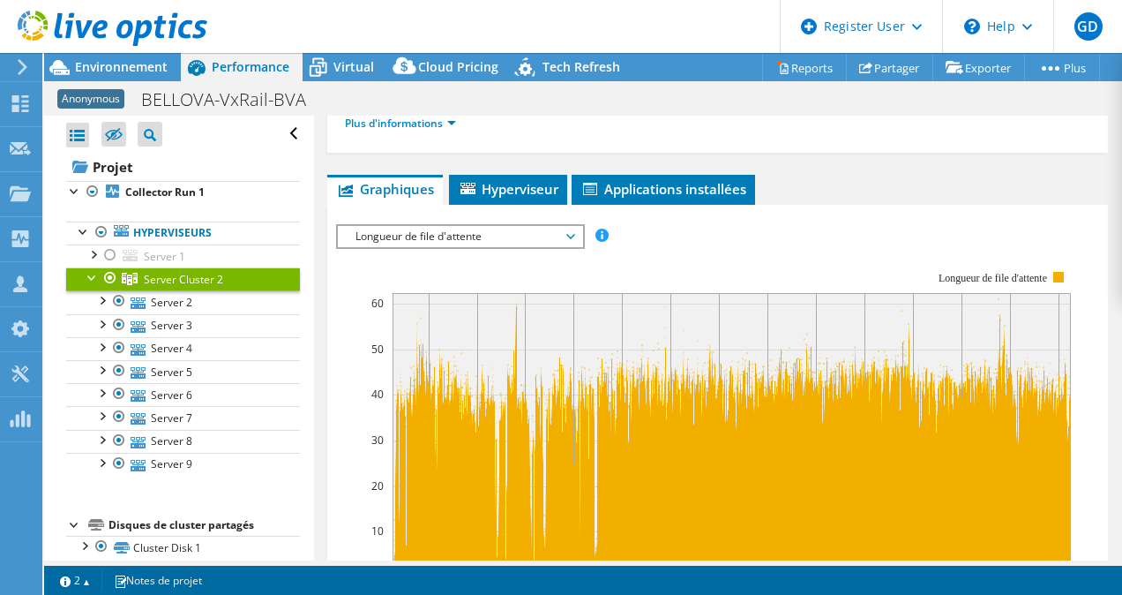
click at [487, 221] on div "IOPS Débit de disque Taille IO Latence Longueur de file d'attente Pourcentage d…" at bounding box center [718, 527] width 764 height 625
click at [464, 227] on span "Longueur de file d'attente" at bounding box center [460, 236] width 227 height 21
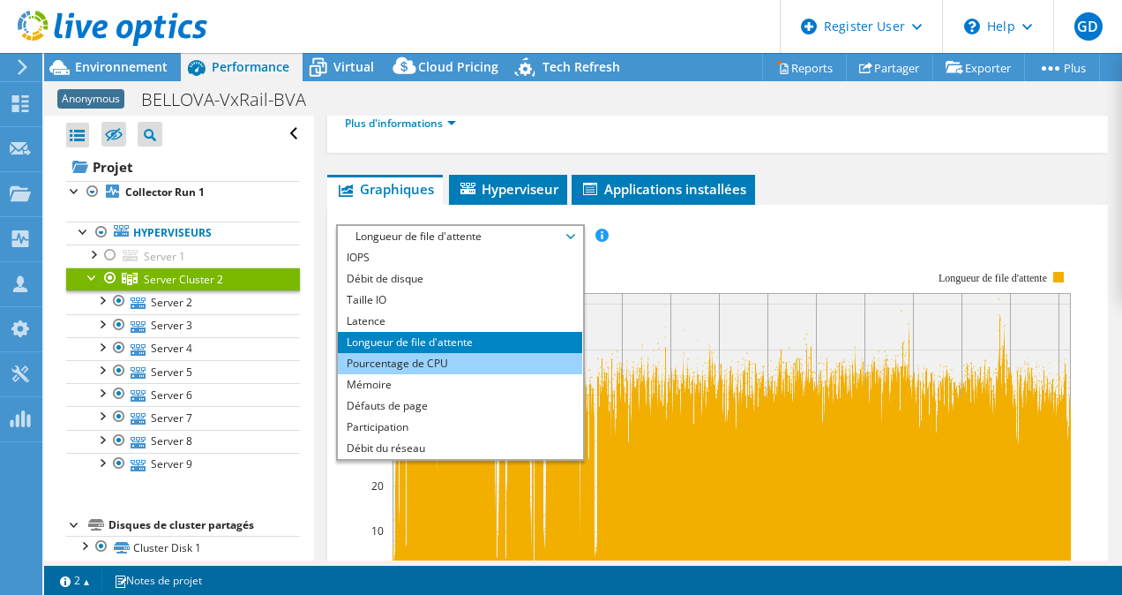
click at [430, 360] on li "Pourcentage de CPU" at bounding box center [460, 363] width 244 height 21
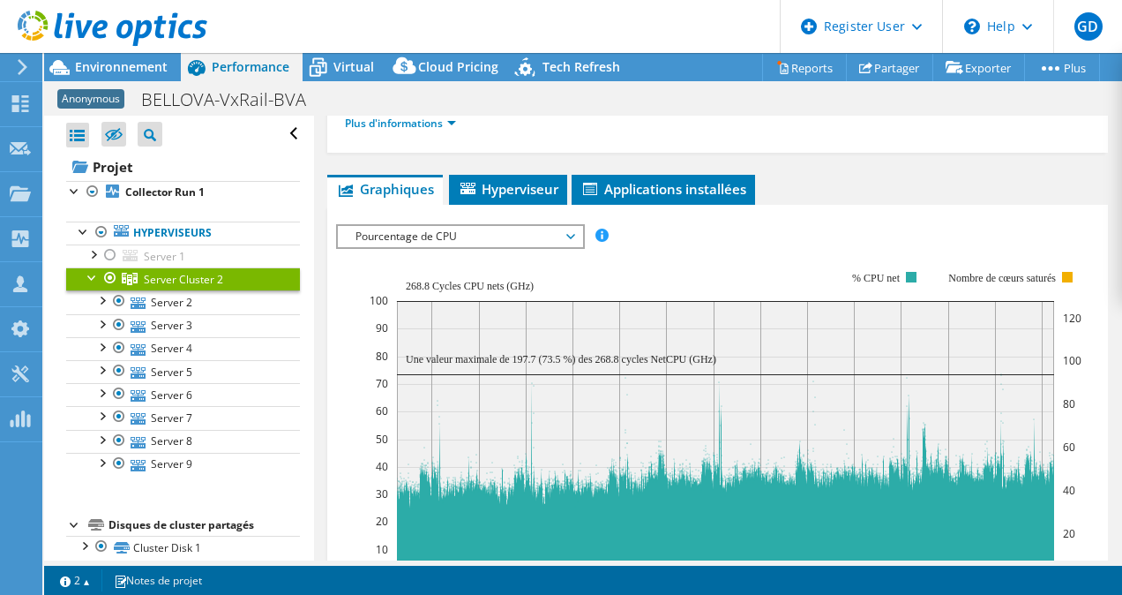
scroll to position [406, 0]
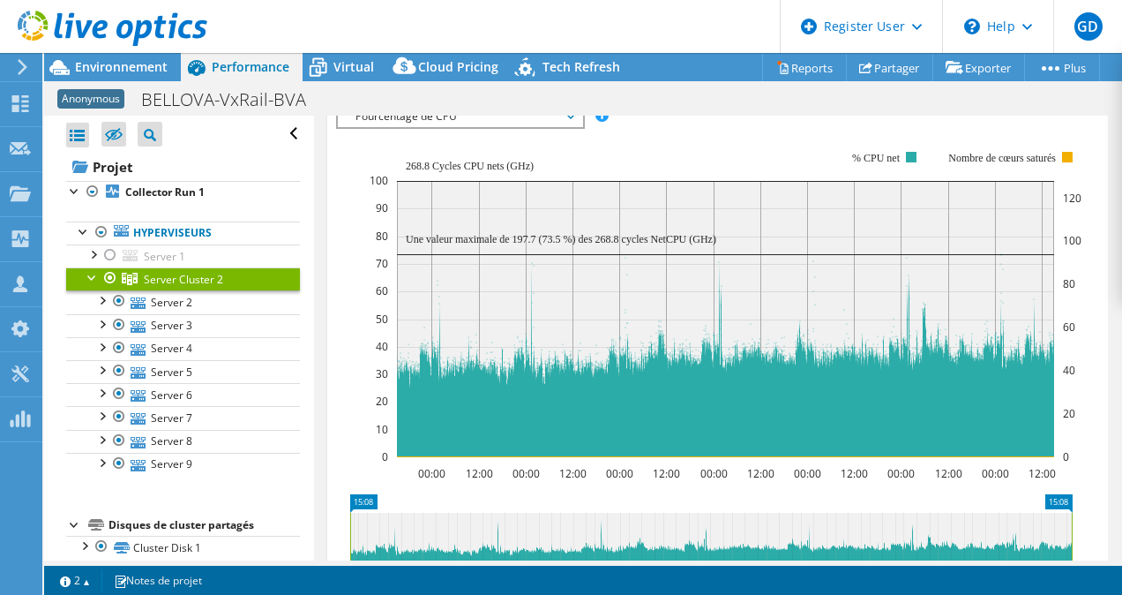
click at [349, 523] on rect at bounding box center [350, 545] width 7 height 64
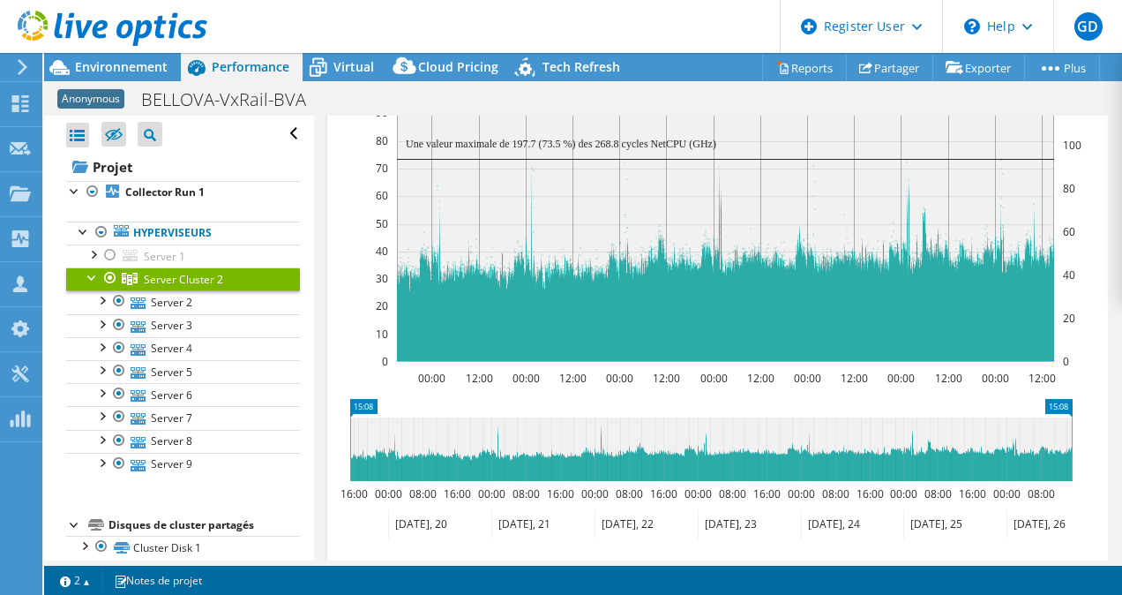
scroll to position [512, 0]
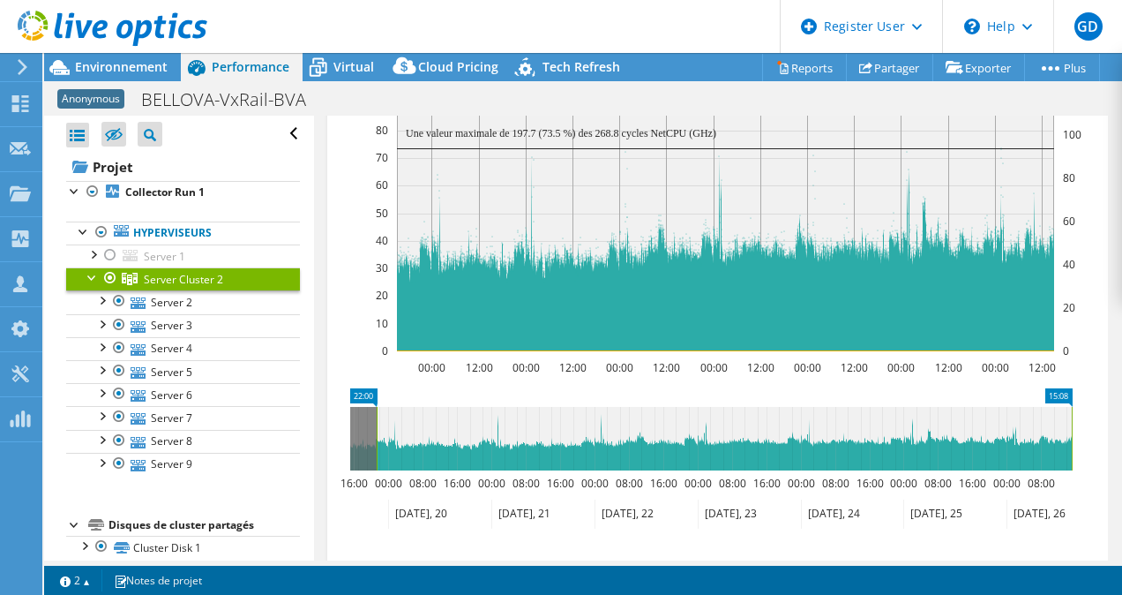
drag, startPoint x: 352, startPoint y: 430, endPoint x: 378, endPoint y: 431, distance: 26.5
click at [378, 431] on rect at bounding box center [376, 439] width 7 height 64
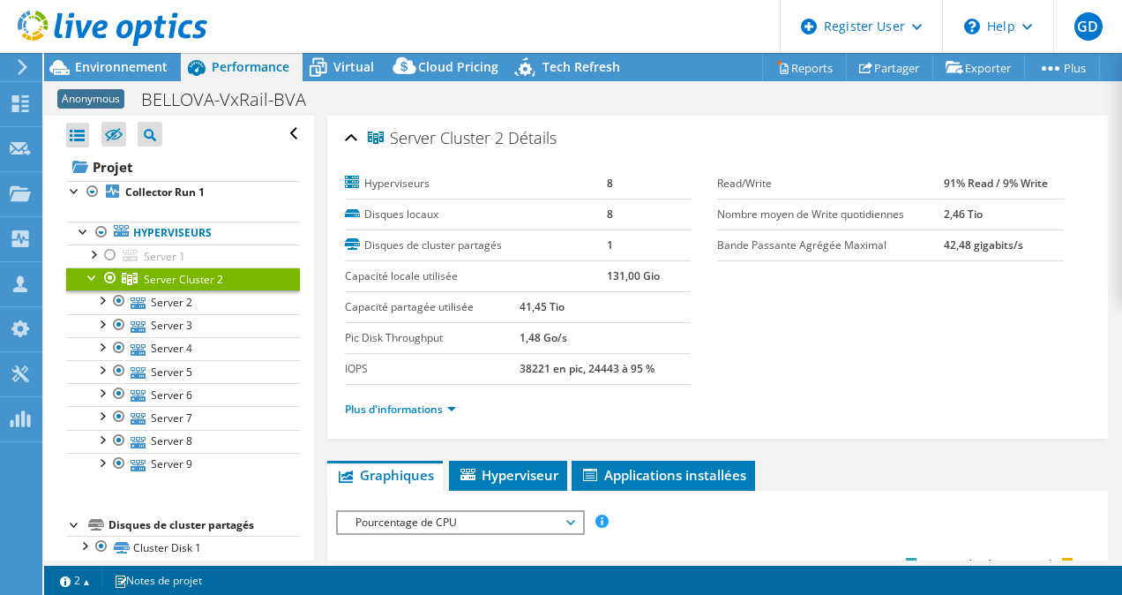
select select "EUFrankfurt"
select select "EUR"
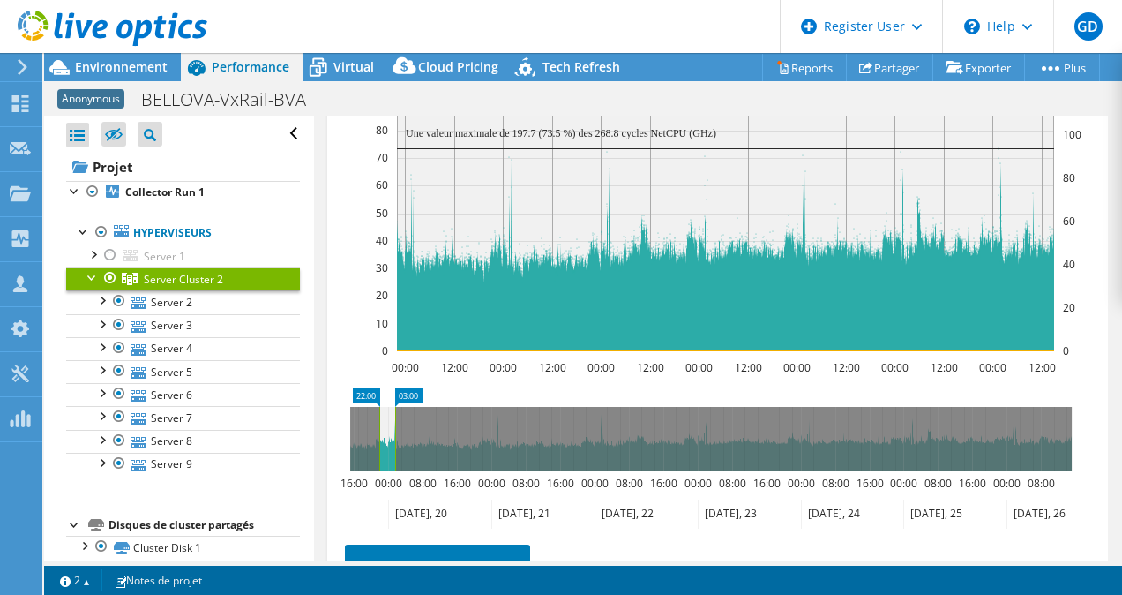
click at [393, 409] on rect at bounding box center [395, 439] width 7 height 64
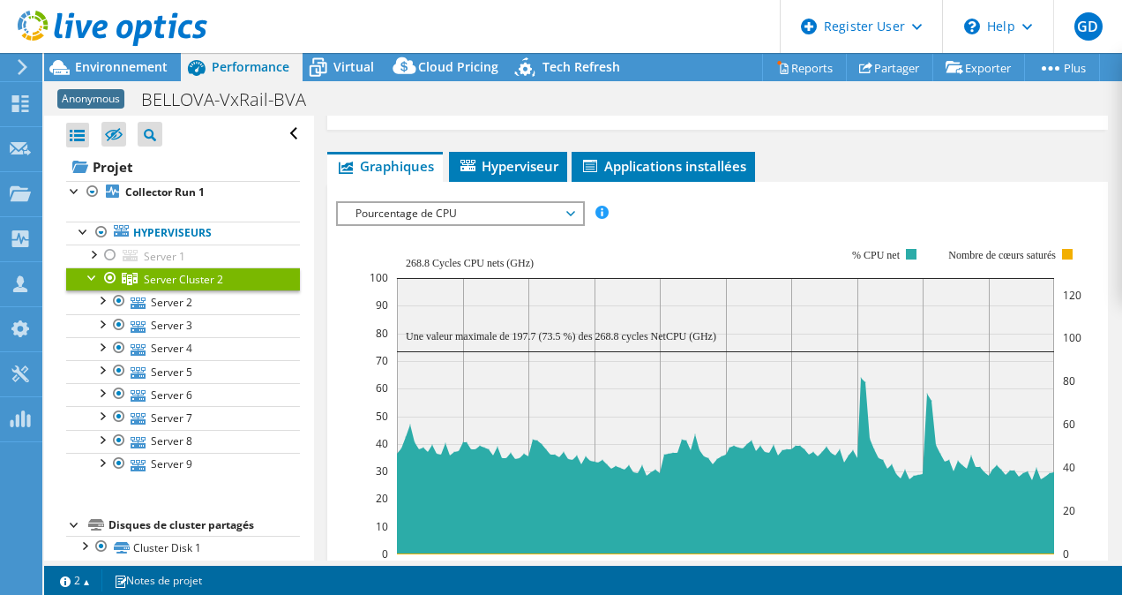
scroll to position [301, 0]
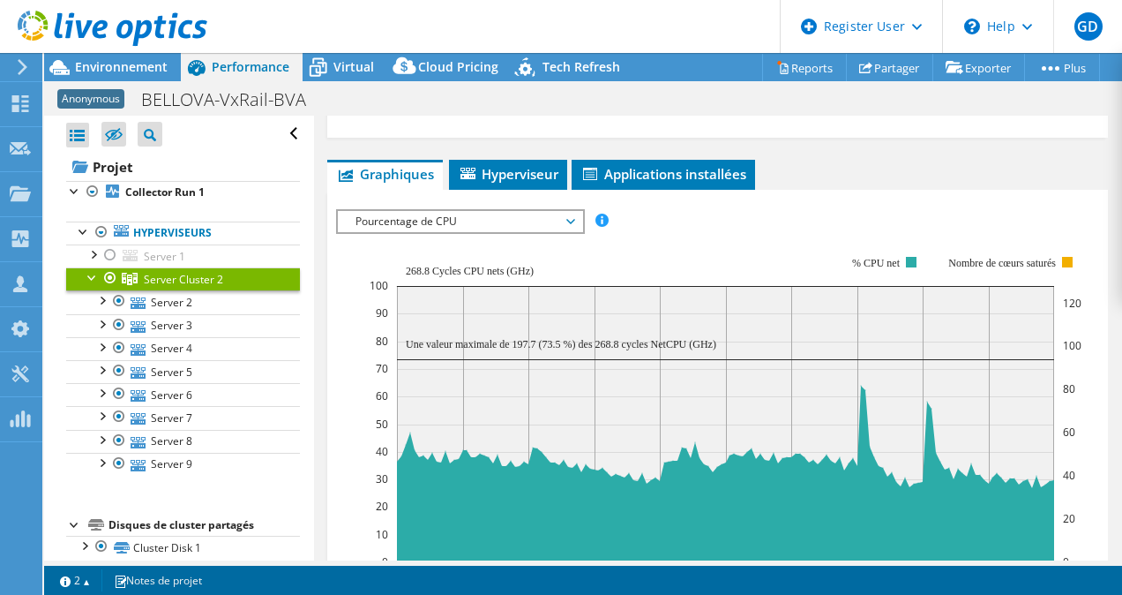
click at [428, 221] on span "Pourcentage de CPU" at bounding box center [460, 221] width 227 height 21
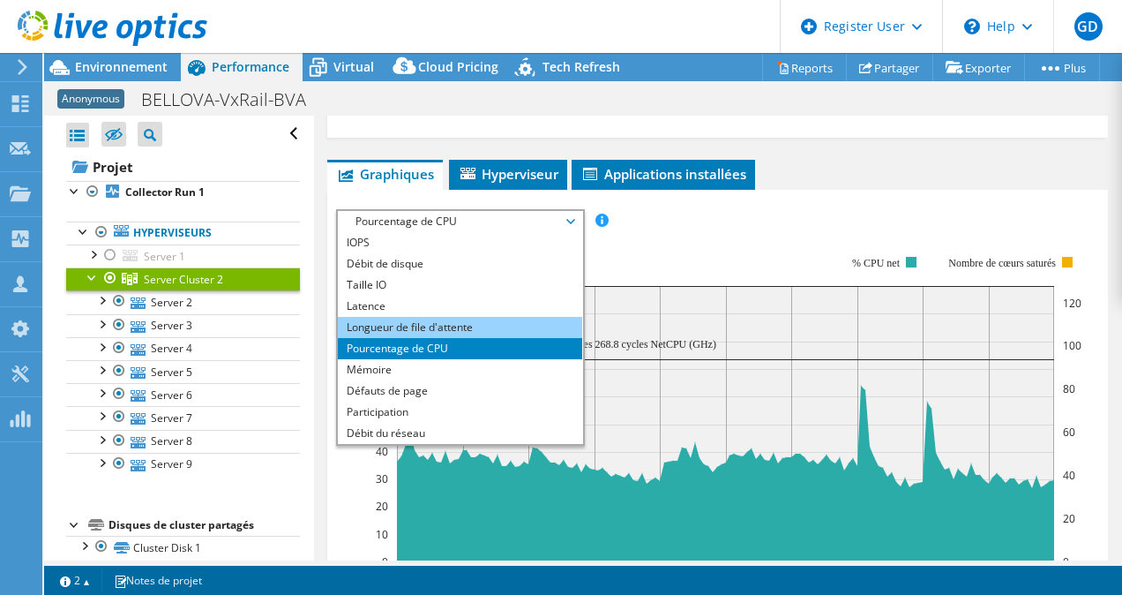
click at [411, 323] on li "Longueur de file d'attente" at bounding box center [460, 327] width 244 height 21
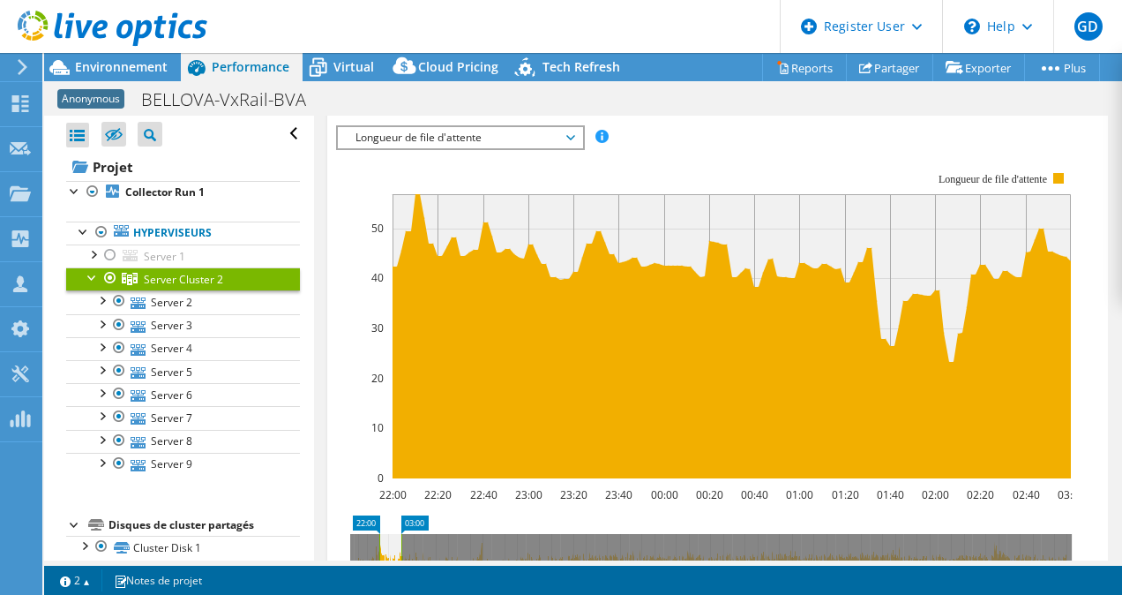
scroll to position [383, 0]
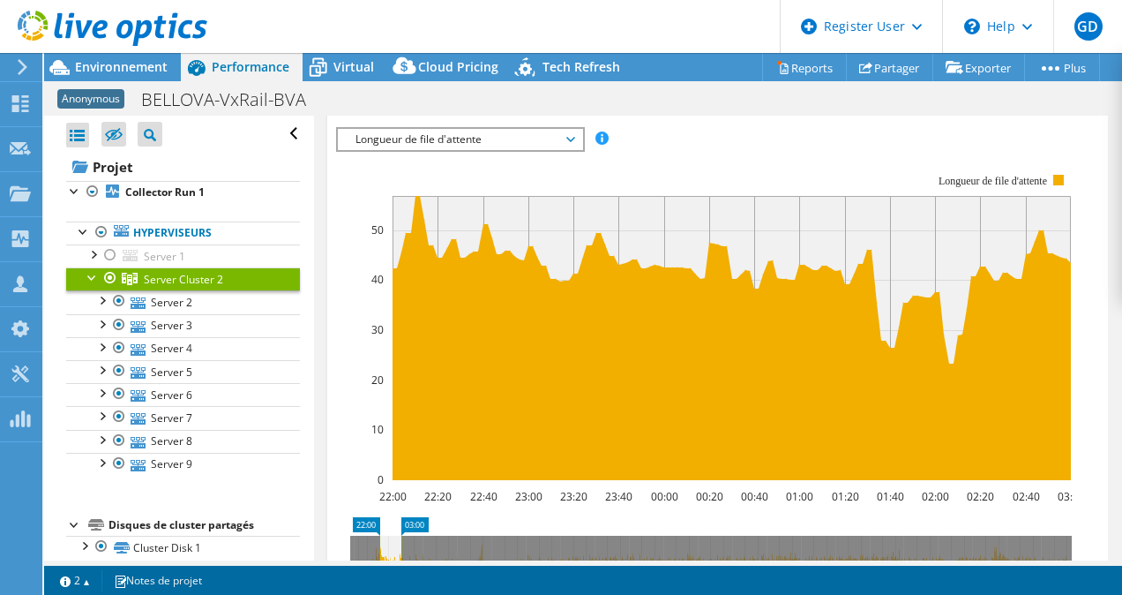
click at [527, 136] on span "Longueur de file d'attente" at bounding box center [460, 139] width 227 height 21
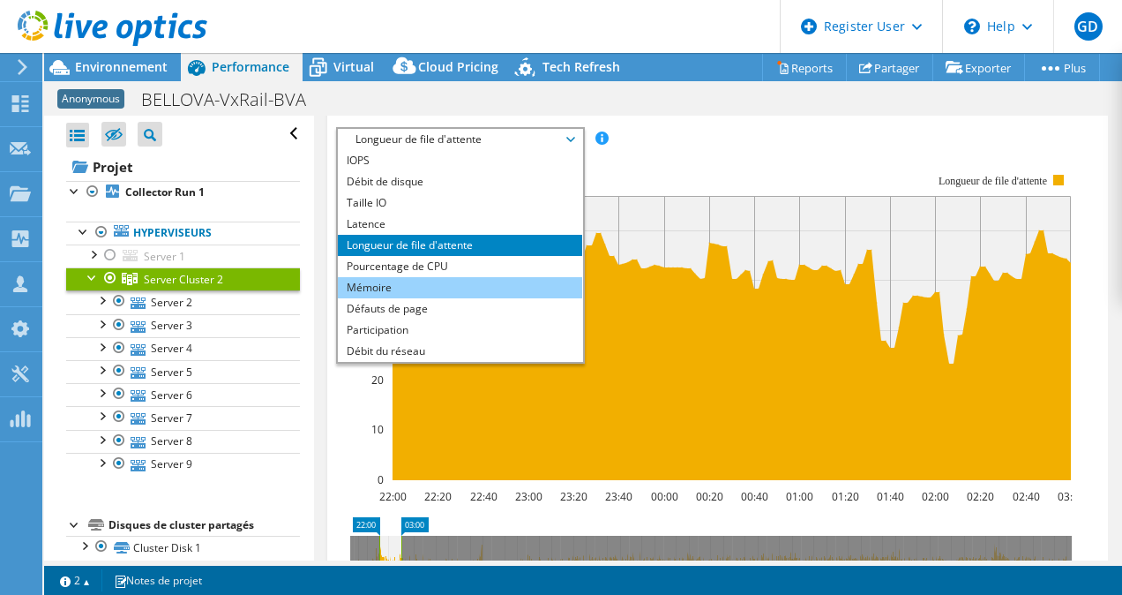
click at [438, 284] on li "Mémoire" at bounding box center [460, 287] width 244 height 21
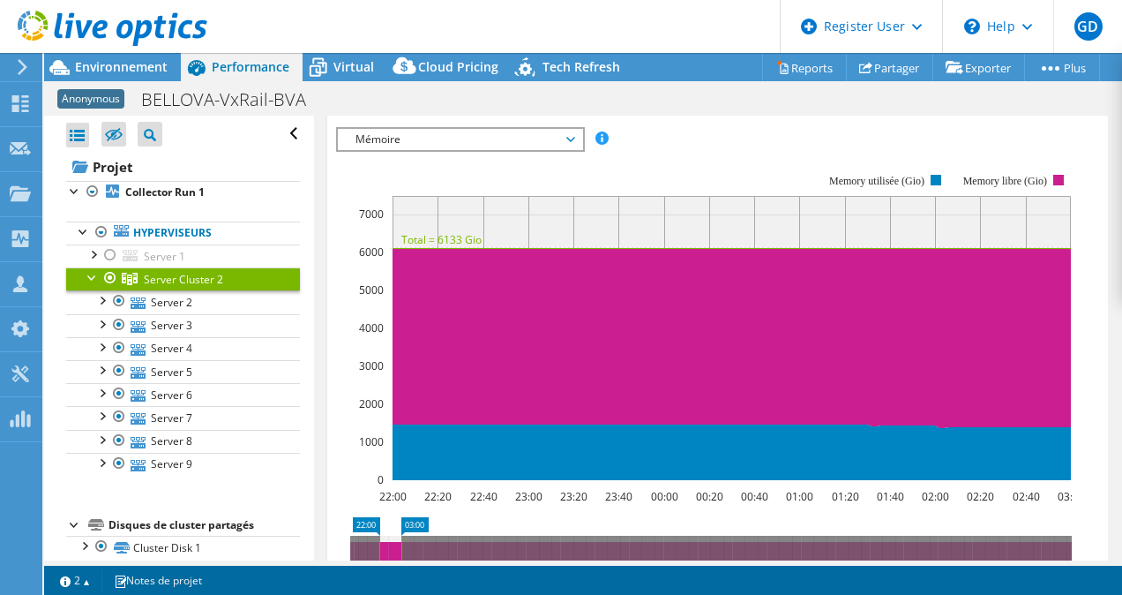
click at [485, 127] on div "Mémoire IOPS Débit de disque Taille IO Latence Longueur de file d'attente Pourc…" at bounding box center [460, 139] width 249 height 25
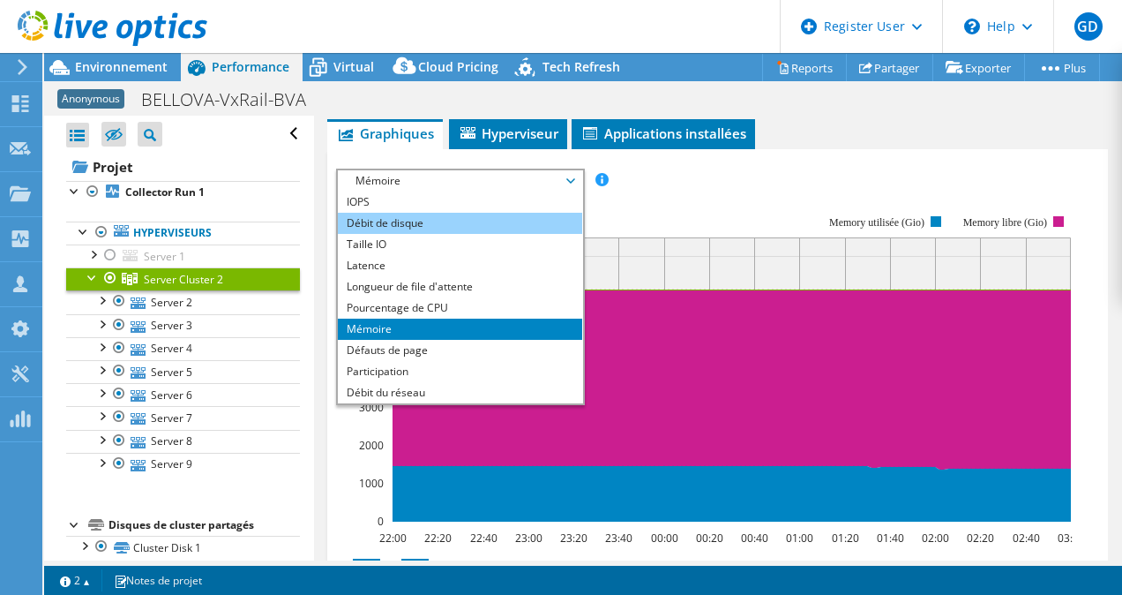
scroll to position [345, 0]
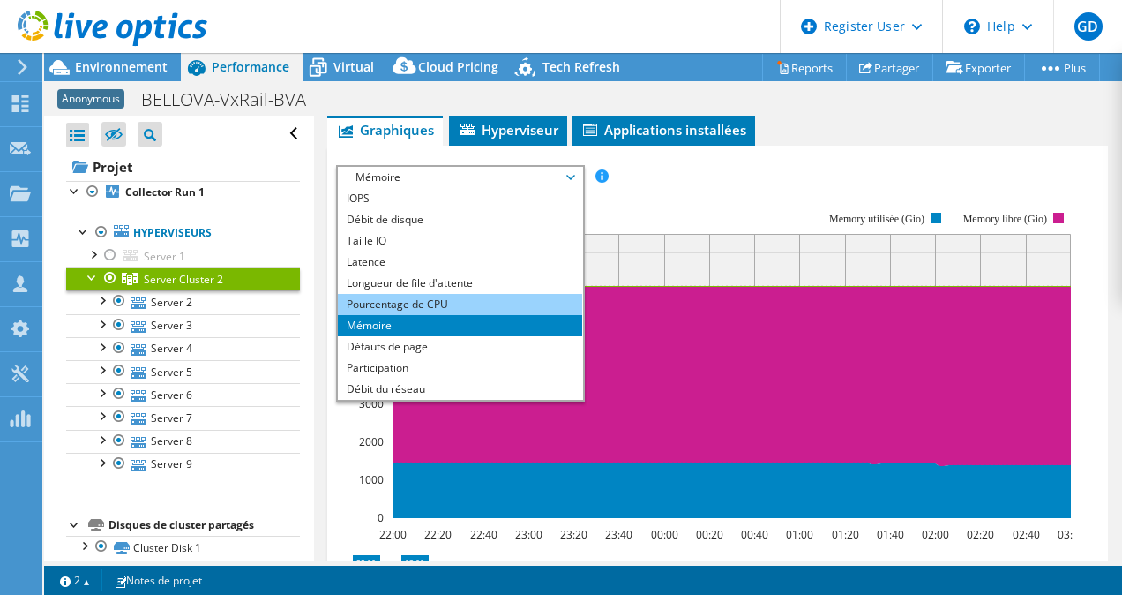
click at [410, 304] on li "Pourcentage de CPU" at bounding box center [460, 304] width 244 height 21
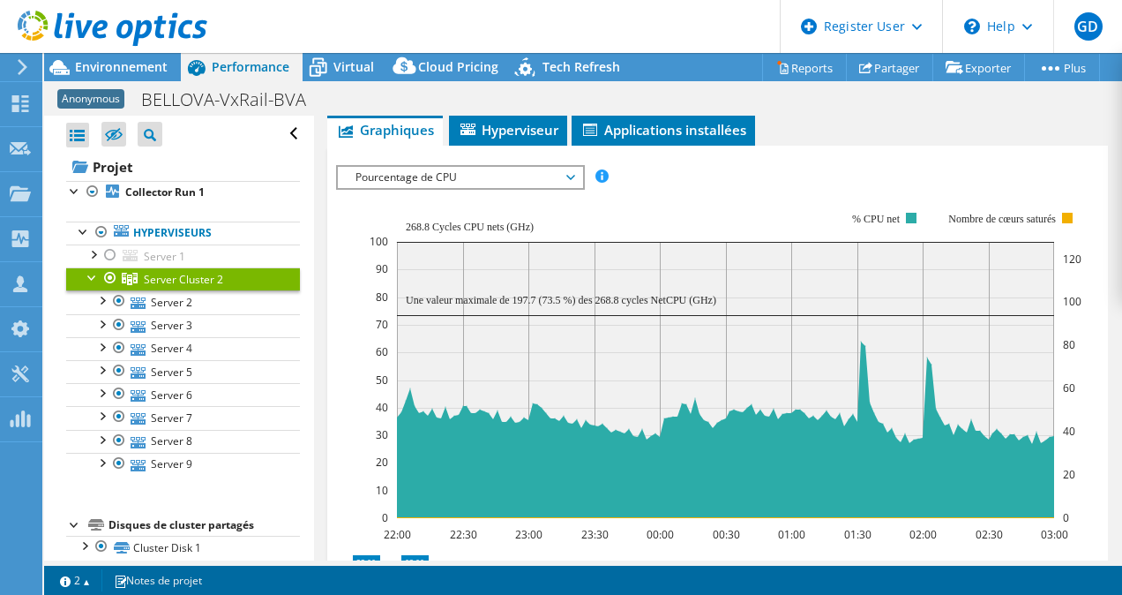
click at [478, 174] on span "Pourcentage de CPU" at bounding box center [460, 177] width 227 height 21
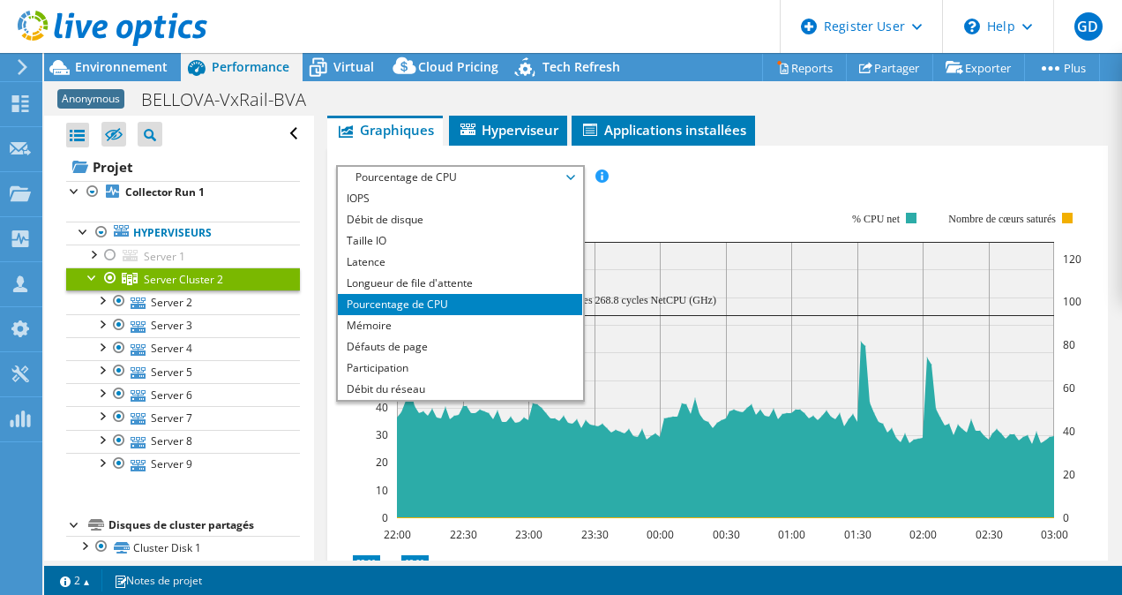
click at [478, 174] on span "Pourcentage de CPU" at bounding box center [460, 177] width 227 height 21
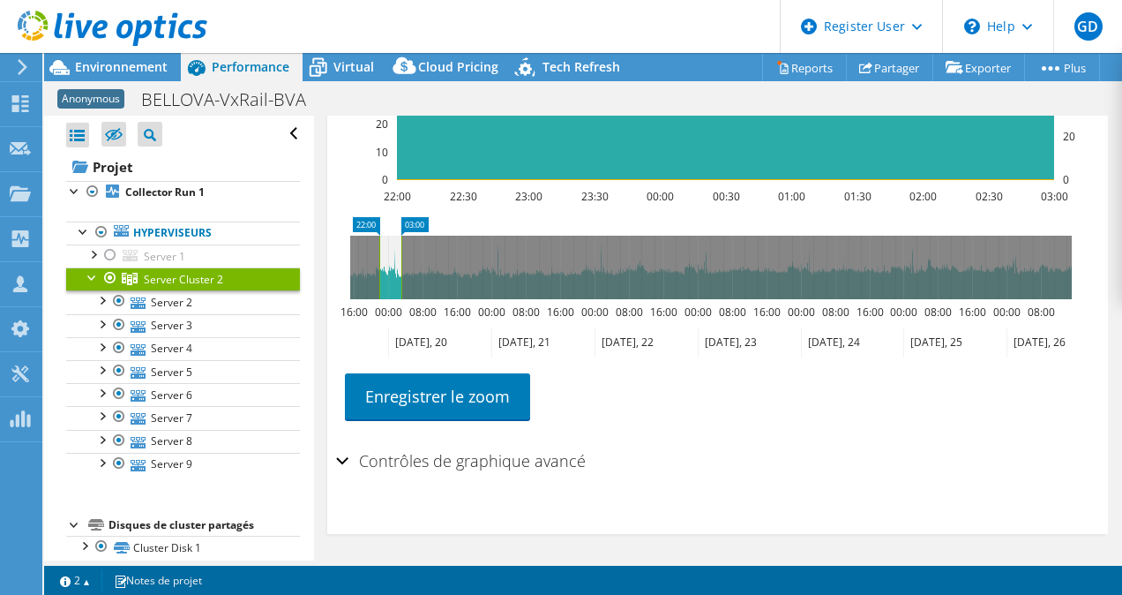
scroll to position [684, 0]
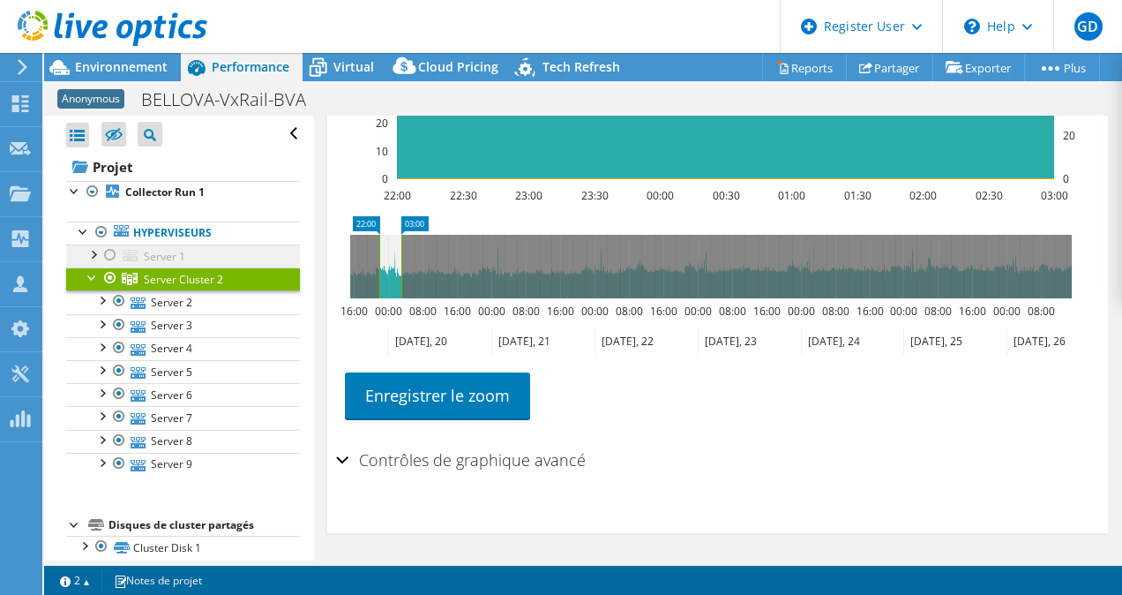
drag, startPoint x: 378, startPoint y: 261, endPoint x: 282, endPoint y: 257, distance: 95.4
click at [282, 257] on div "Ouvrir tout Fermer tout Masquer les nœuds exclus Filtre de l'arborescence des p…" at bounding box center [583, 338] width 1078 height 445
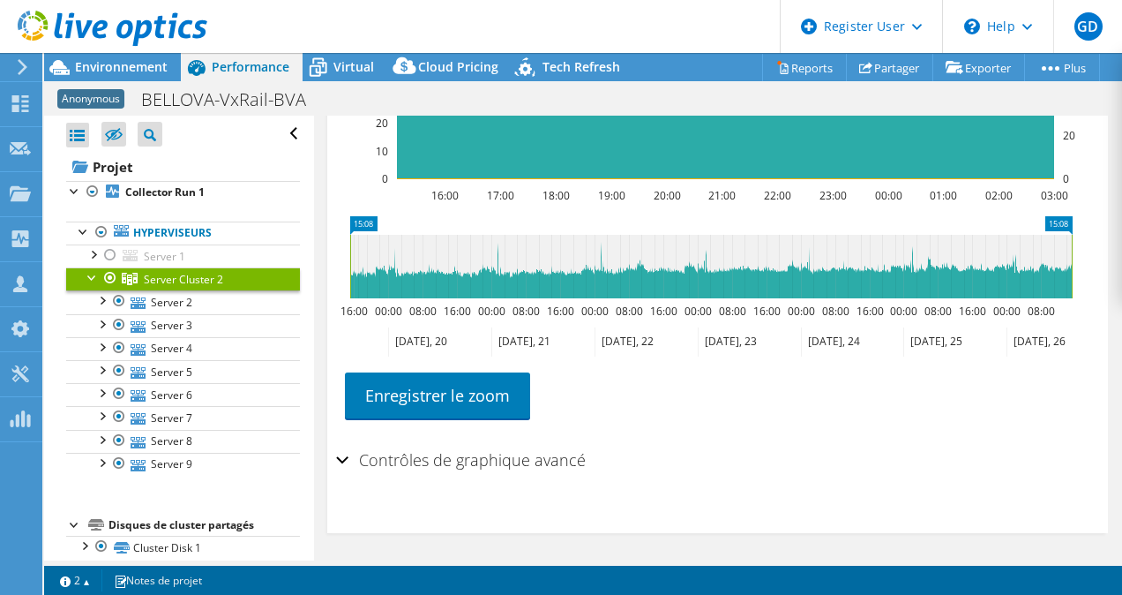
drag, startPoint x: 399, startPoint y: 247, endPoint x: 1125, endPoint y: 209, distance: 727.0
click at [1121, 209] on html "GD Utilisateur Dell Gregory Dubart [EMAIL_ADDRESS][DOMAIN_NAME] Dell My Profile…" at bounding box center [561, 297] width 1122 height 595
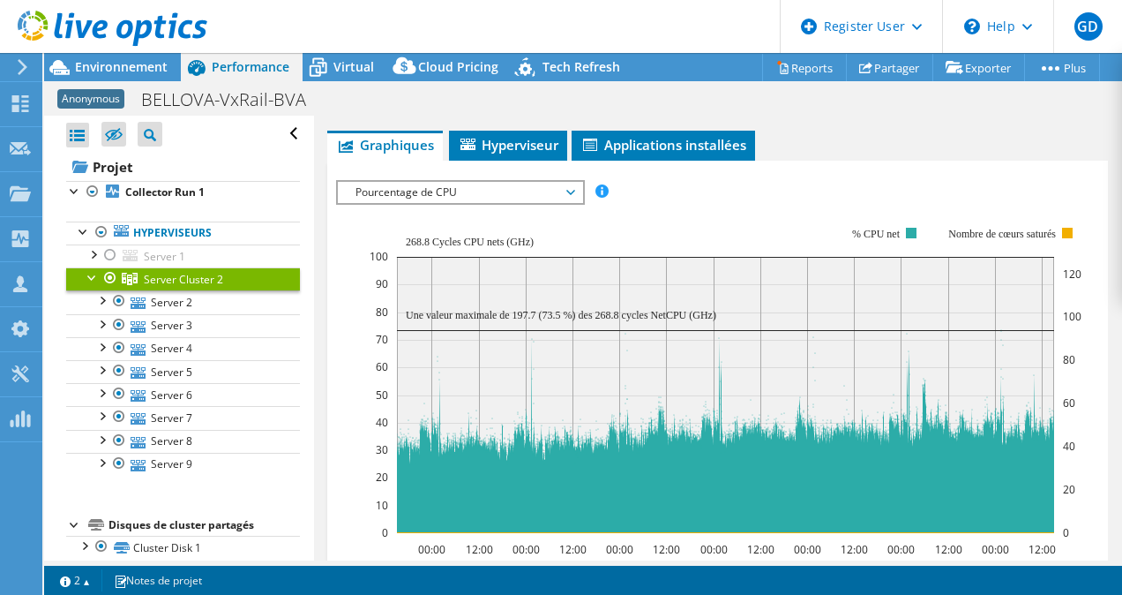
scroll to position [329, 0]
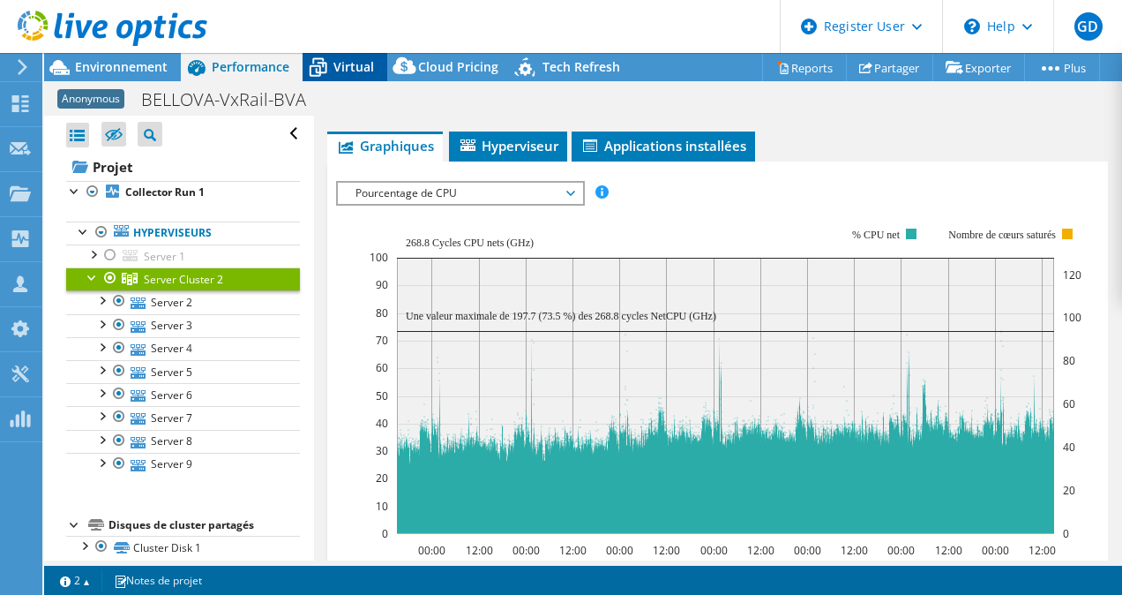
click at [337, 68] on span "Virtual" at bounding box center [353, 66] width 41 height 17
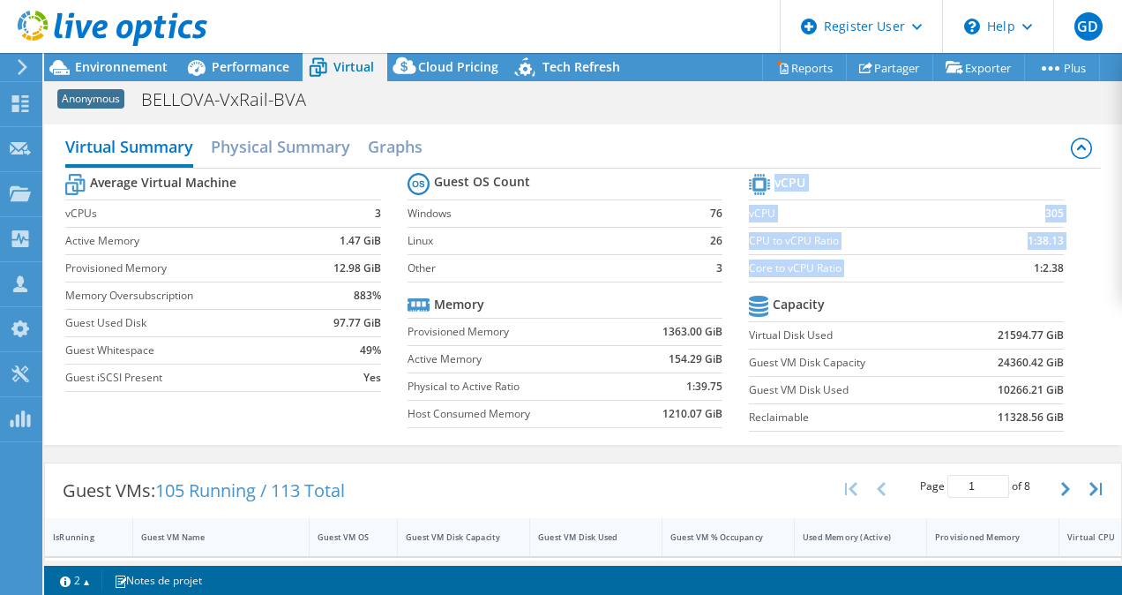
drag, startPoint x: 1018, startPoint y: 269, endPoint x: 1058, endPoint y: 265, distance: 39.9
click at [1058, 265] on section "vCPU vCPU 305 CPU to vCPU Ratio 1:38.13 Core to vCPU Ratio 1:2.38 Capacity Virt…" at bounding box center [919, 304] width 341 height 271
click at [1014, 268] on td "1:2.38" at bounding box center [1022, 267] width 83 height 27
drag, startPoint x: 1013, startPoint y: 268, endPoint x: 1058, endPoint y: 269, distance: 45.0
click at [1058, 269] on section "vCPU vCPU 305 CPU to vCPU Ratio 1:38.13 Core to vCPU Ratio 1:2.38 Capacity Virt…" at bounding box center [919, 304] width 341 height 271
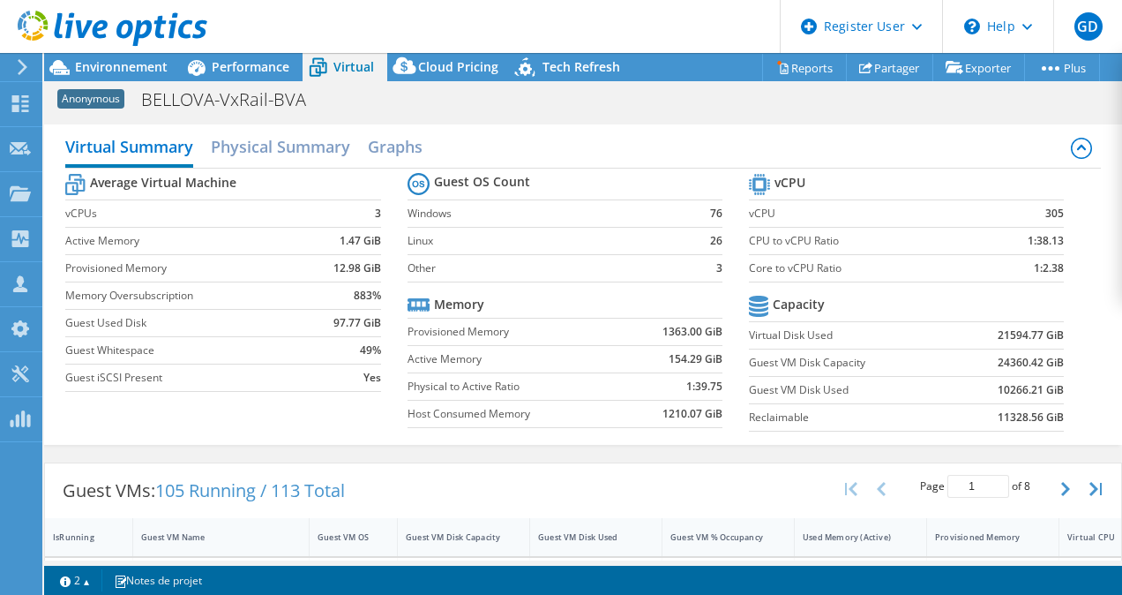
click at [1016, 275] on td "1:2.38" at bounding box center [1022, 267] width 83 height 27
drag, startPoint x: 991, startPoint y: 267, endPoint x: 1013, endPoint y: 268, distance: 22.1
click at [1013, 268] on td "1:2.38" at bounding box center [1022, 267] width 83 height 27
drag, startPoint x: 1013, startPoint y: 268, endPoint x: 1052, endPoint y: 264, distance: 39.9
click at [1052, 264] on section "vCPU vCPU 305 CPU to vCPU Ratio 1:38.13 Core to vCPU Ratio 1:2.38 Capacity Virt…" at bounding box center [919, 304] width 341 height 271
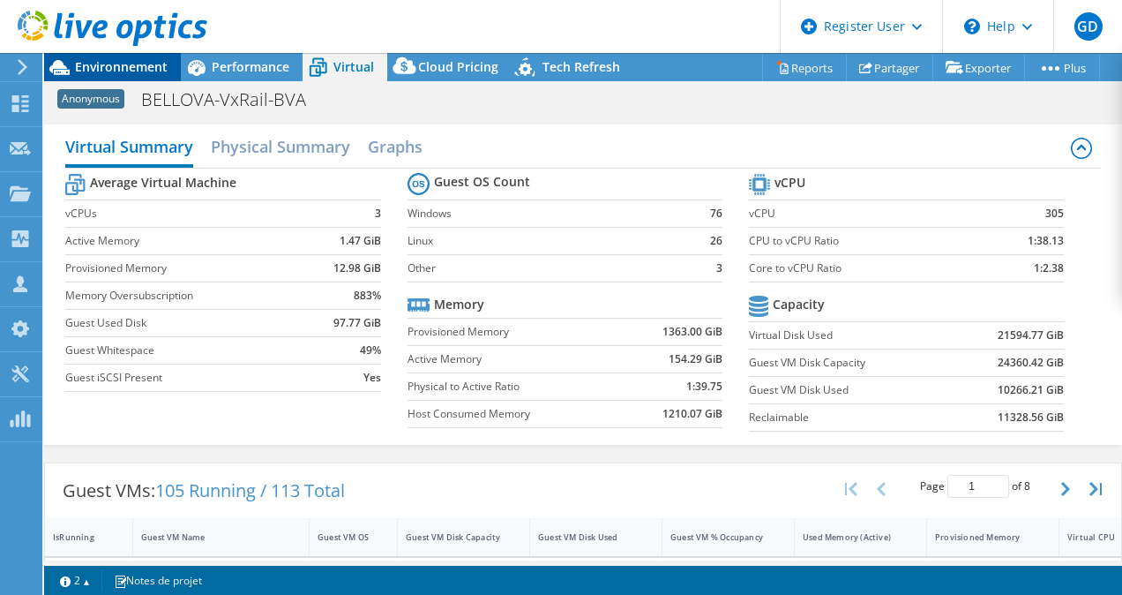
click at [146, 74] on span "Environnement" at bounding box center [121, 66] width 93 height 17
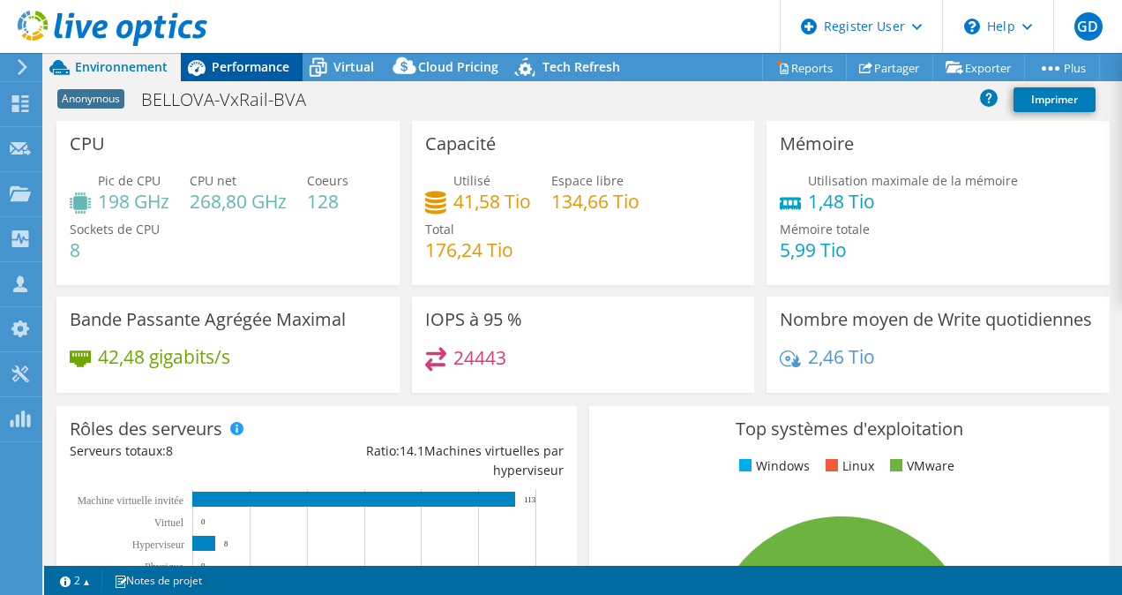
click at [277, 64] on span "Performance" at bounding box center [251, 66] width 78 height 17
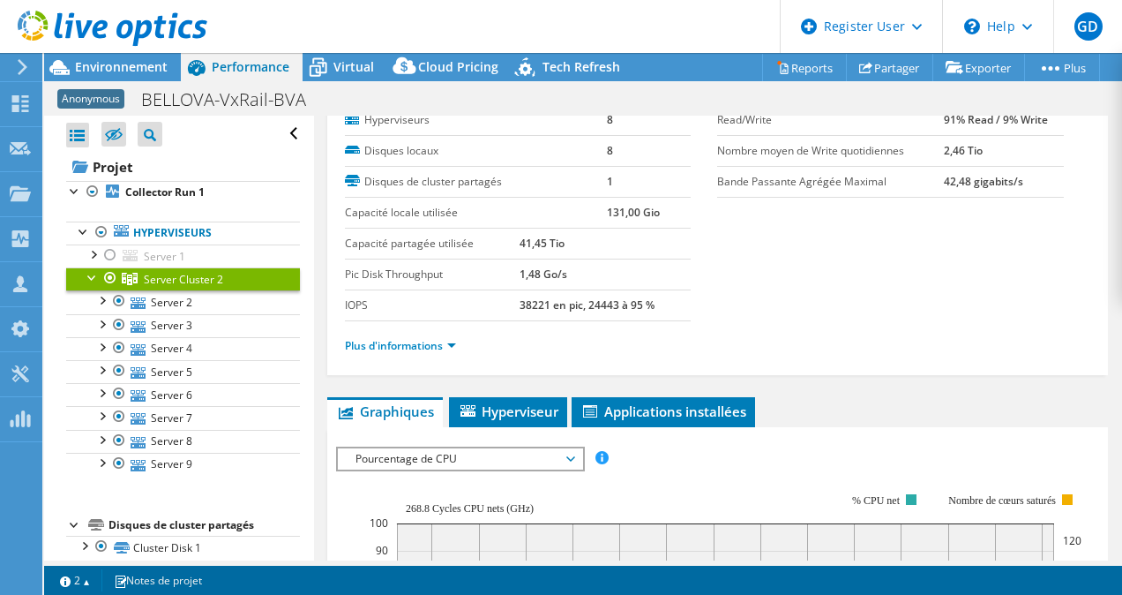
scroll to position [0, 0]
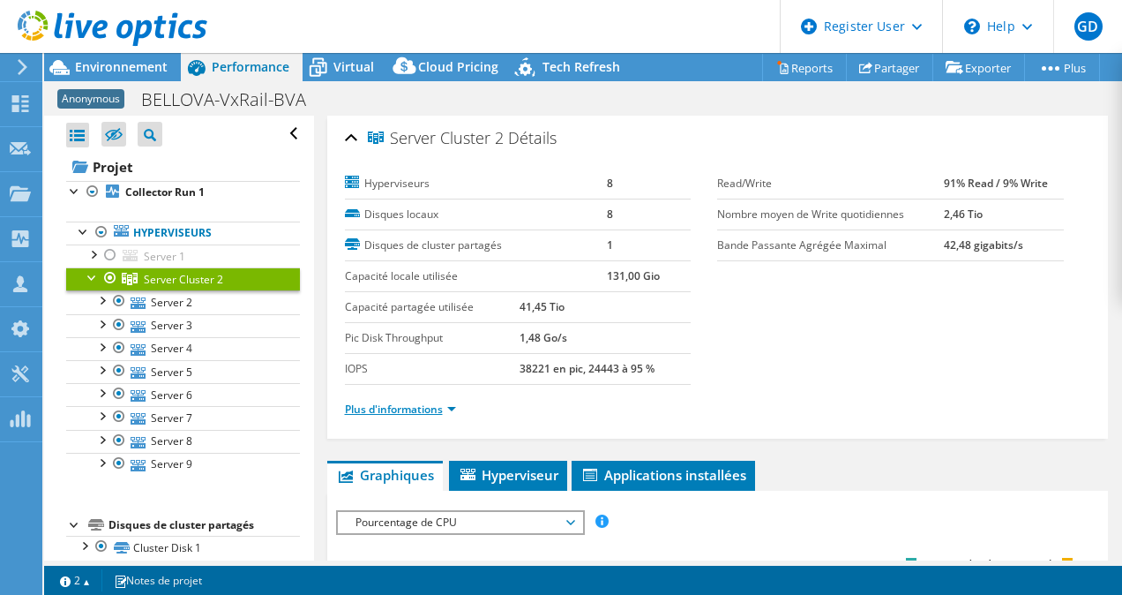
click at [407, 402] on link "Plus d'informations" at bounding box center [400, 408] width 111 height 15
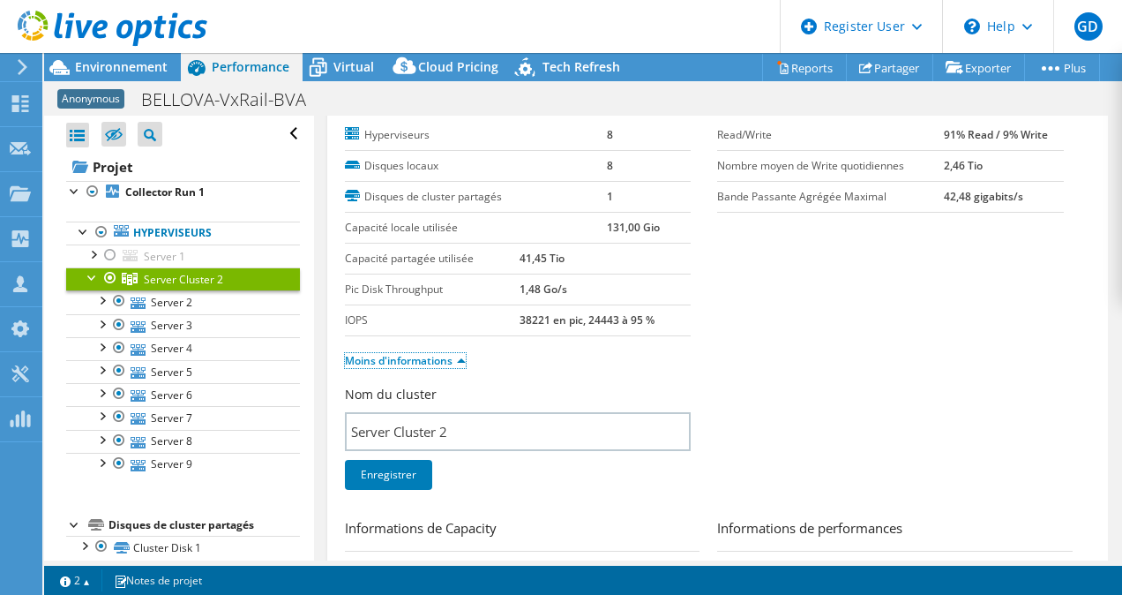
scroll to position [74, 0]
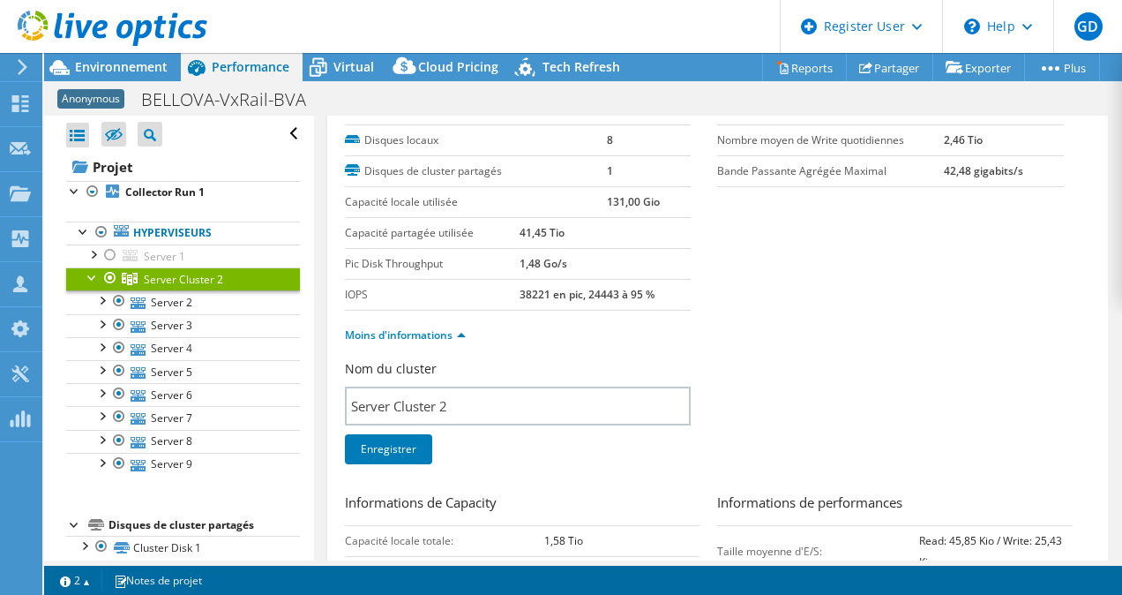
drag, startPoint x: 501, startPoint y: 288, endPoint x: 675, endPoint y: 287, distance: 173.8
click at [675, 287] on tr "IOPS 38221 en pic, 24443 à 95 %" at bounding box center [518, 294] width 347 height 31
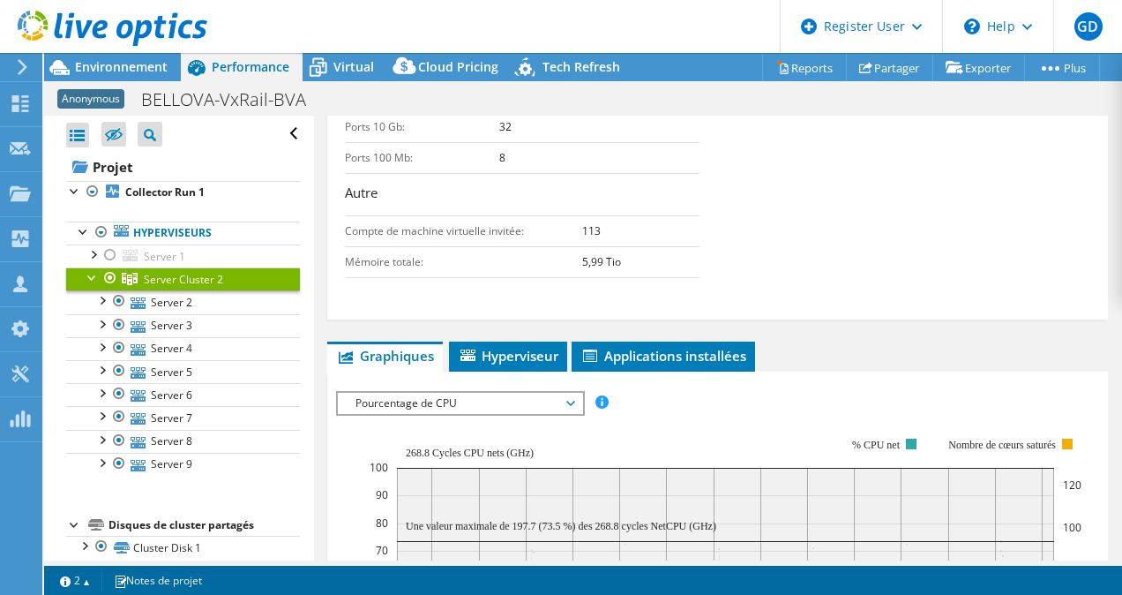
scroll to position [789, 0]
click at [491, 406] on span "Pourcentage de CPU" at bounding box center [460, 403] width 227 height 21
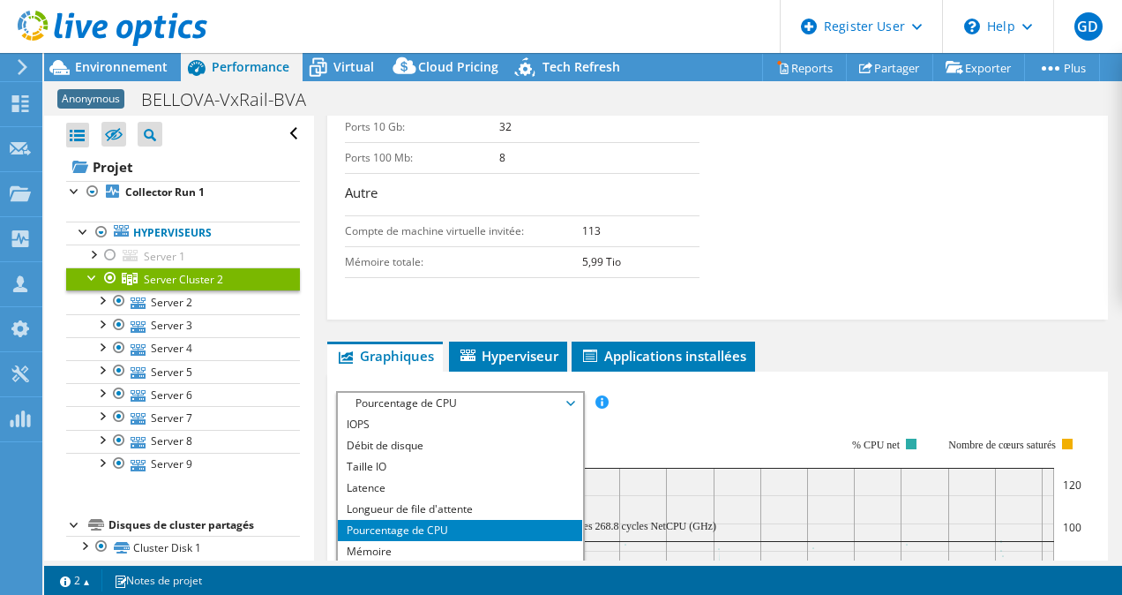
scroll to position [851, 0]
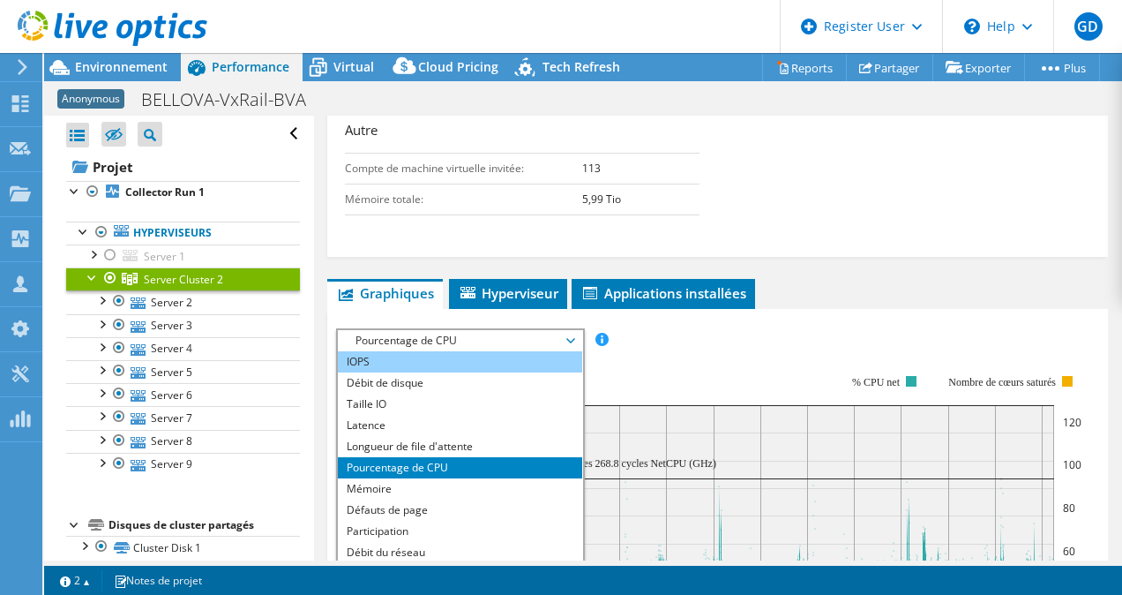
click at [488, 351] on li "IOPS" at bounding box center [460, 361] width 244 height 21
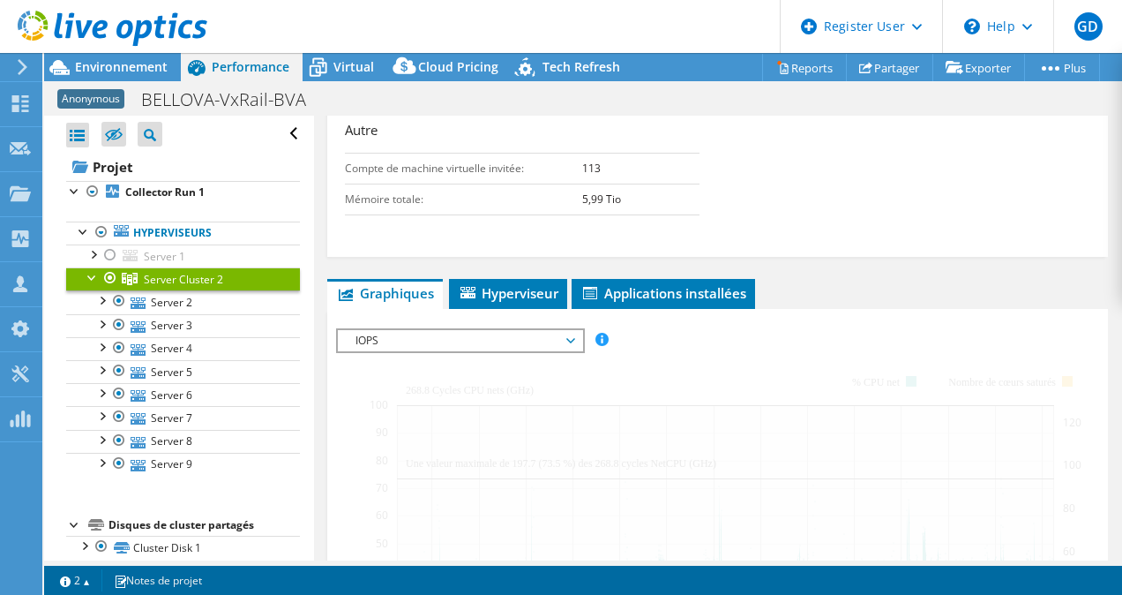
click at [514, 343] on span "IOPS" at bounding box center [460, 340] width 227 height 21
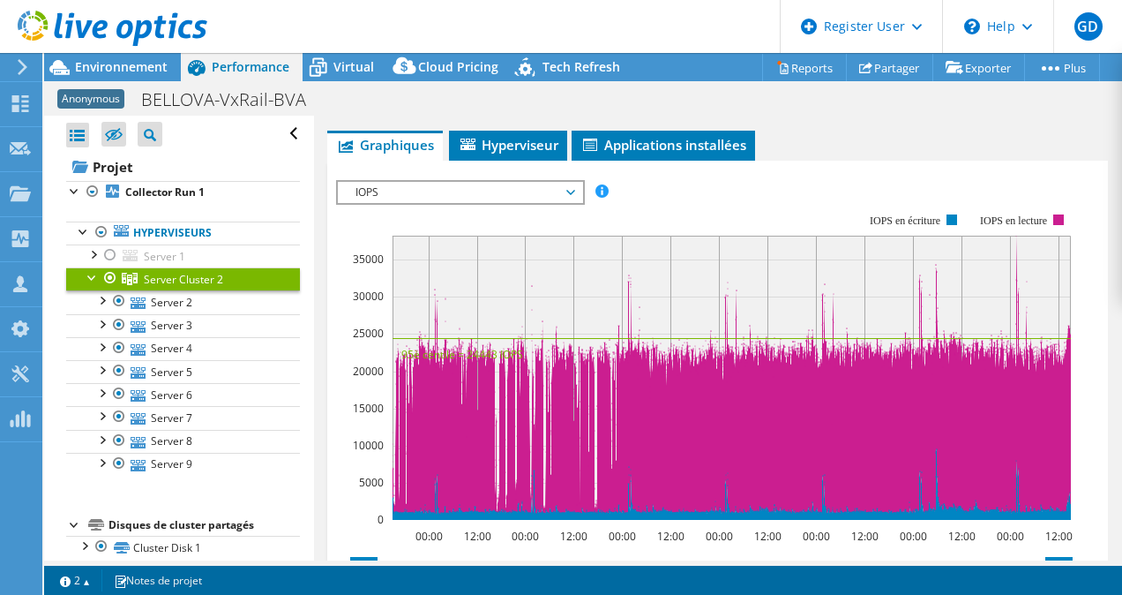
scroll to position [1000, 0]
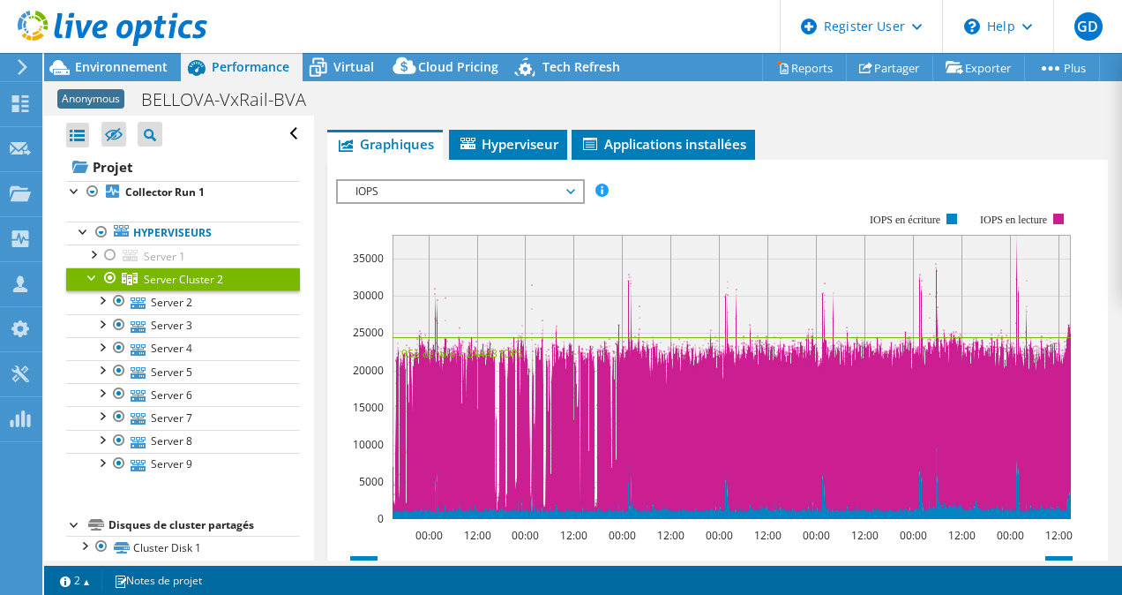
click at [531, 199] on span "IOPS" at bounding box center [460, 191] width 227 height 21
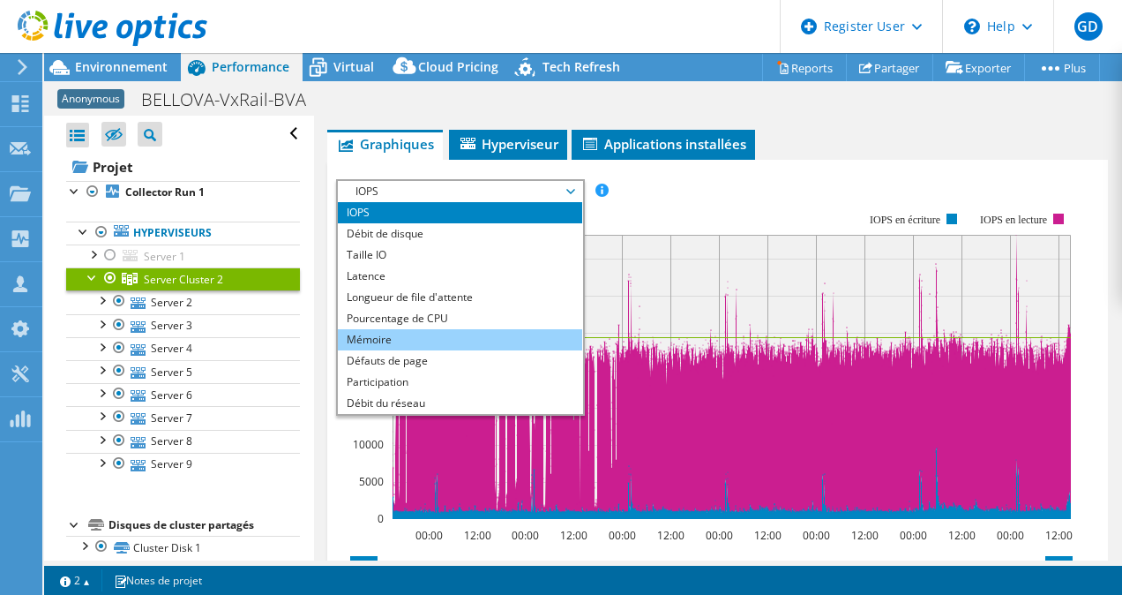
click at [419, 339] on li "Mémoire" at bounding box center [460, 339] width 244 height 21
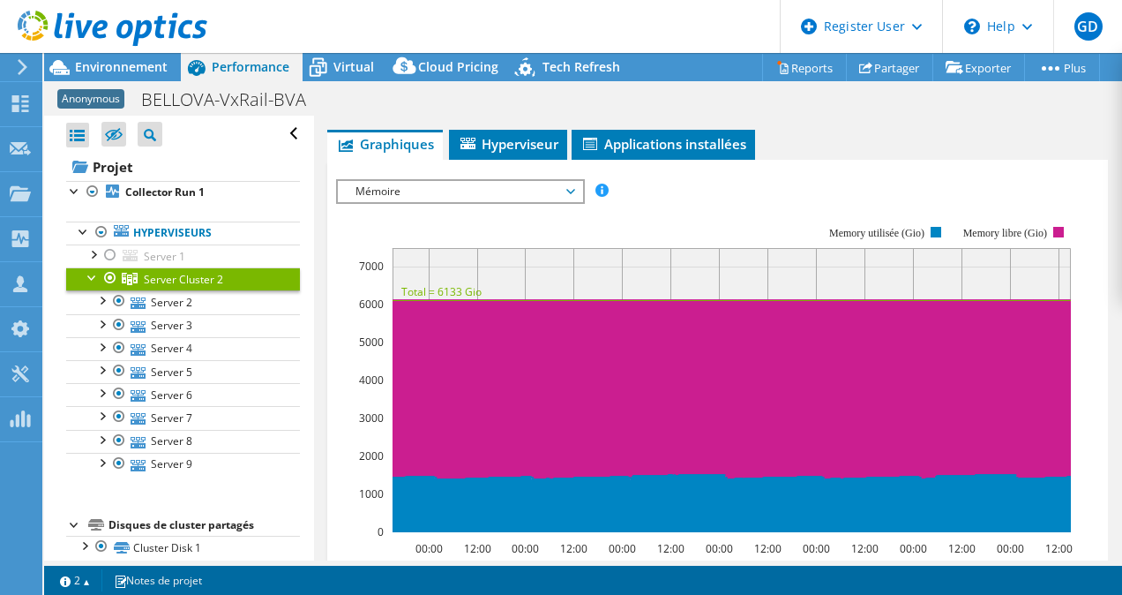
click at [423, 186] on span "Mémoire" at bounding box center [460, 191] width 227 height 21
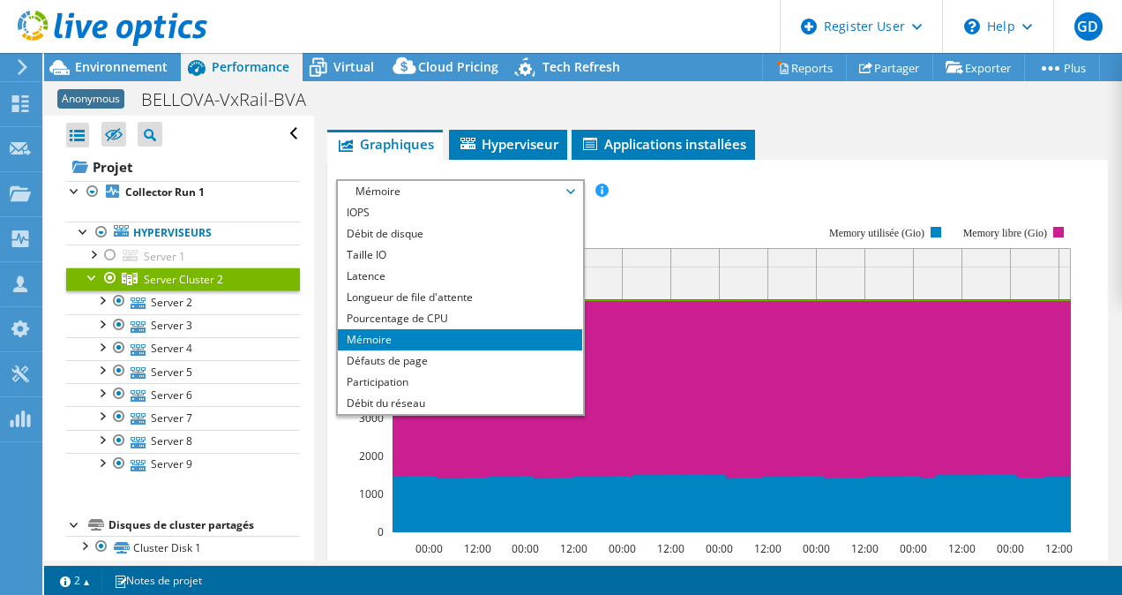
click at [696, 179] on div "IOPS Débit de disque Taille IO Latence Longueur de file d'attente Pourcentage d…" at bounding box center [718, 191] width 764 height 24
